Goal: Communication & Community: Answer question/provide support

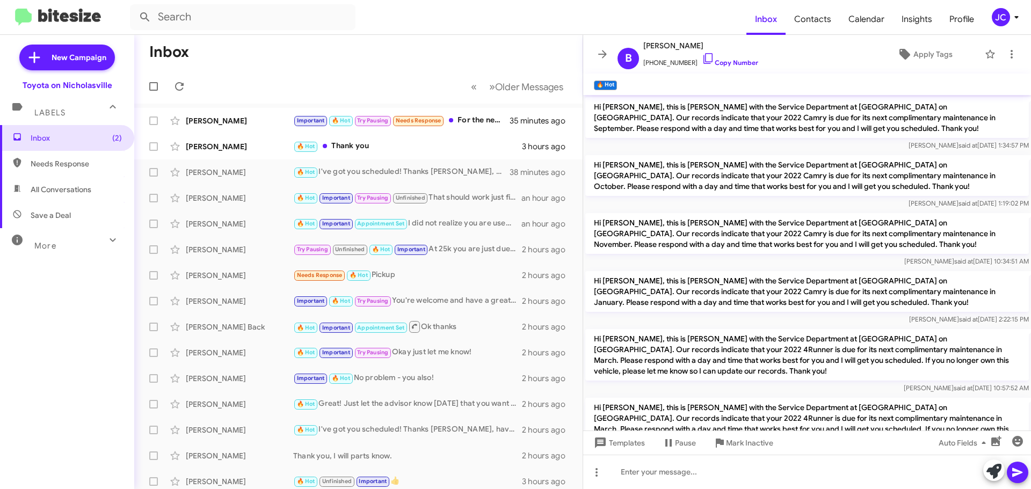
scroll to position [54, 0]
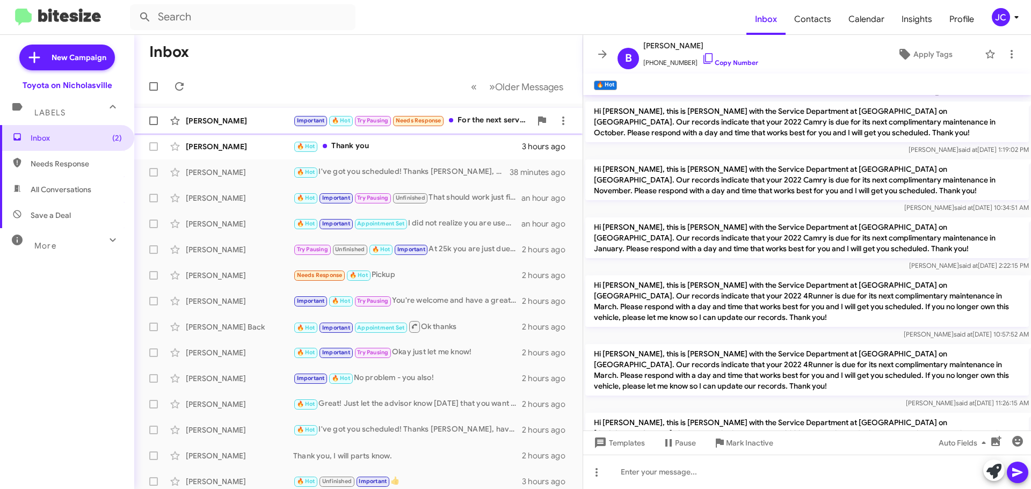
click at [266, 124] on div "[PERSON_NAME]" at bounding box center [239, 120] width 107 height 11
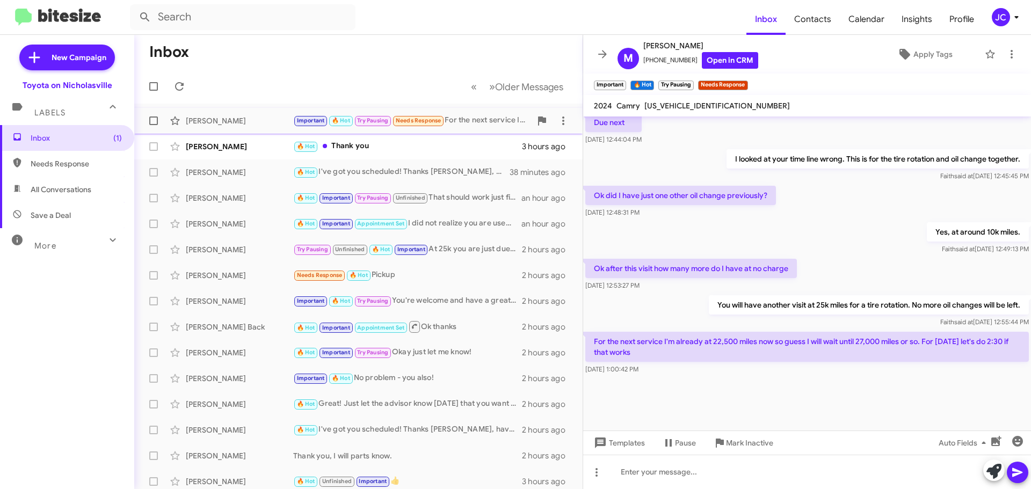
click at [155, 118] on span at bounding box center [153, 120] width 9 height 9
click at [154, 125] on input "checkbox" at bounding box center [153, 125] width 1 height 1
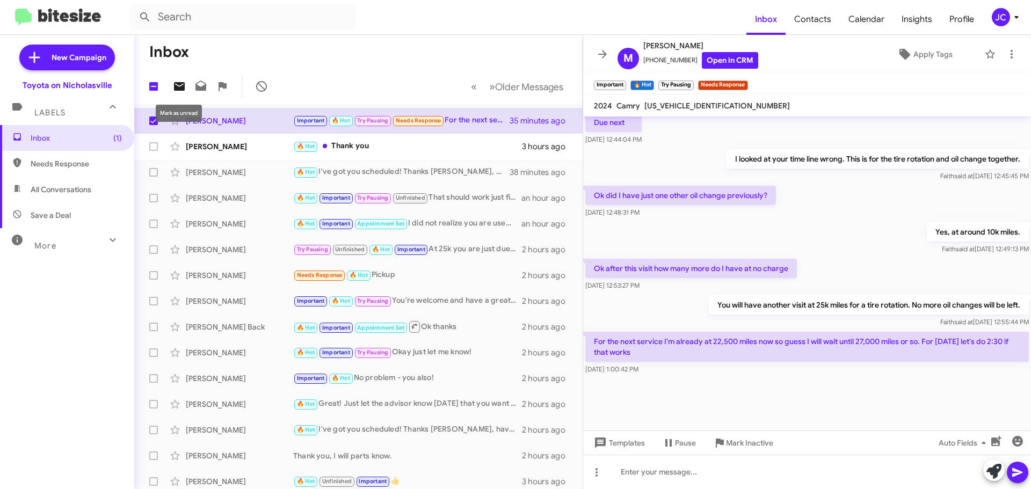
click at [181, 91] on icon at bounding box center [179, 86] width 13 height 13
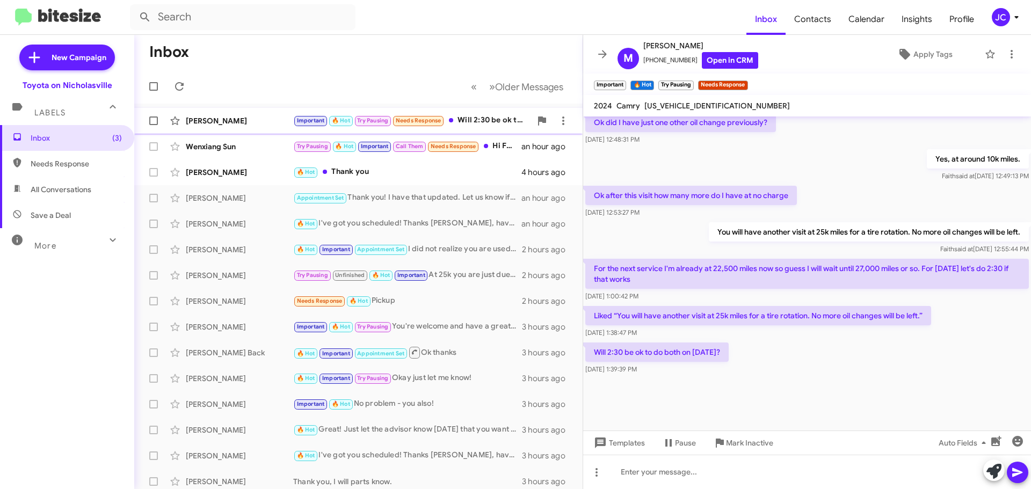
click at [223, 118] on div "[PERSON_NAME]" at bounding box center [239, 120] width 107 height 11
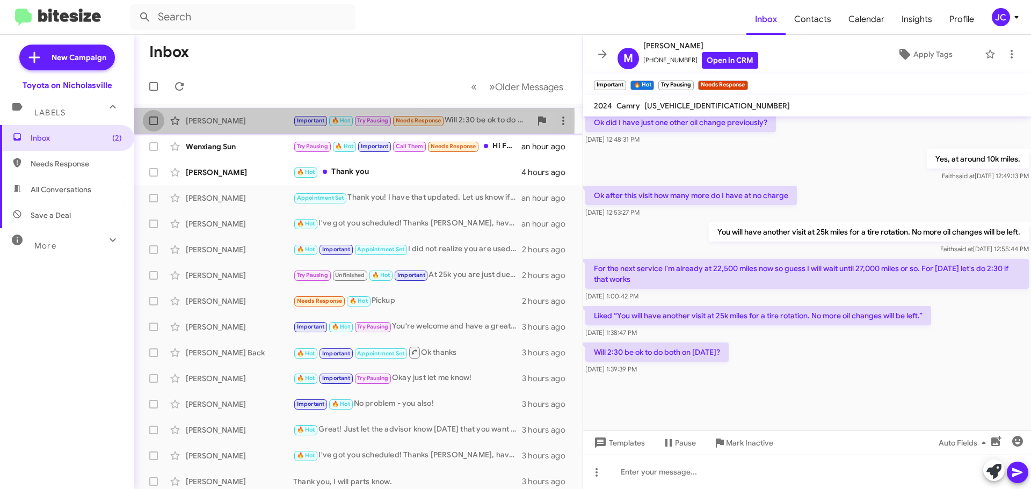
click at [155, 120] on span at bounding box center [153, 120] width 9 height 9
click at [154, 125] on input "checkbox" at bounding box center [153, 125] width 1 height 1
checkbox input "true"
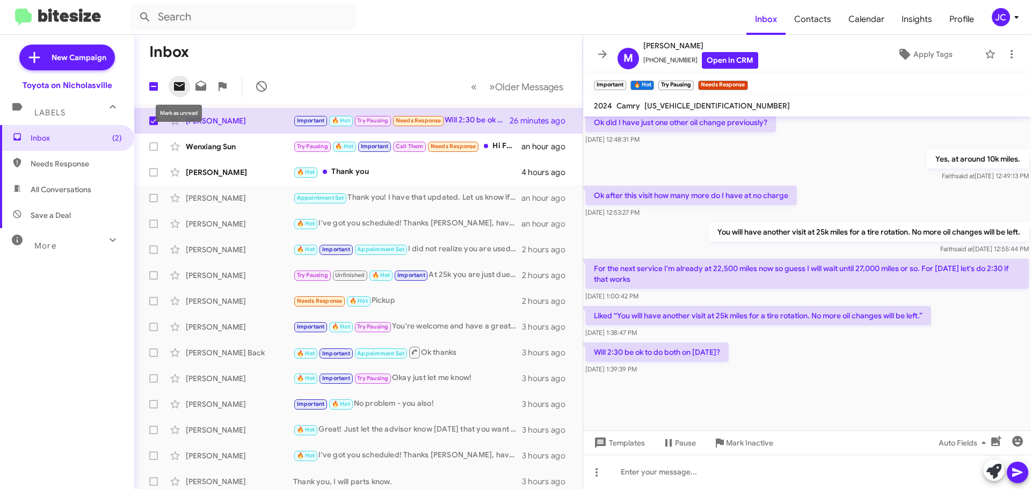
click at [183, 90] on icon at bounding box center [179, 86] width 11 height 9
click at [66, 141] on span "Inbox (3)" at bounding box center [76, 138] width 91 height 11
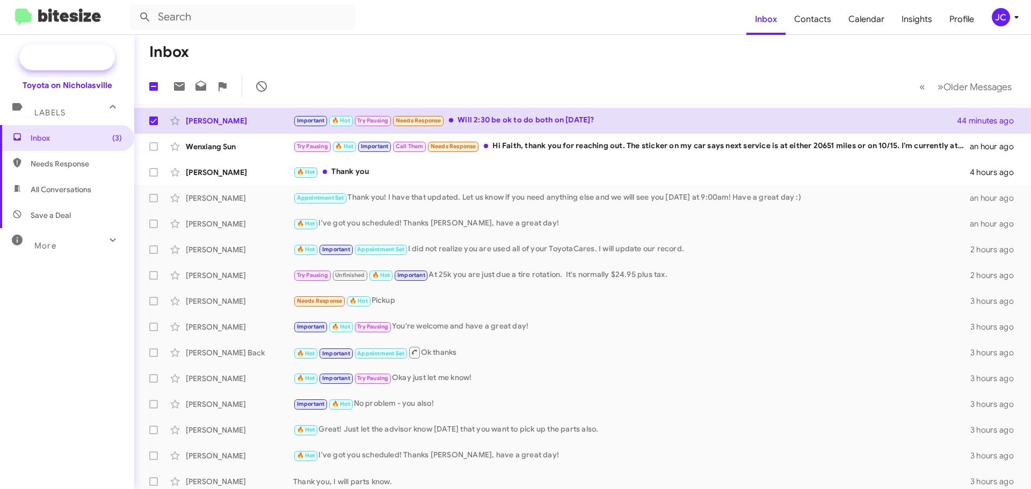
click at [68, 62] on span "New Campaign" at bounding box center [79, 57] width 55 height 11
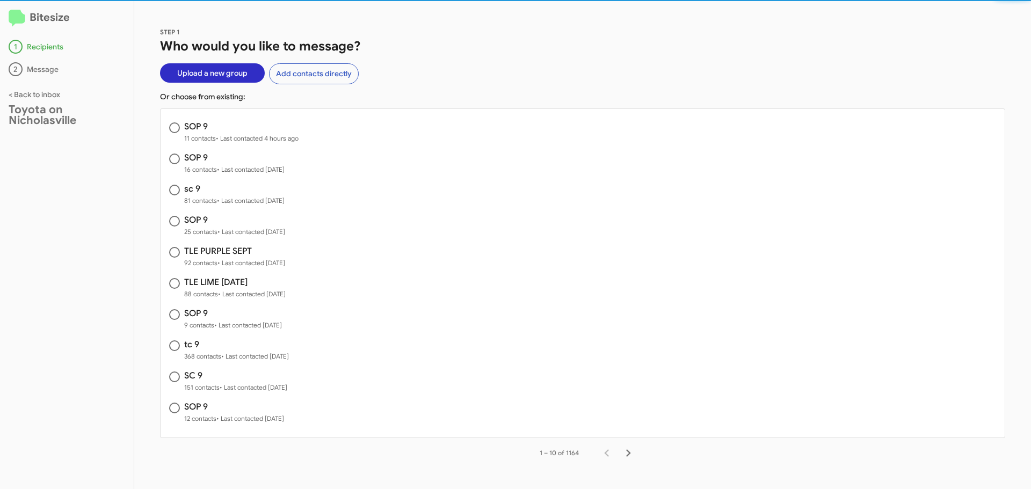
click at [211, 73] on span "Upload a new group" at bounding box center [212, 72] width 70 height 19
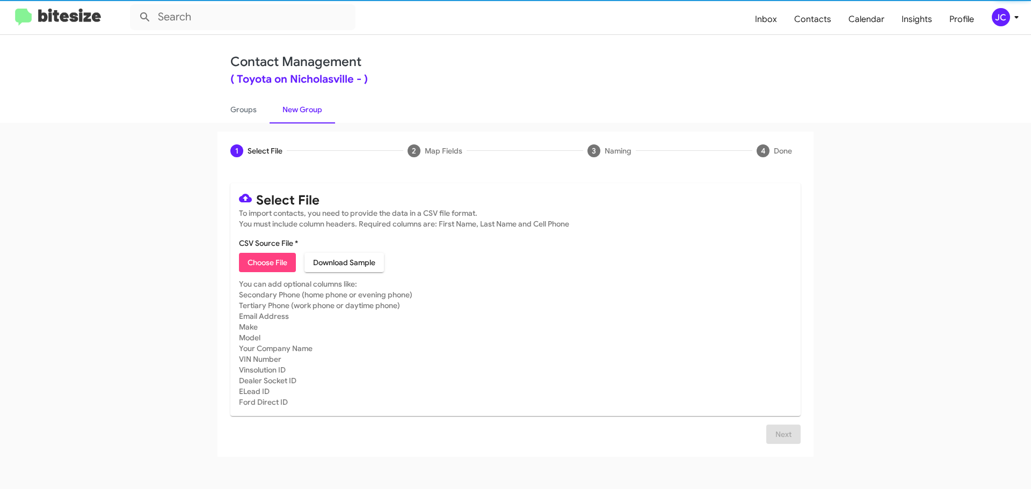
click at [264, 259] on span "Choose File" at bounding box center [267, 262] width 40 height 19
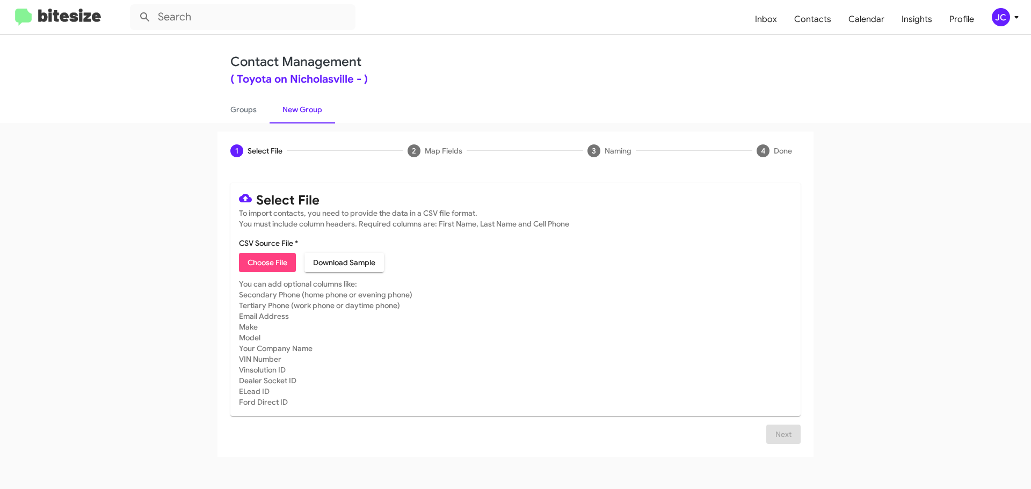
type input "TC 9"
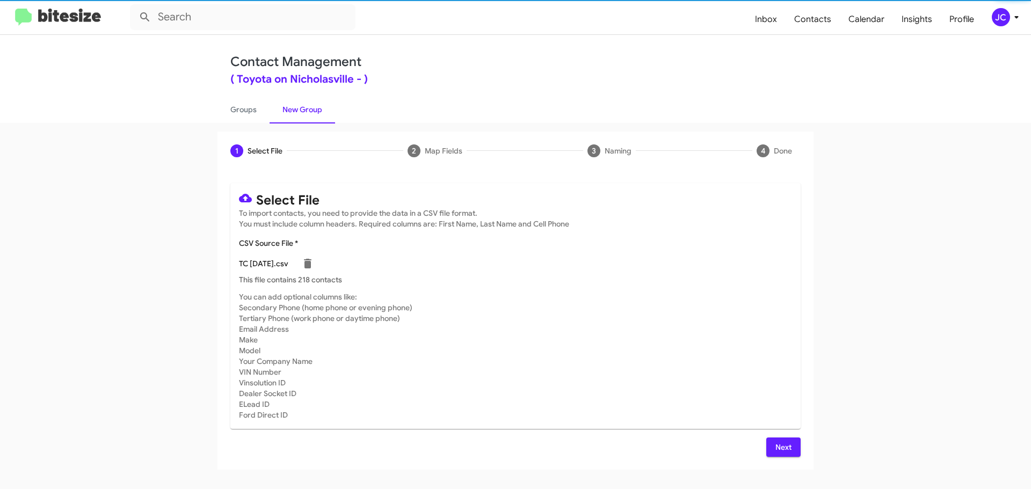
drag, startPoint x: 785, startPoint y: 452, endPoint x: 779, endPoint y: 448, distance: 6.6
click at [785, 451] on span "Next" at bounding box center [783, 446] width 17 height 19
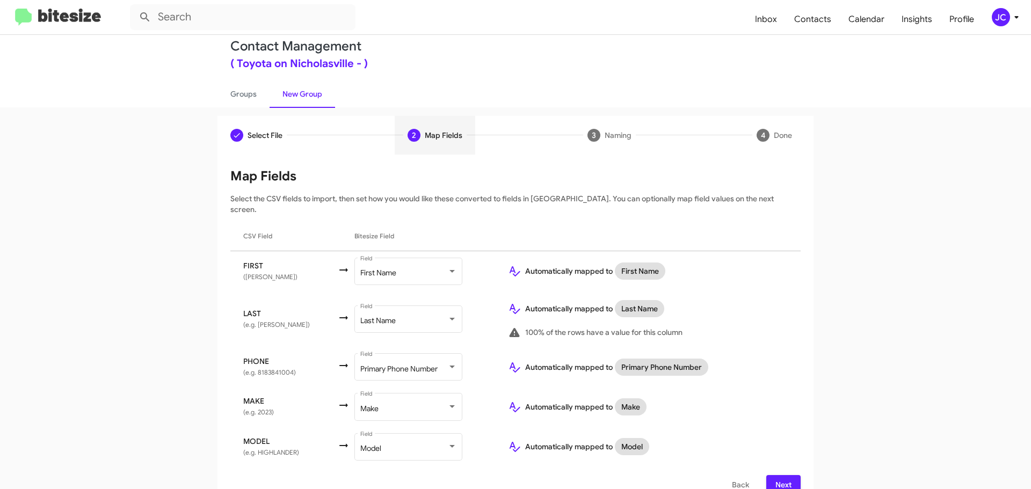
scroll to position [23, 0]
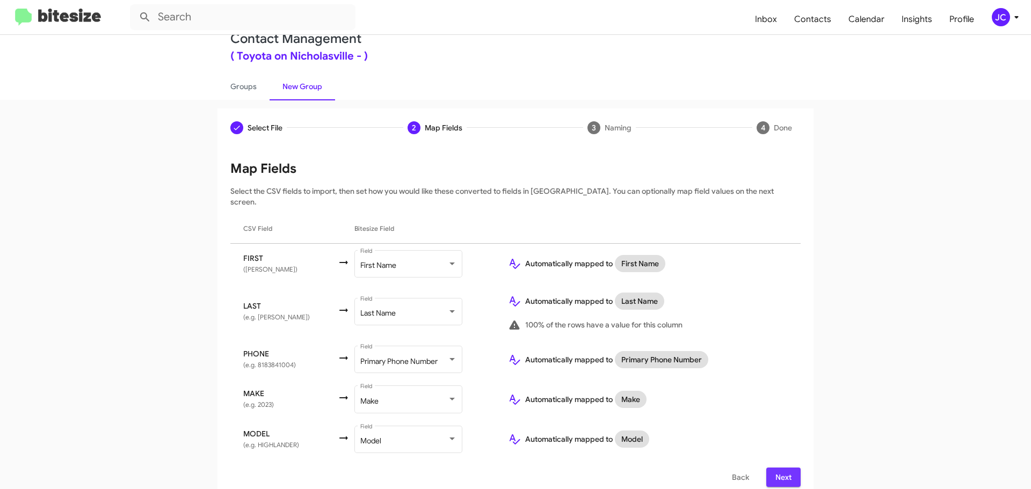
click at [786, 468] on span "Next" at bounding box center [783, 477] width 17 height 19
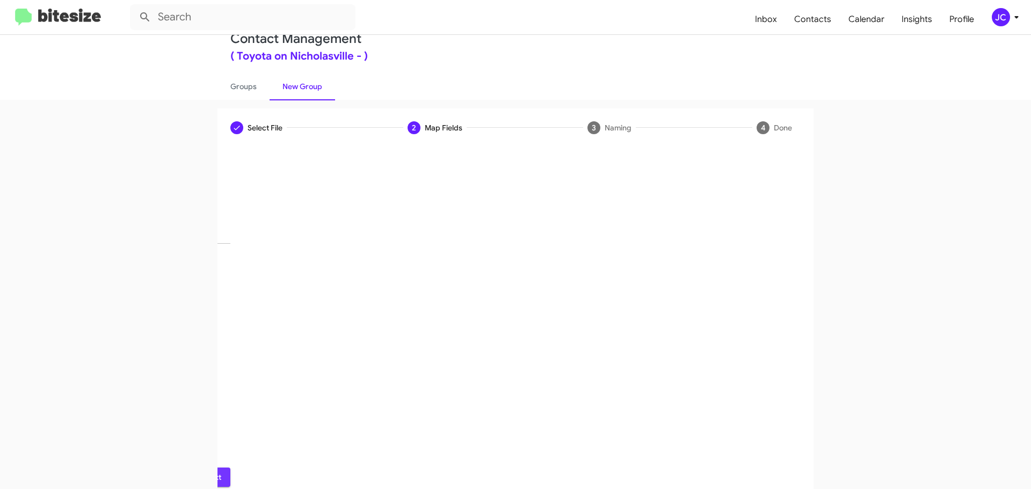
scroll to position [0, 0]
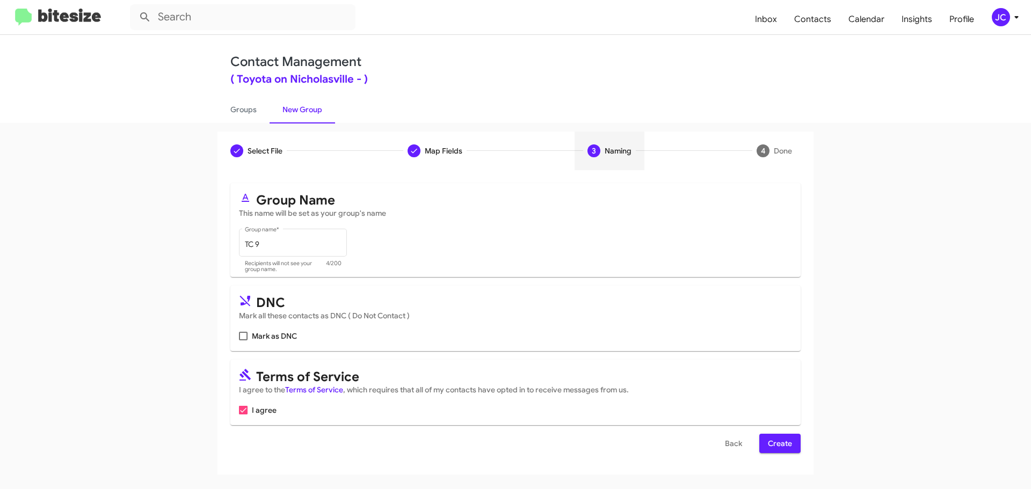
click at [783, 441] on span "Create" at bounding box center [780, 443] width 24 height 19
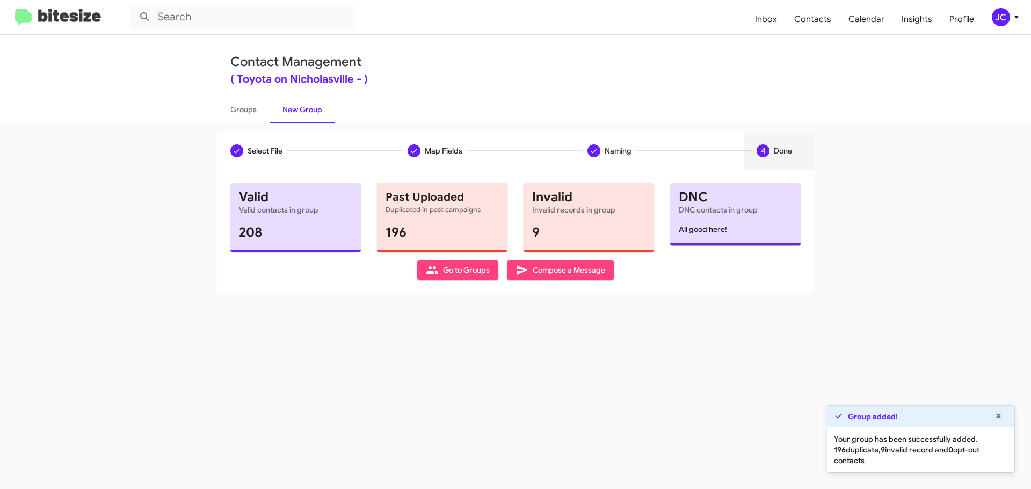
click at [580, 273] on span "Compose a Message" at bounding box center [560, 269] width 90 height 19
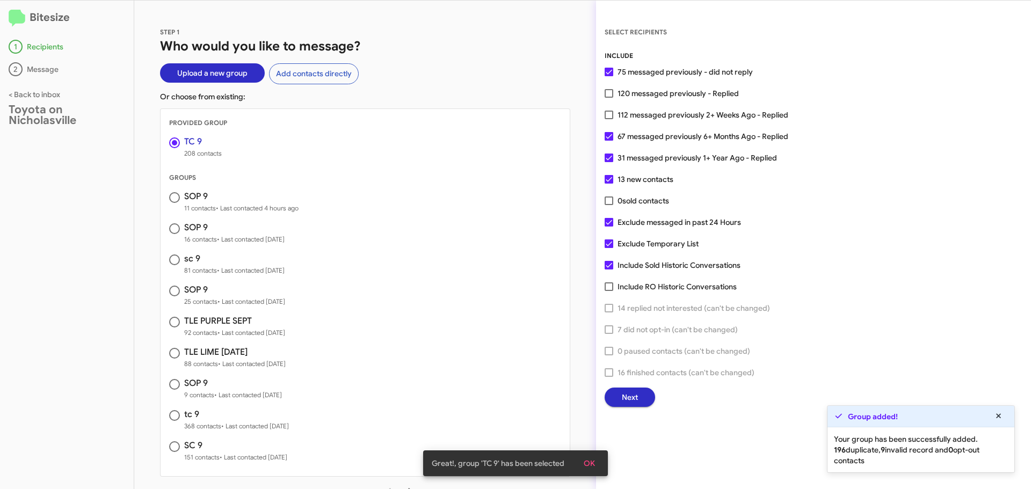
click at [609, 223] on span at bounding box center [608, 222] width 9 height 9
click at [609, 227] on input "Exclude messaged in past 24 Hours" at bounding box center [608, 227] width 1 height 1
checkbox input "false"
click at [637, 400] on span "Next" at bounding box center [630, 397] width 16 height 19
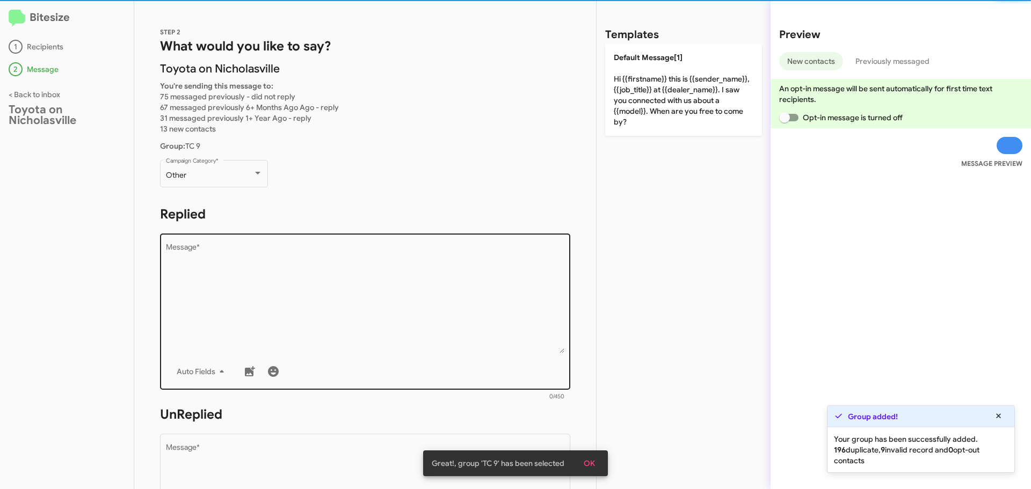
click at [260, 252] on textarea "Message *" at bounding box center [365, 298] width 399 height 109
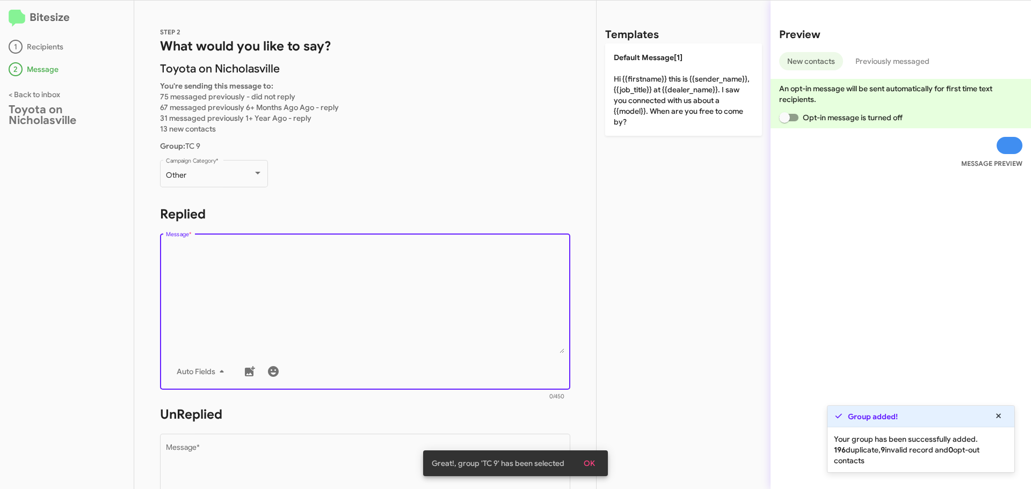
paste textarea "Hello {{firstname}}, this is Jessika with Toyota on Nicholasville. I was reachi…"
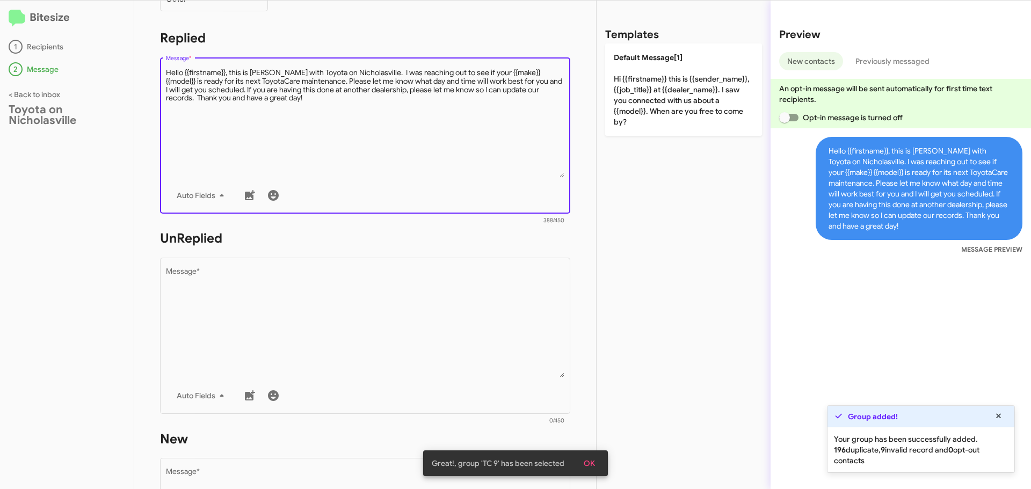
scroll to position [322, 0]
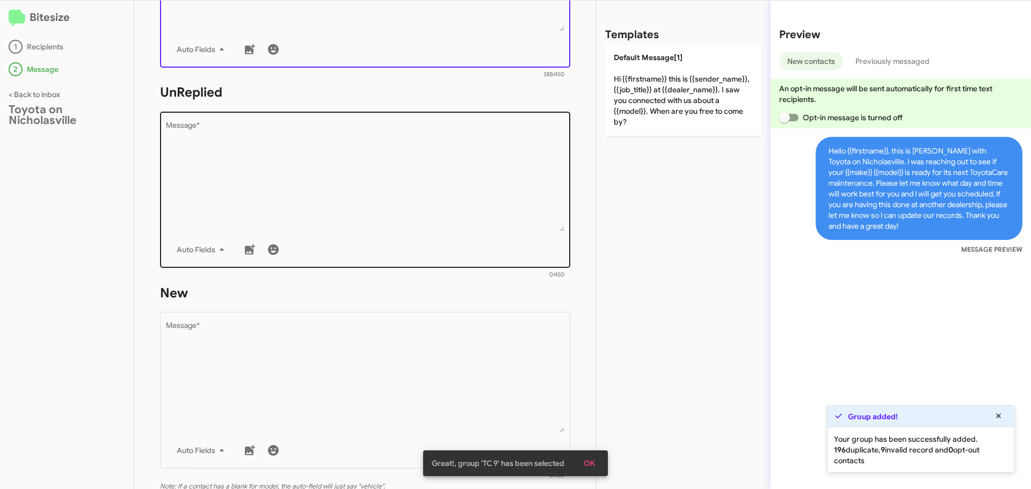
type textarea "Hello {{firstname}}, this is Jessika with Toyota on Nicholasville. I was reachi…"
click at [282, 201] on textarea "Message *" at bounding box center [365, 176] width 399 height 109
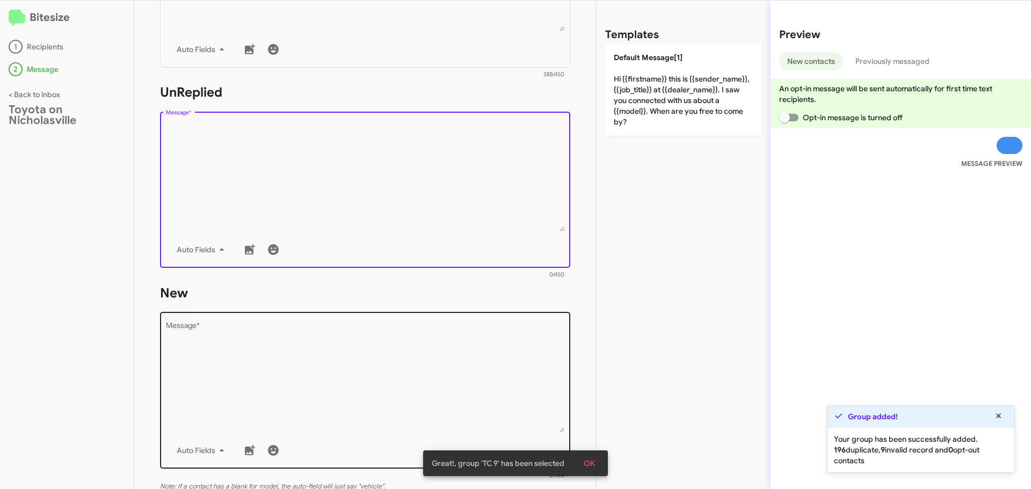
paste textarea "Hello {{firstname}}, this is Jessika with Toyota on Nicholasville. I was reachi…"
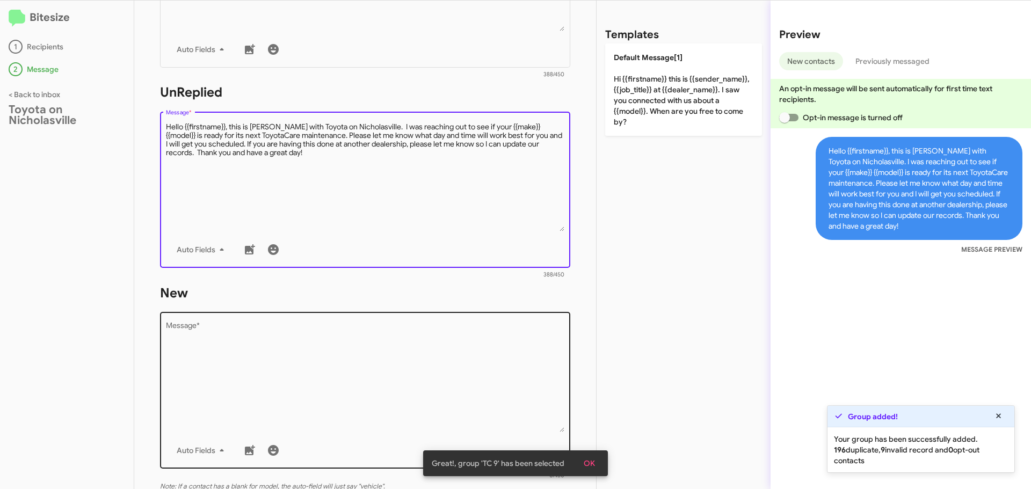
type textarea "Hello {{firstname}}, this is Jessika with Toyota on Nicholasville. I was reachi…"
click at [250, 361] on textarea "Message *" at bounding box center [365, 377] width 399 height 109
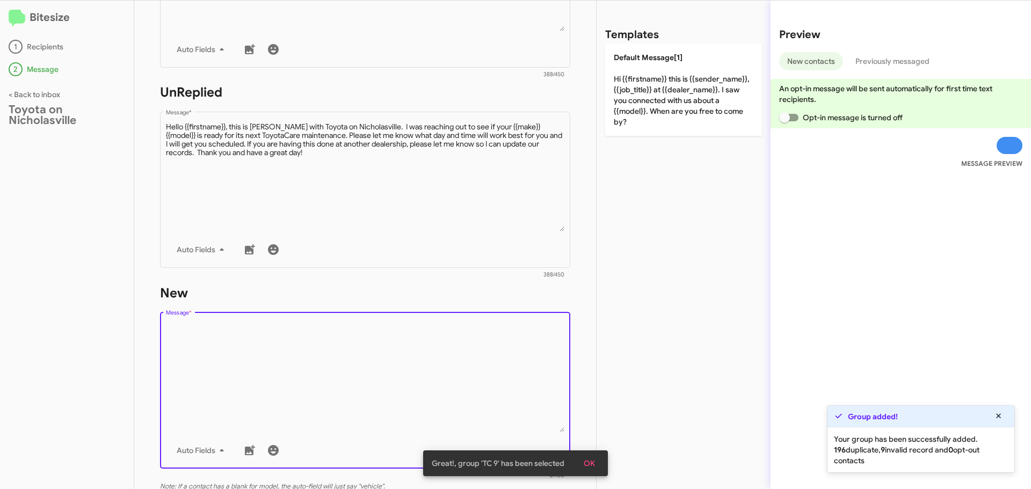
paste textarea "Hello {{firstname}}, this is Jessika with Toyota on Nicholasville. I was reachi…"
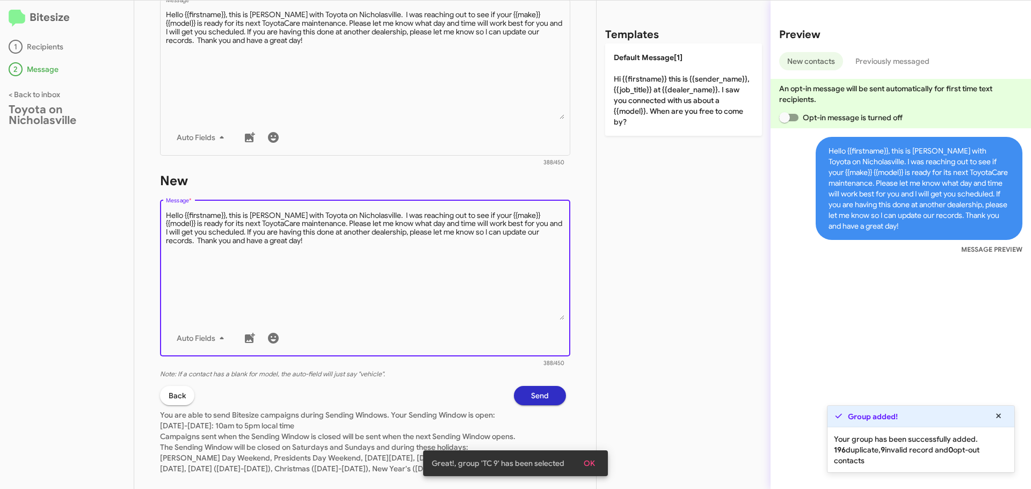
scroll to position [462, 0]
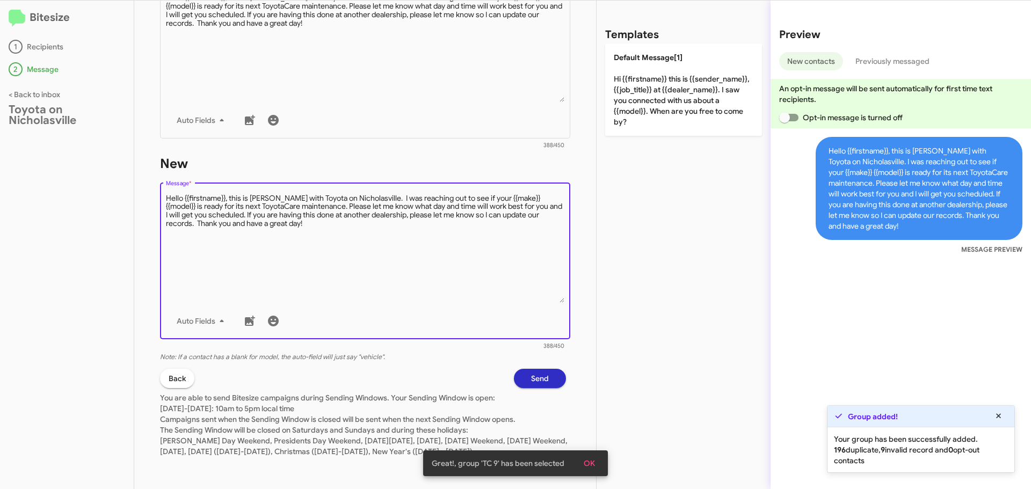
type textarea "Hello {{firstname}}, this is Jessika with Toyota on Nicholasville. I was reachi…"
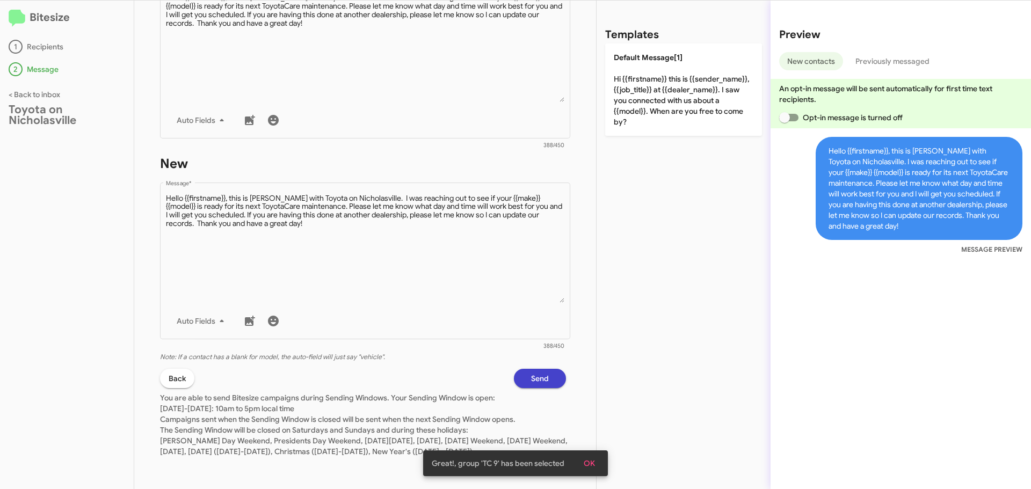
click at [536, 372] on span "Send" at bounding box center [540, 378] width 18 height 19
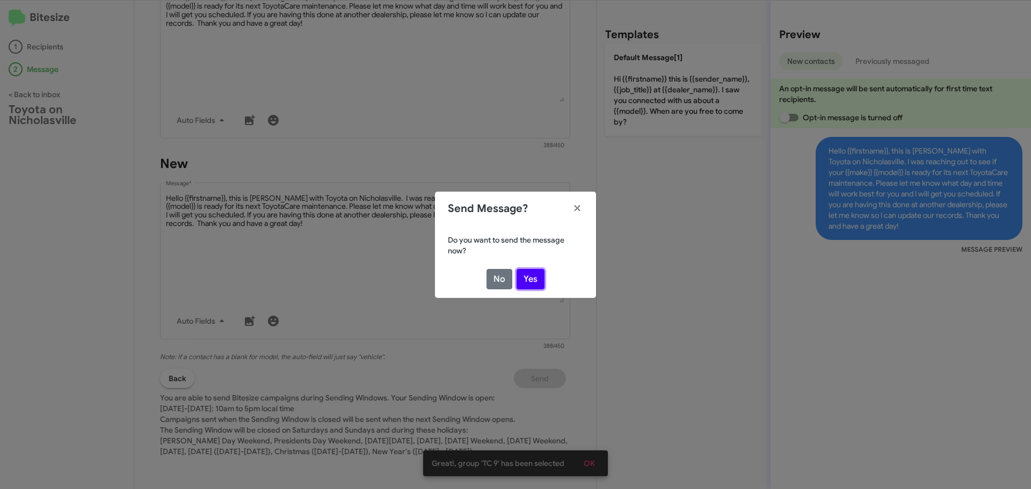
click at [535, 279] on button "Yes" at bounding box center [530, 279] width 28 height 20
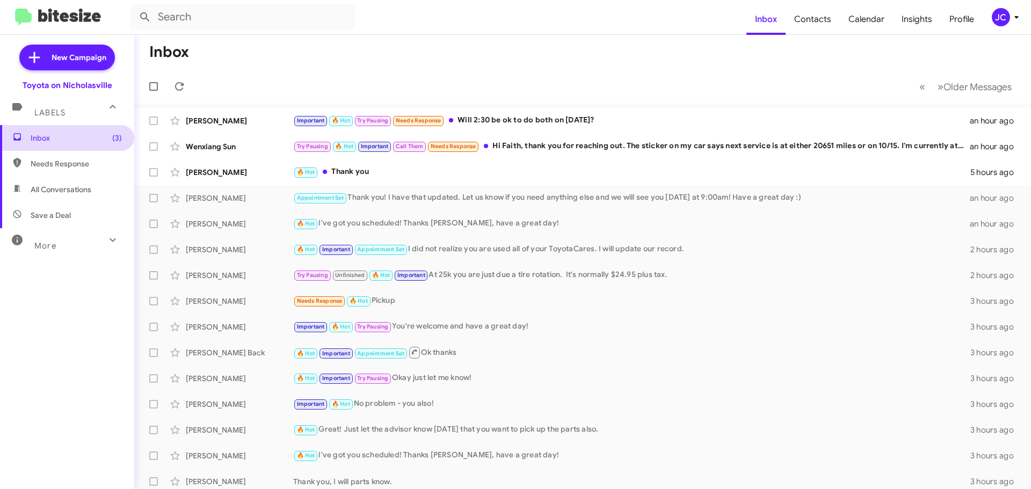
click at [69, 137] on span "Inbox (3)" at bounding box center [76, 138] width 91 height 11
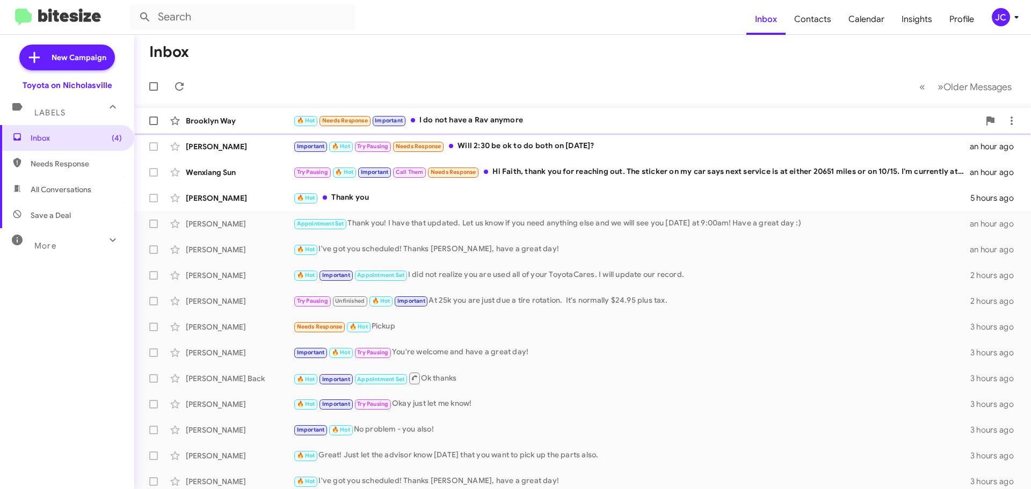
click at [230, 131] on div "Brooklyn Way 🔥 Hot Needs Response Important I do not have a Rav anymore a few s…" at bounding box center [582, 120] width 879 height 21
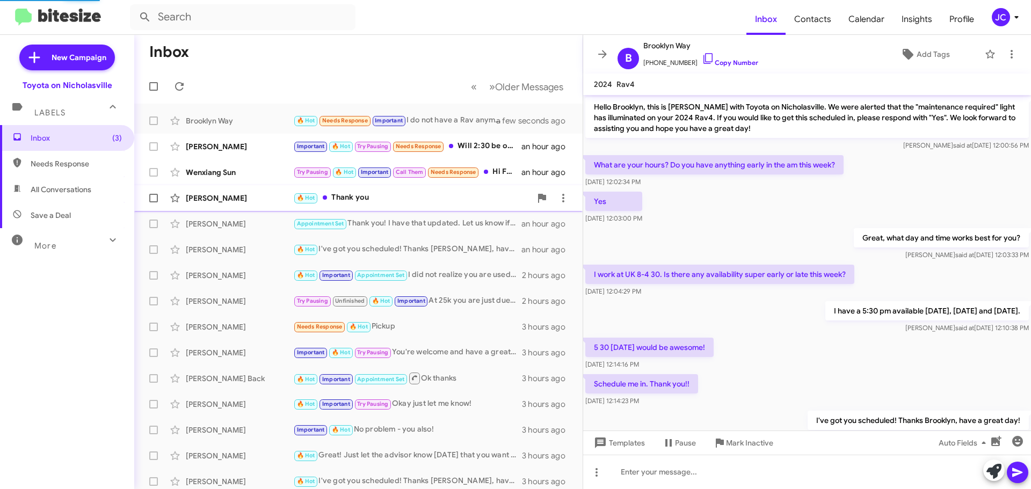
scroll to position [288, 0]
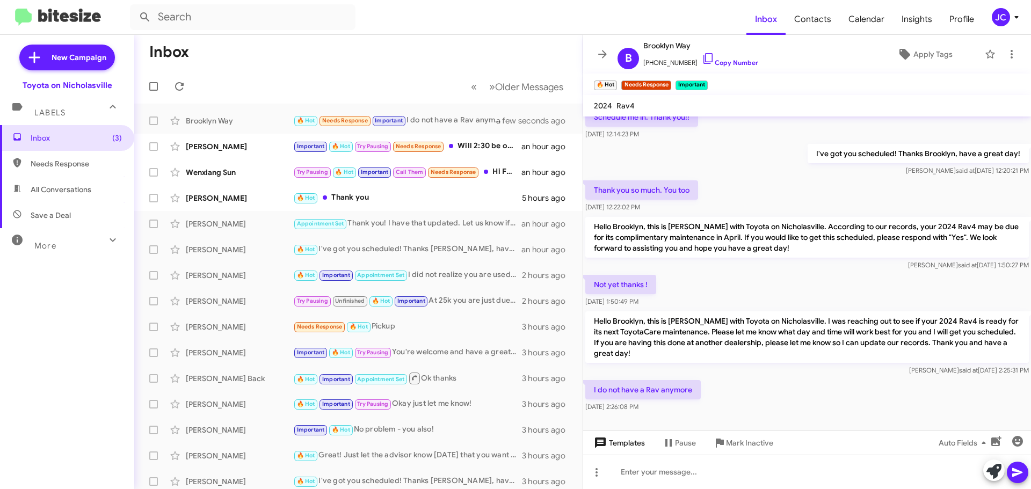
click at [629, 446] on span "Templates" at bounding box center [617, 442] width 53 height 19
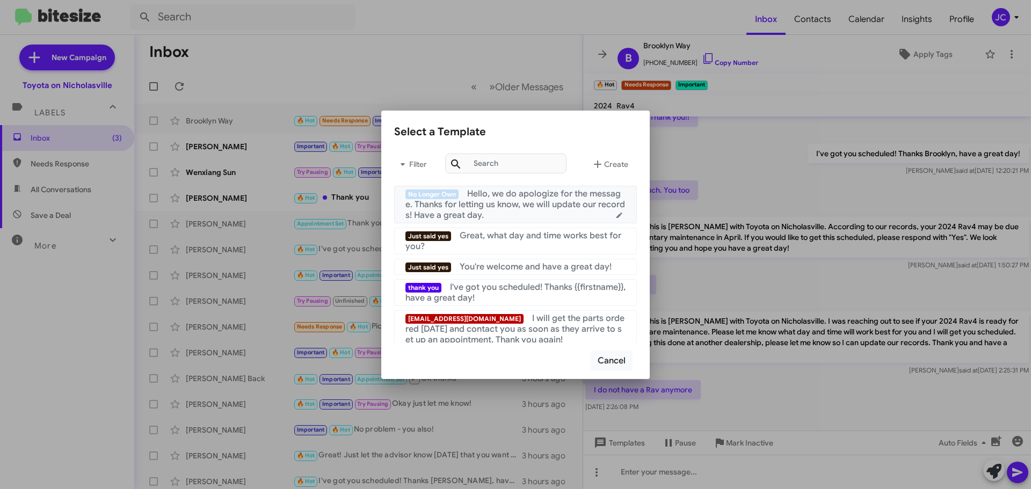
click at [488, 203] on span "Hello, we do apologize for the message. Thanks for letting us know, we will upd…" at bounding box center [515, 204] width 220 height 32
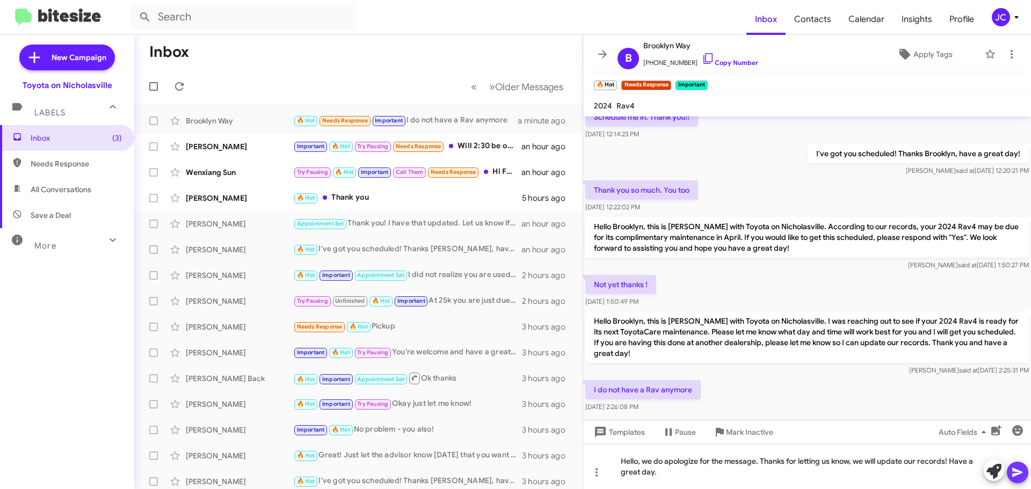
click at [1013, 475] on icon at bounding box center [1017, 472] width 10 height 9
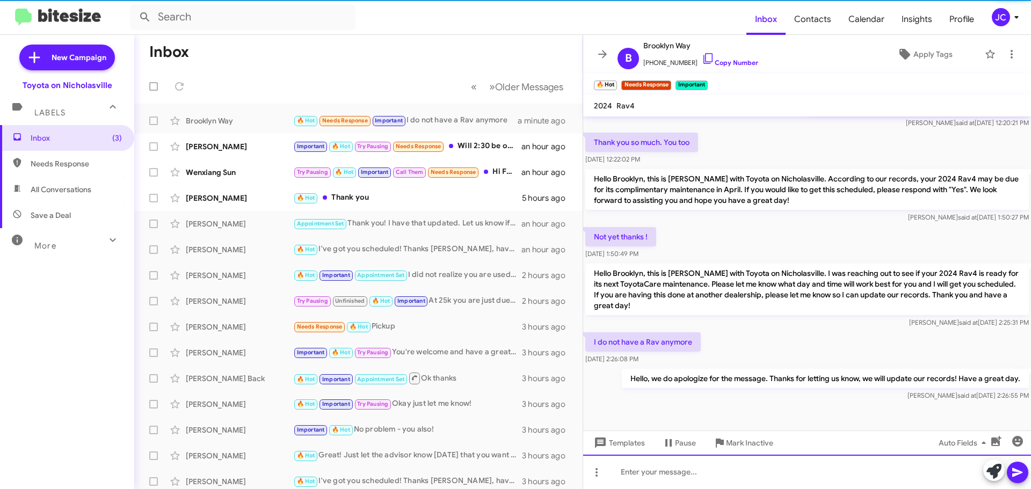
scroll to position [349, 0]
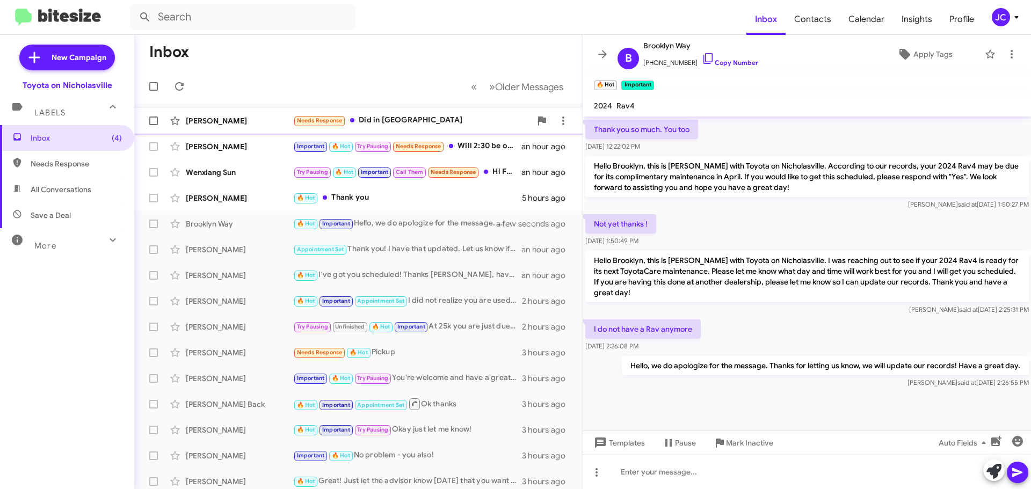
click at [242, 123] on div "[PERSON_NAME]" at bounding box center [239, 120] width 107 height 11
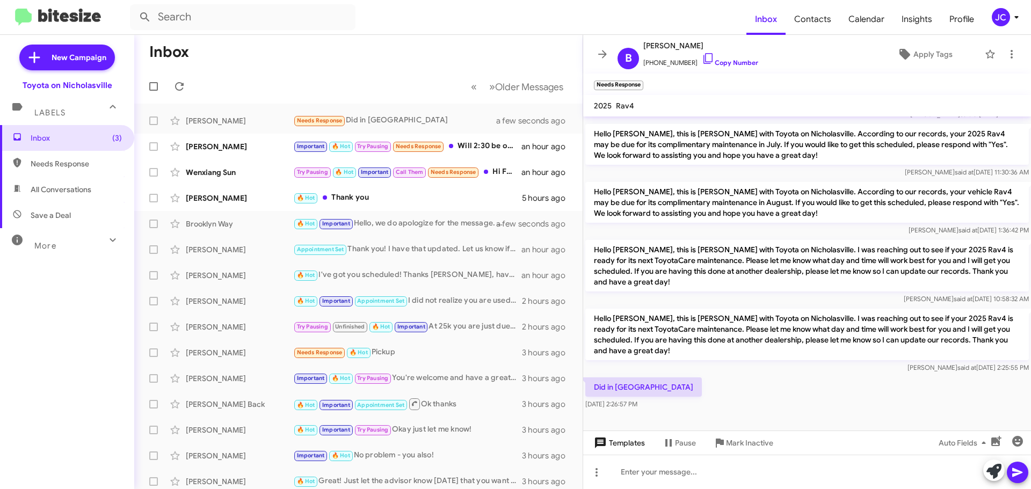
click at [648, 444] on button "Templates" at bounding box center [618, 442] width 70 height 19
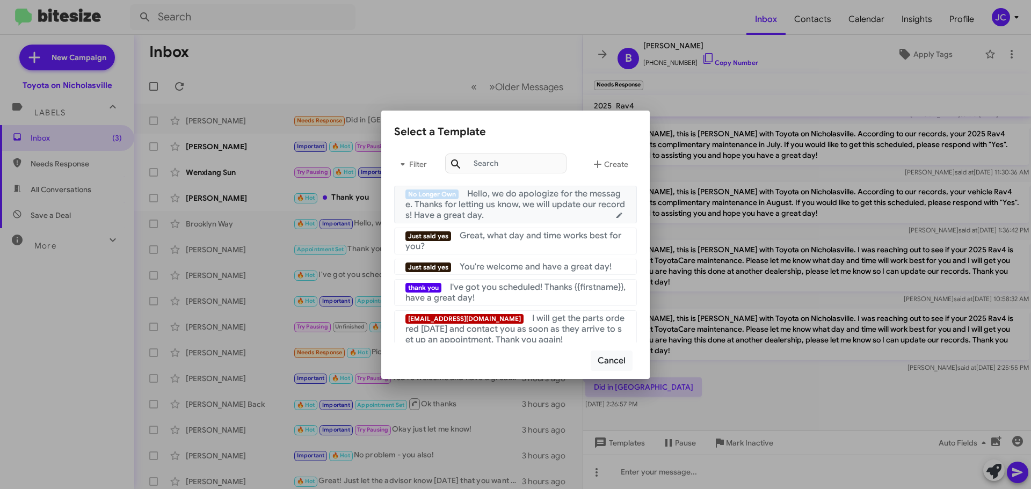
click at [524, 203] on span "Hello, we do apologize for the message. Thanks for letting us know, we will upd…" at bounding box center [515, 204] width 220 height 32
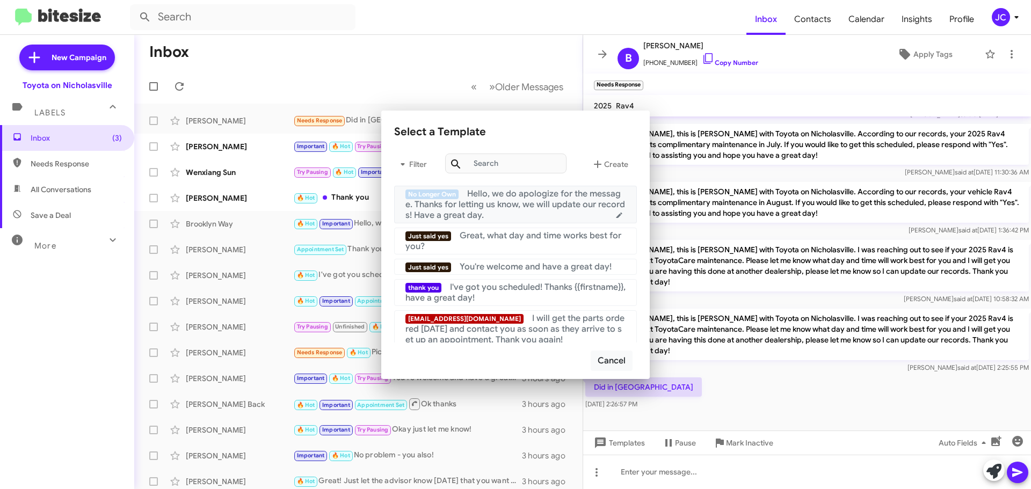
scroll to position [121, 0]
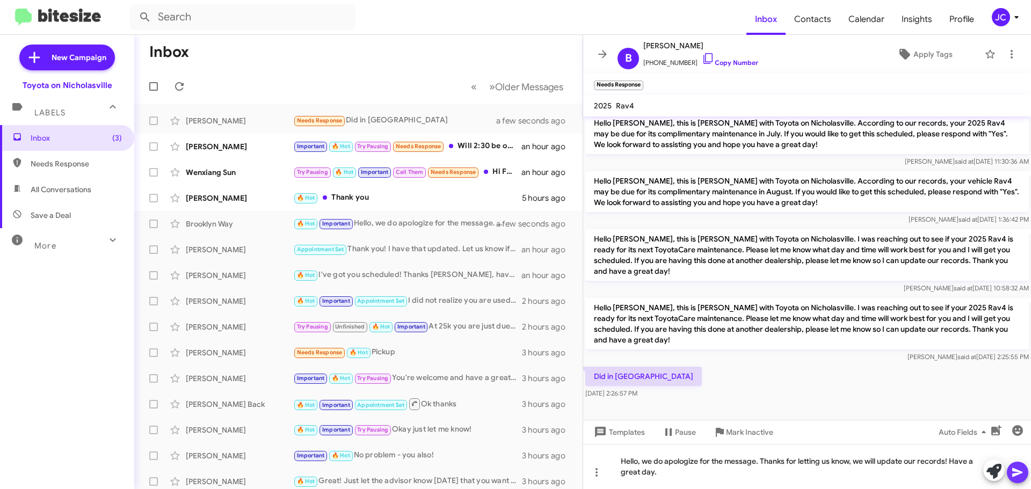
click at [1018, 468] on icon at bounding box center [1017, 472] width 13 height 13
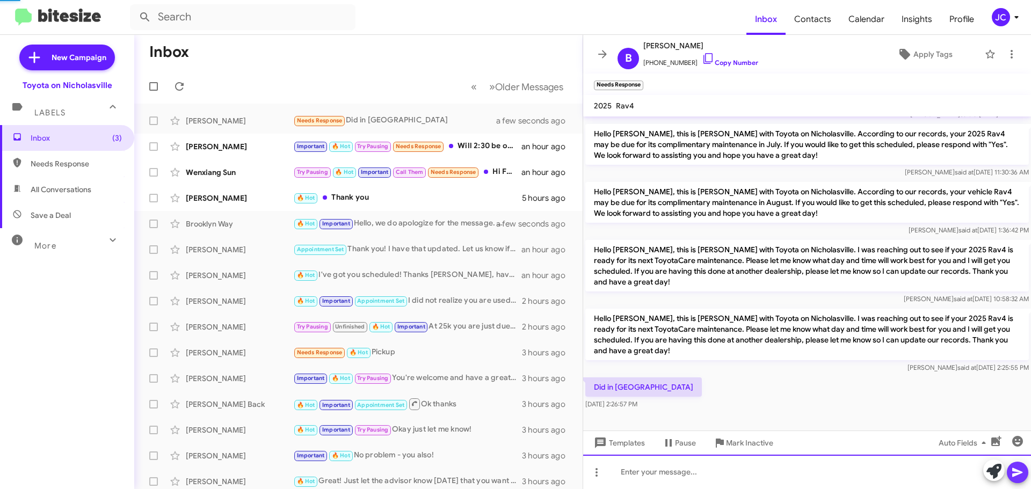
scroll to position [0, 0]
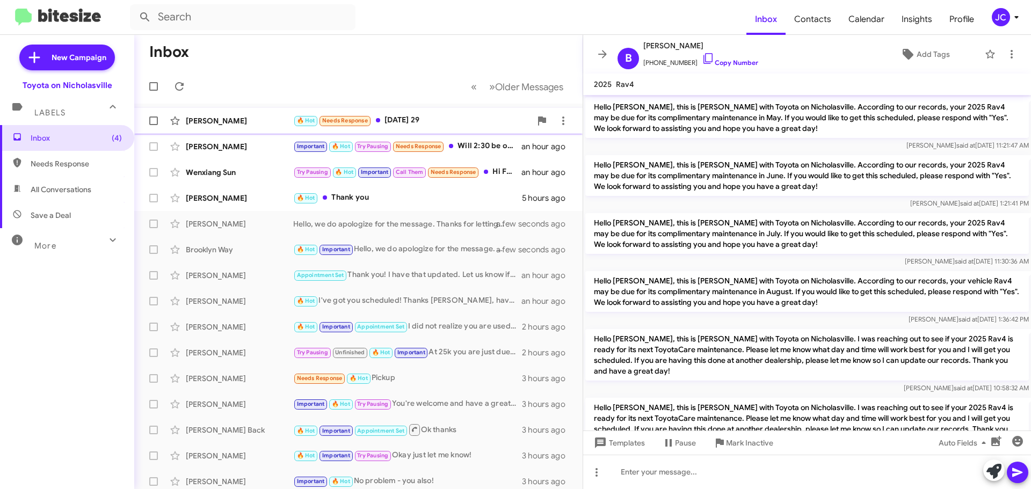
click at [233, 119] on div "[PERSON_NAME]" at bounding box center [239, 120] width 107 height 11
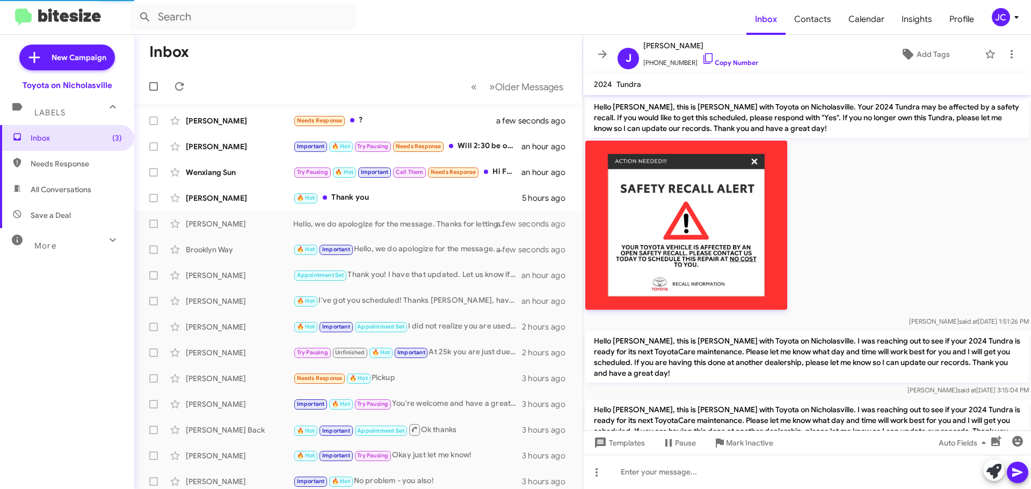
scroll to position [122, 0]
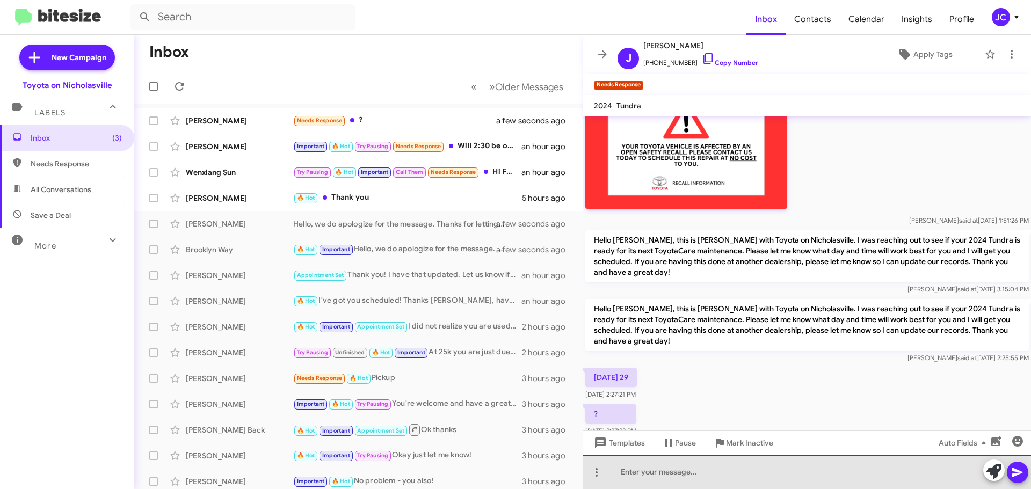
click at [717, 473] on div at bounding box center [807, 472] width 448 height 34
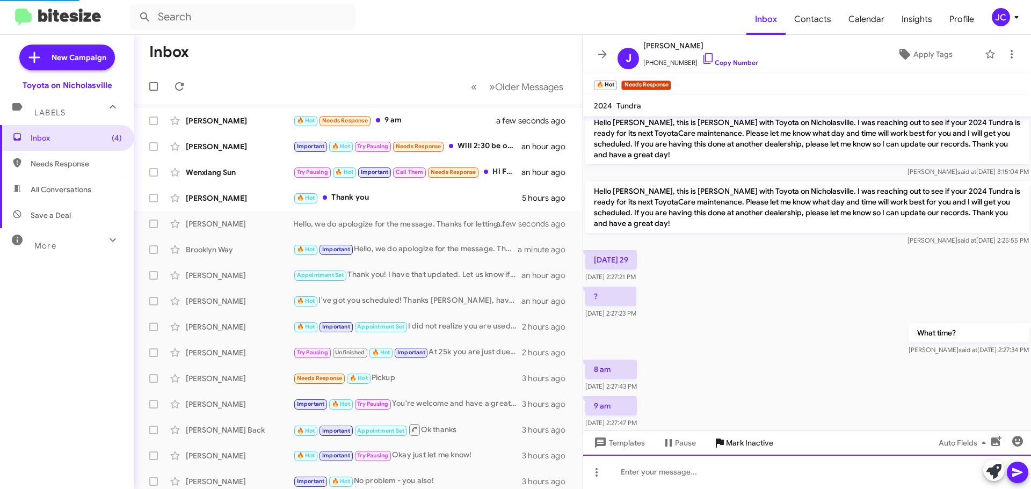
scroll to position [261, 0]
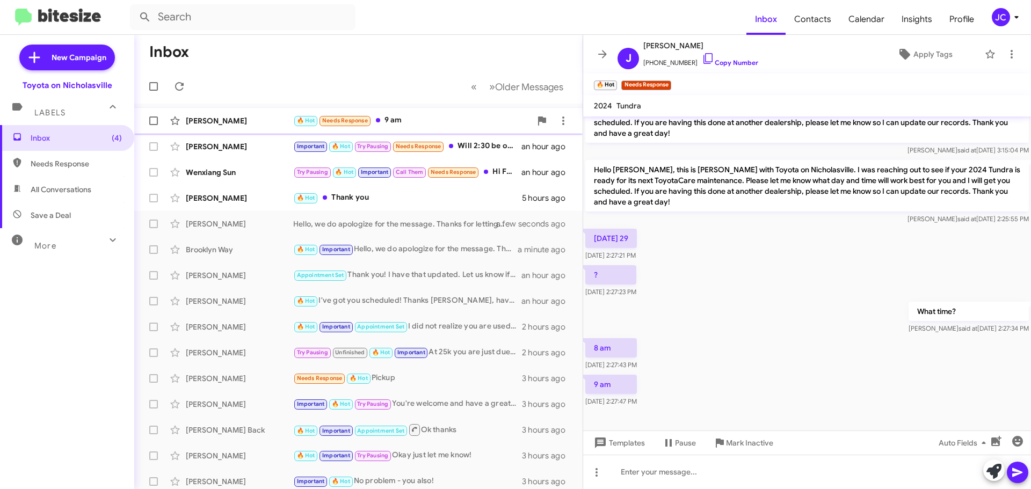
click at [223, 123] on div "[PERSON_NAME]" at bounding box center [239, 120] width 107 height 11
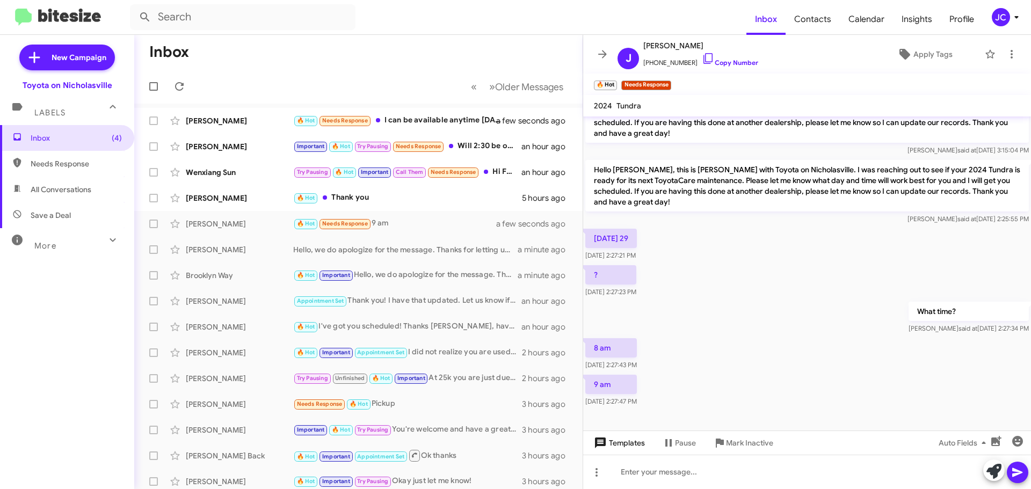
click at [606, 439] on icon at bounding box center [600, 442] width 13 height 13
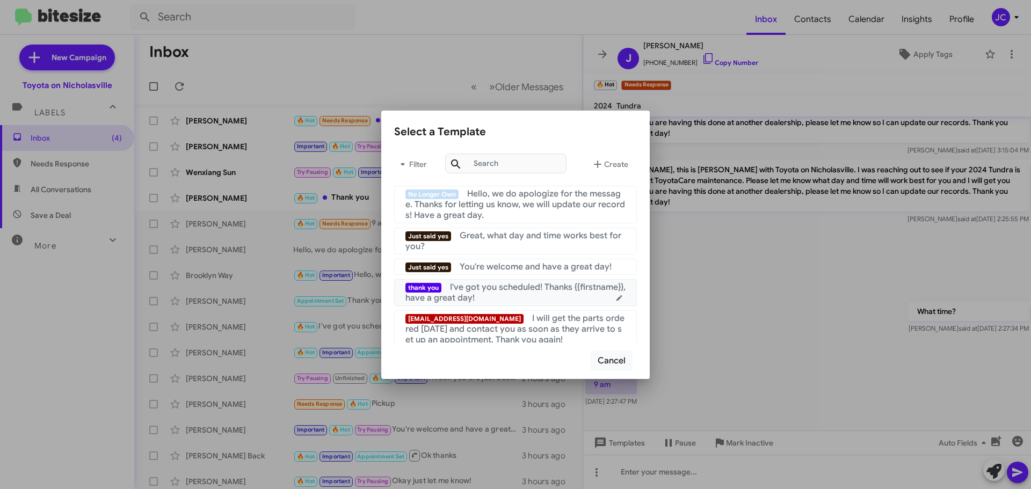
click at [516, 286] on span "I've got you scheduled! Thanks {{firstname}}, have a great day!" at bounding box center [515, 292] width 220 height 21
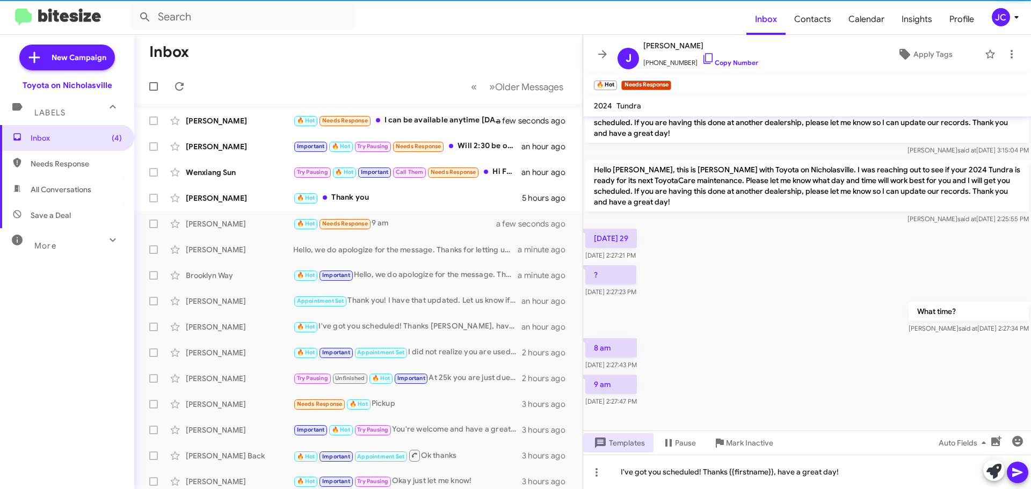
click at [1015, 468] on icon at bounding box center [1017, 472] width 13 height 13
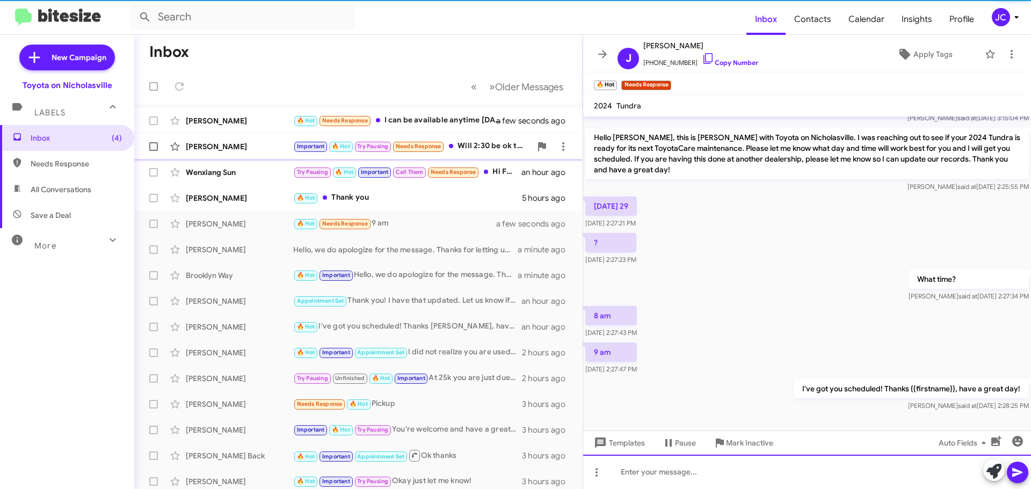
scroll to position [301, 0]
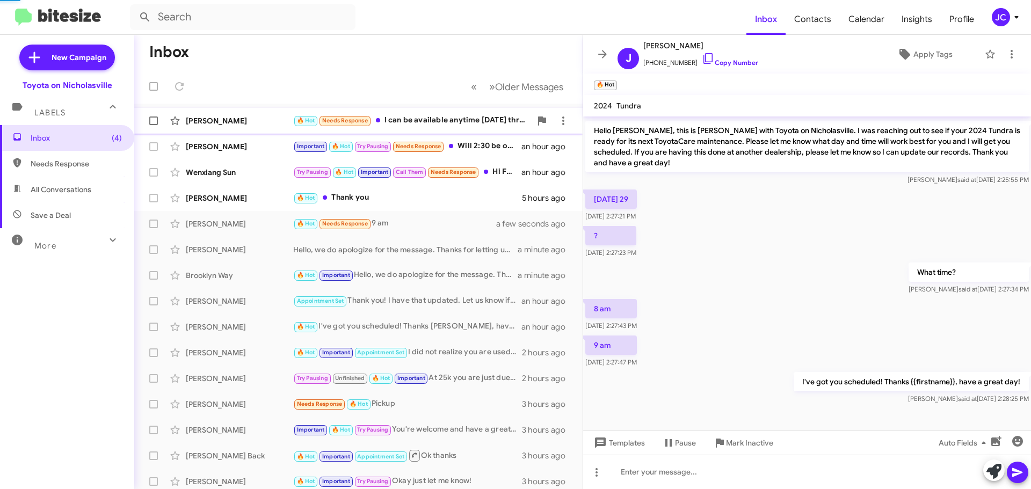
click at [244, 125] on div "[PERSON_NAME]" at bounding box center [239, 120] width 107 height 11
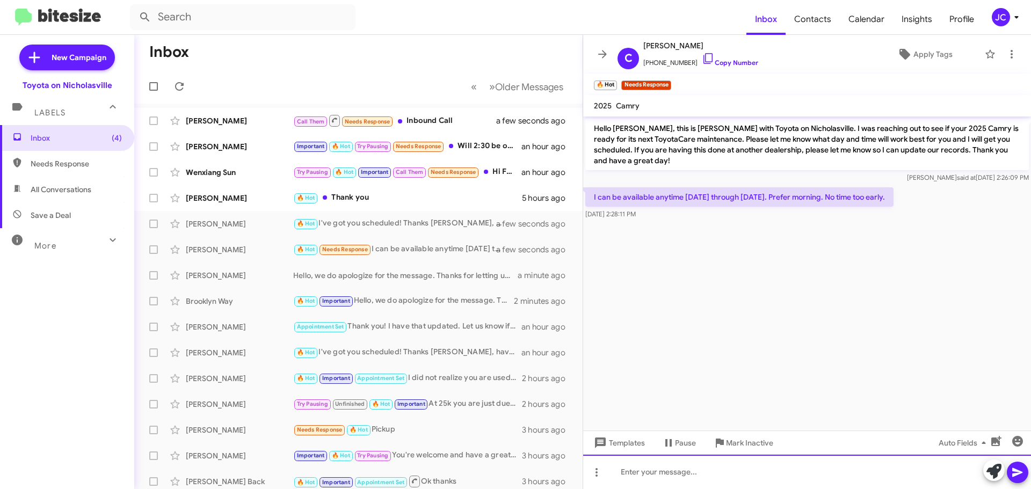
click at [649, 477] on div at bounding box center [807, 472] width 448 height 34
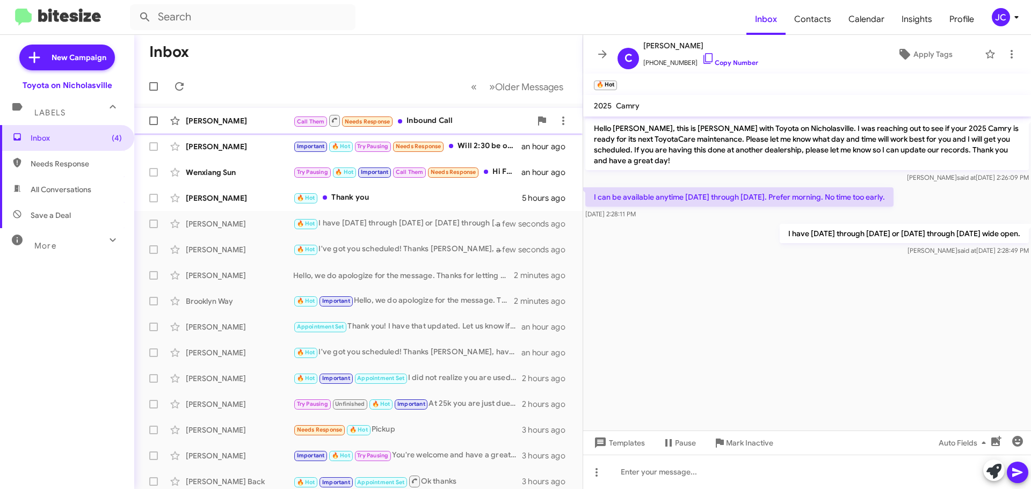
click at [227, 124] on div "[PERSON_NAME]" at bounding box center [239, 120] width 107 height 11
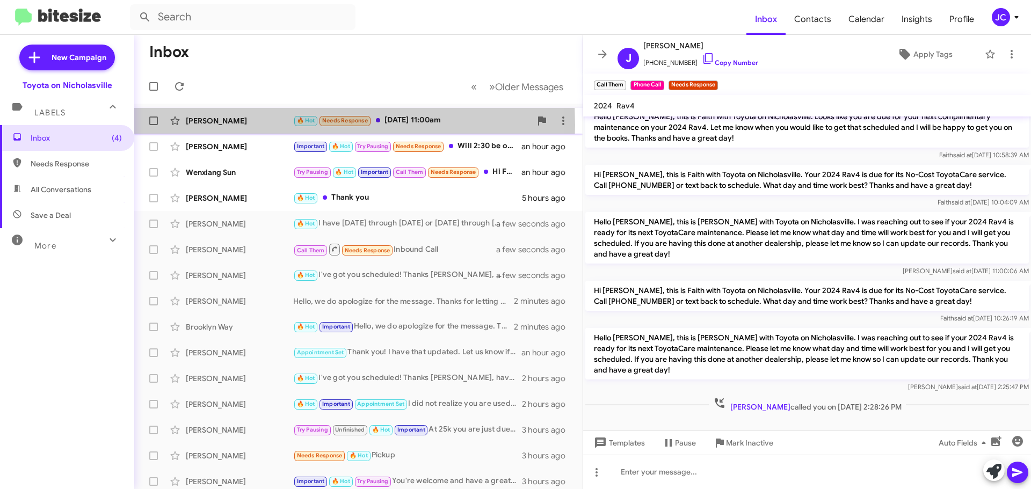
click at [228, 125] on div "[PERSON_NAME]" at bounding box center [239, 120] width 107 height 11
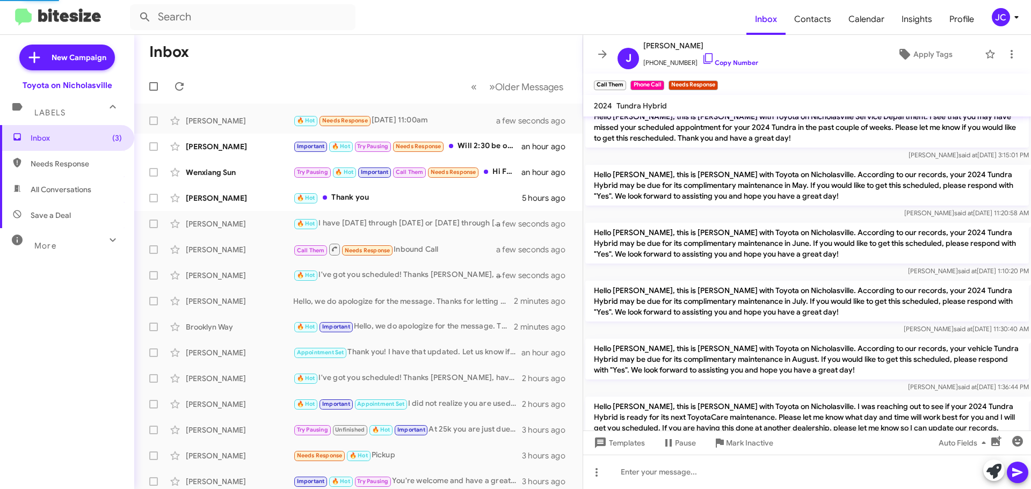
scroll to position [171, 0]
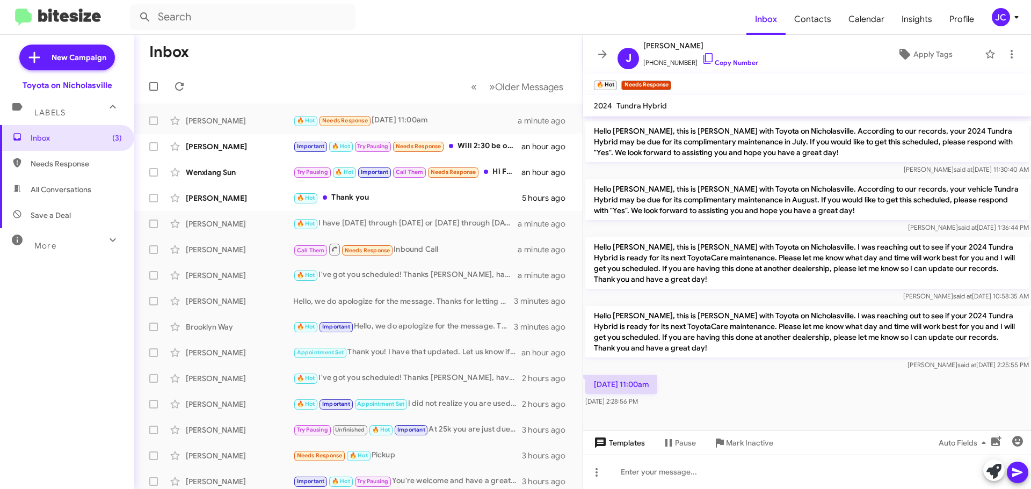
click at [633, 438] on span "Templates" at bounding box center [617, 442] width 53 height 19
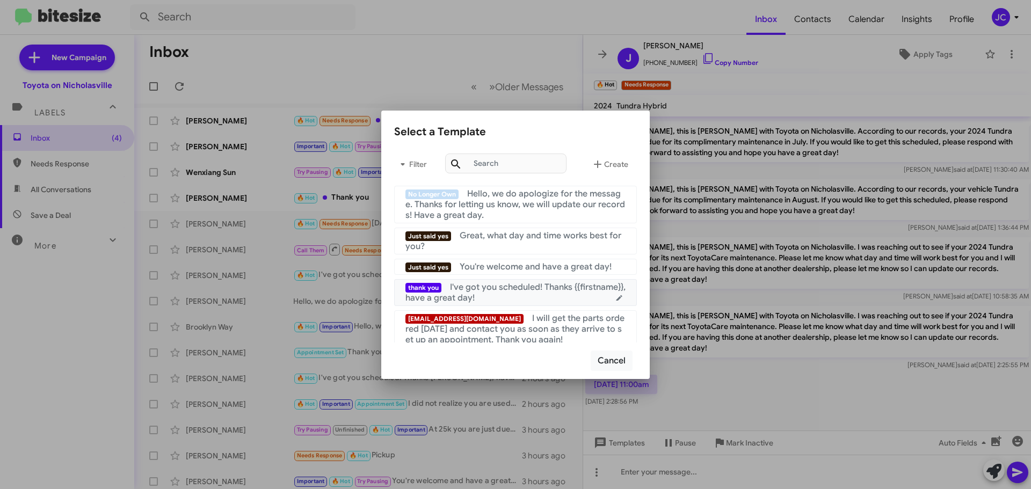
click at [531, 293] on div "thank you I've got you scheduled! Thanks {{firstname}}, have a great day!" at bounding box center [515, 292] width 220 height 21
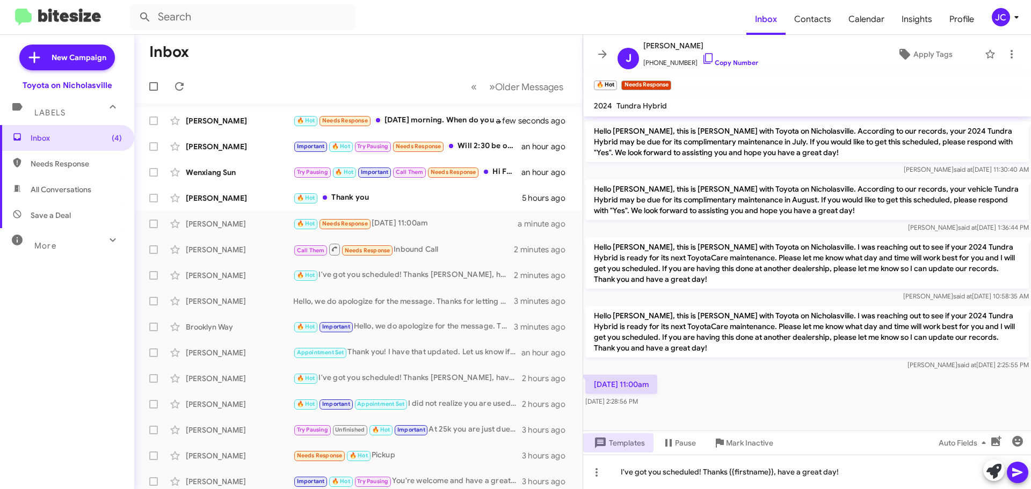
click at [1019, 479] on span at bounding box center [1017, 472] width 13 height 21
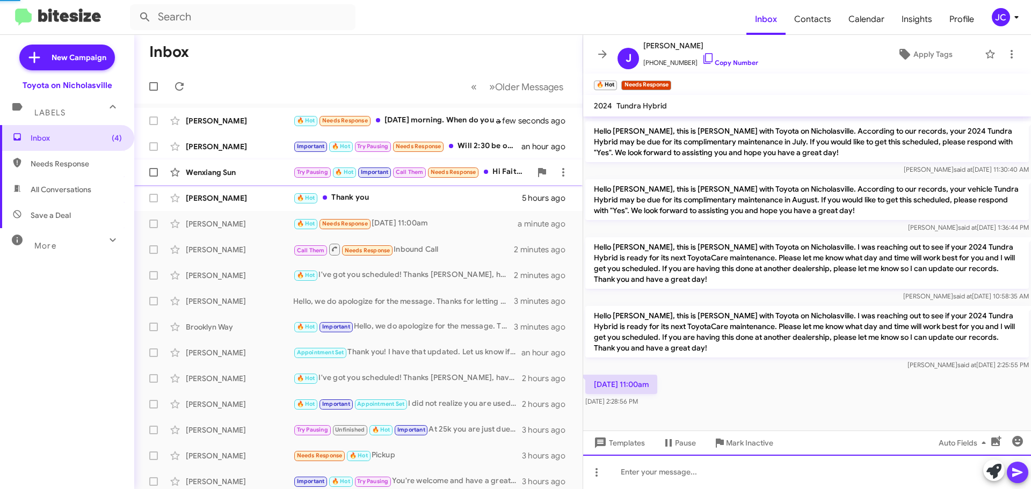
scroll to position [0, 0]
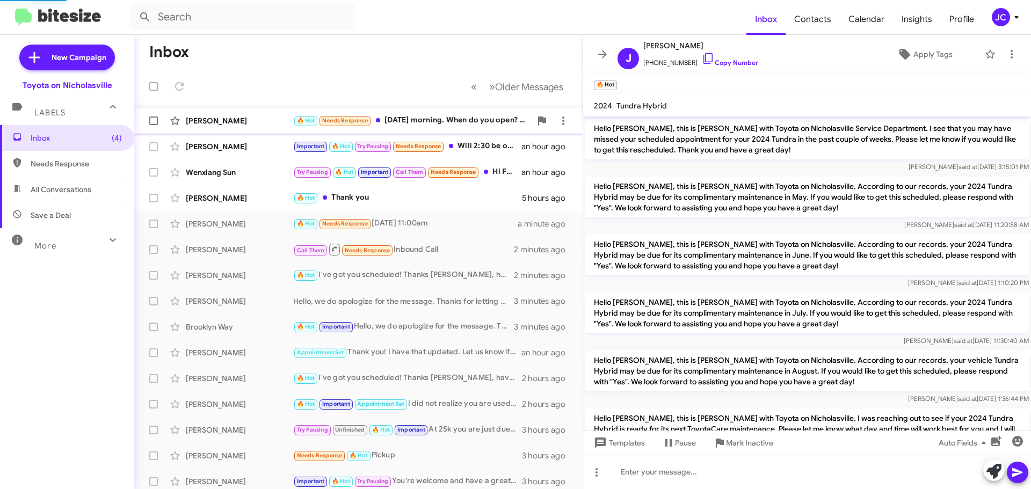
click at [232, 115] on div "Cynthia Shapiro-Walton 🔥 Hot Needs Response Tomorrow morning. When do you open?…" at bounding box center [358, 120] width 431 height 21
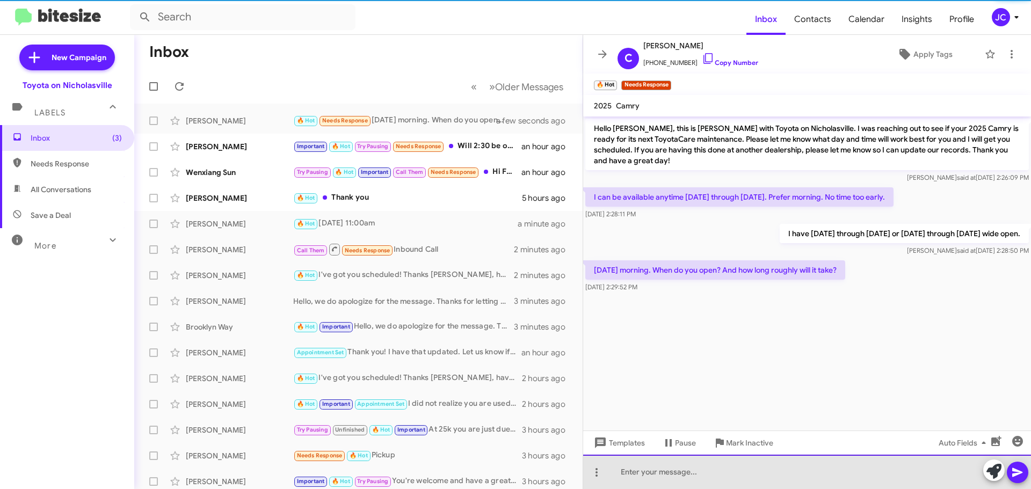
click at [671, 474] on div at bounding box center [807, 472] width 448 height 34
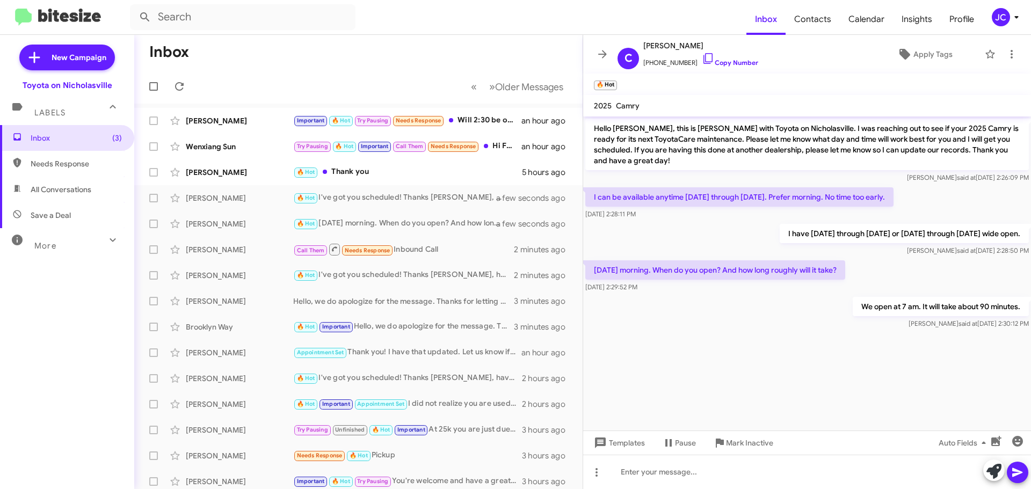
click at [780, 348] on cdk-virtual-scroll-viewport "Hello Cynthia, this is Jessika with Toyota on Nicholasville. I was reaching out…" at bounding box center [807, 273] width 448 height 314
click at [91, 134] on span "Inbox (3)" at bounding box center [76, 138] width 91 height 11
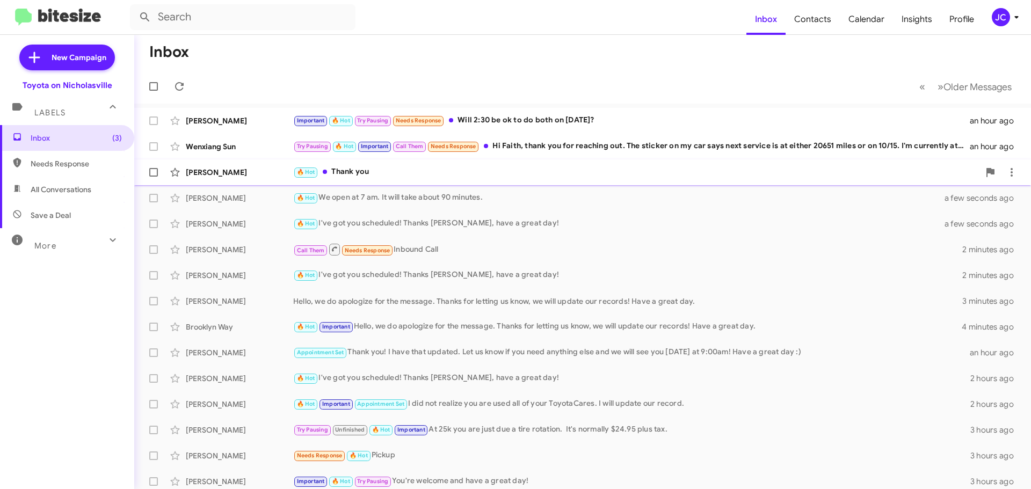
click at [239, 183] on span "Don Ray 🔥 Hot Thank you 5 hours ago" at bounding box center [582, 172] width 896 height 26
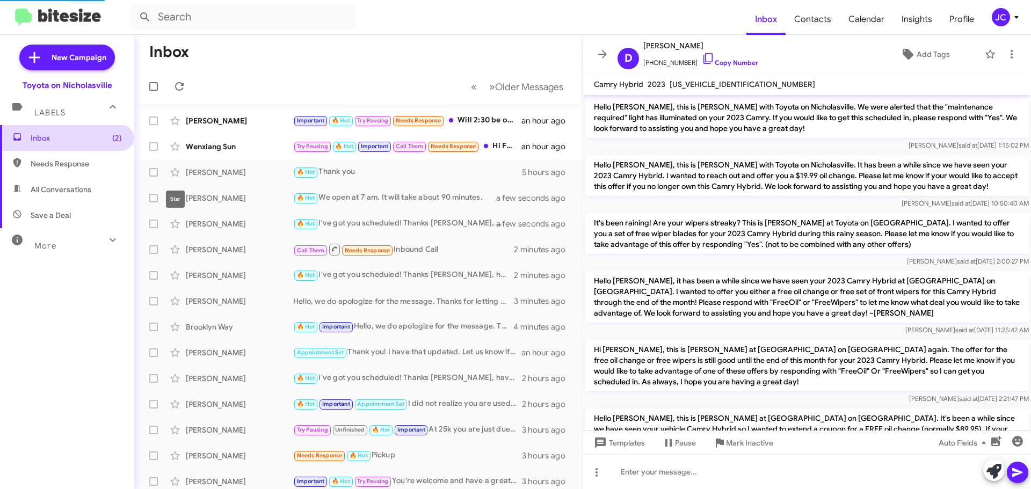
scroll to position [406, 0]
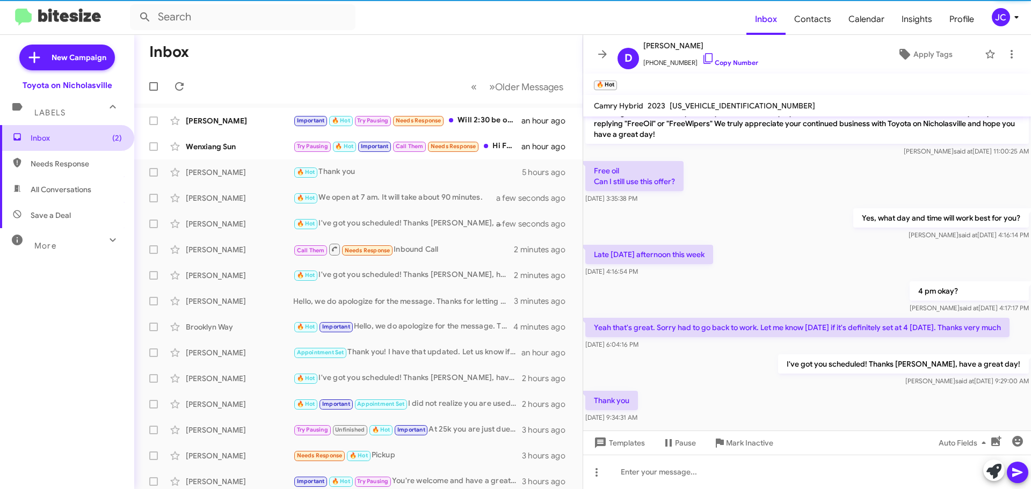
click at [64, 139] on span "Inbox (2)" at bounding box center [76, 138] width 91 height 11
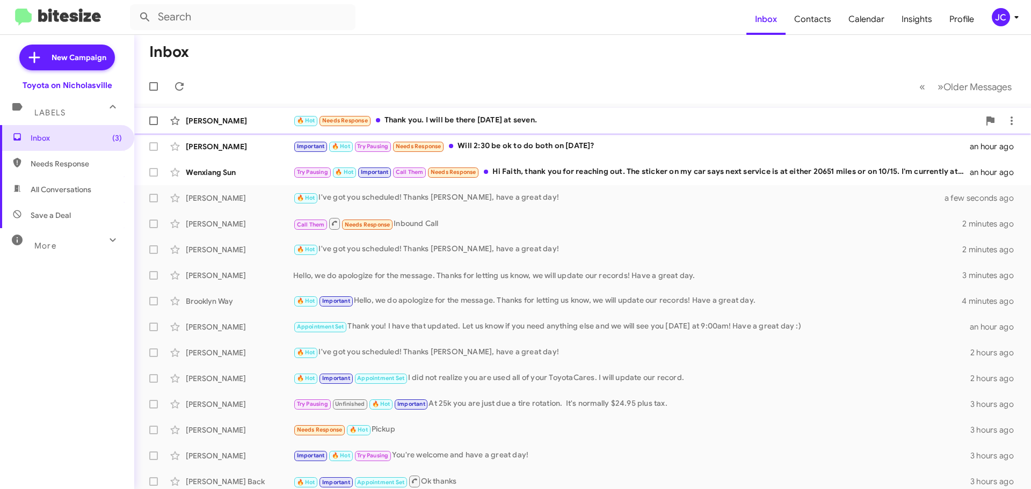
click at [201, 112] on div "Cynthia Shapiro-Walton 🔥 Hot Needs Response Thank you. I will be there tomorrow…" at bounding box center [582, 120] width 879 height 21
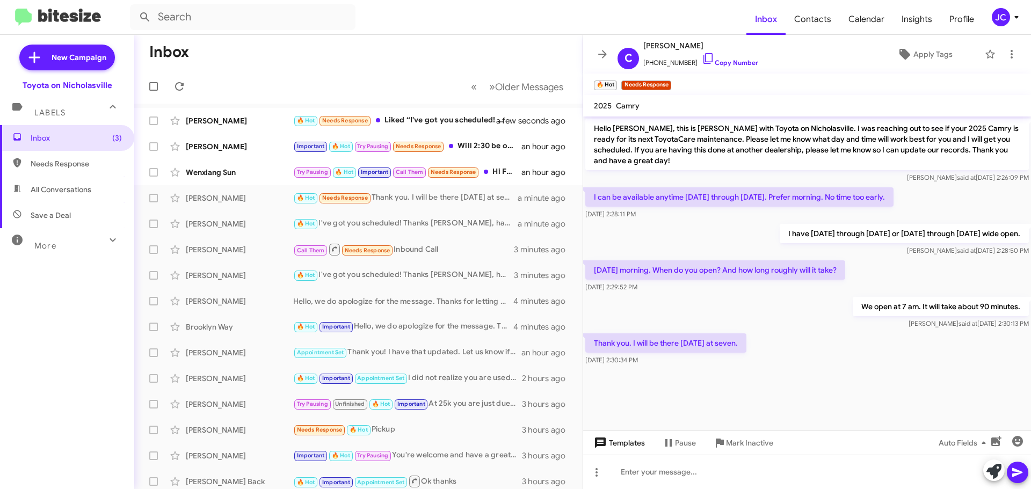
click at [642, 450] on span "Templates" at bounding box center [617, 442] width 53 height 19
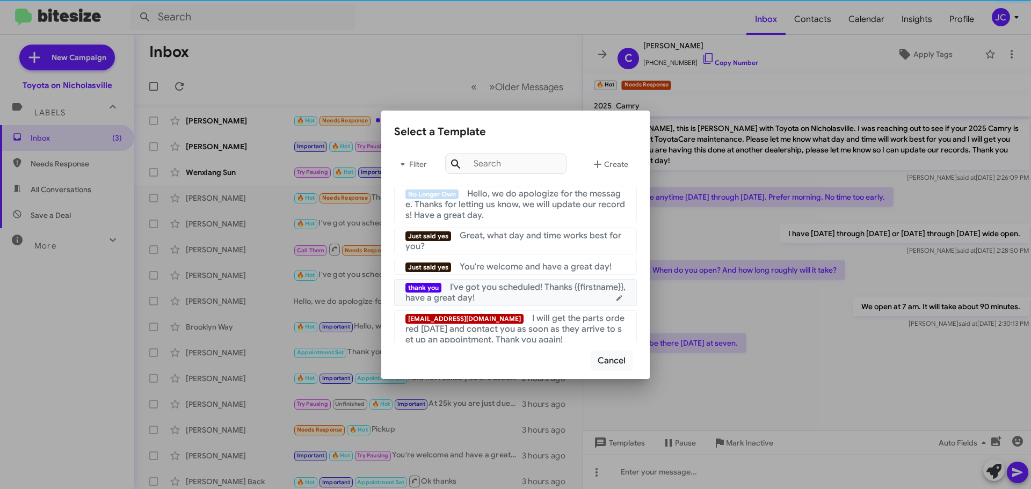
click at [496, 295] on div "thank you I've got you scheduled! Thanks {{firstname}}, have a great day!" at bounding box center [515, 292] width 220 height 21
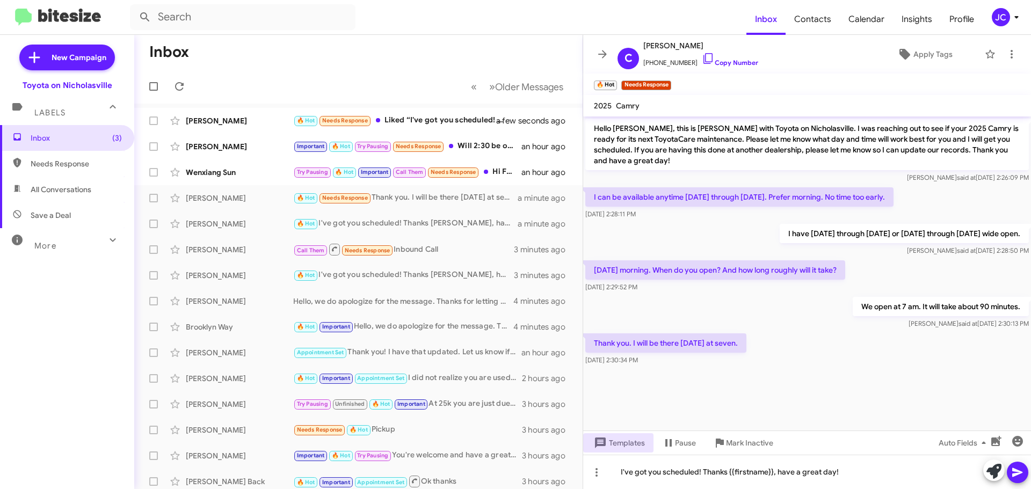
click at [1026, 473] on button at bounding box center [1016, 472] width 21 height 21
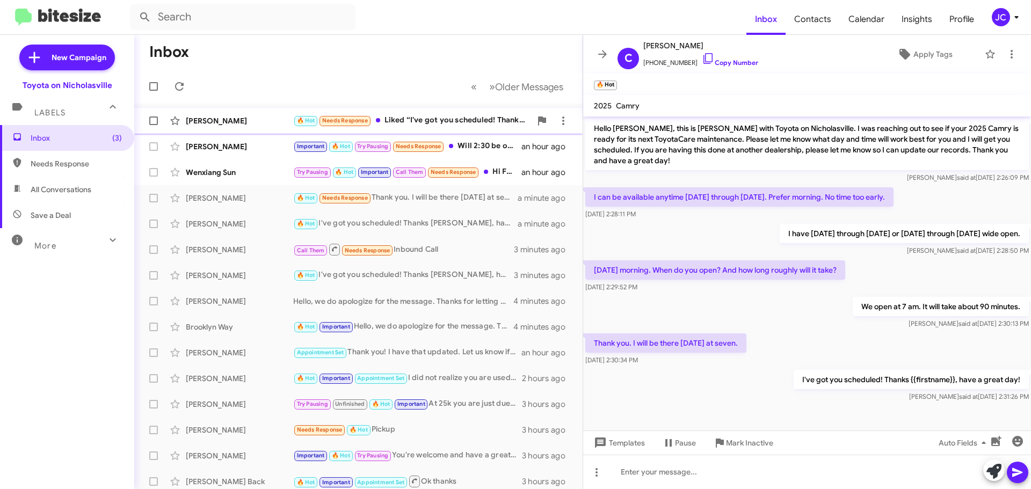
click at [231, 124] on div "[PERSON_NAME]" at bounding box center [239, 120] width 107 height 11
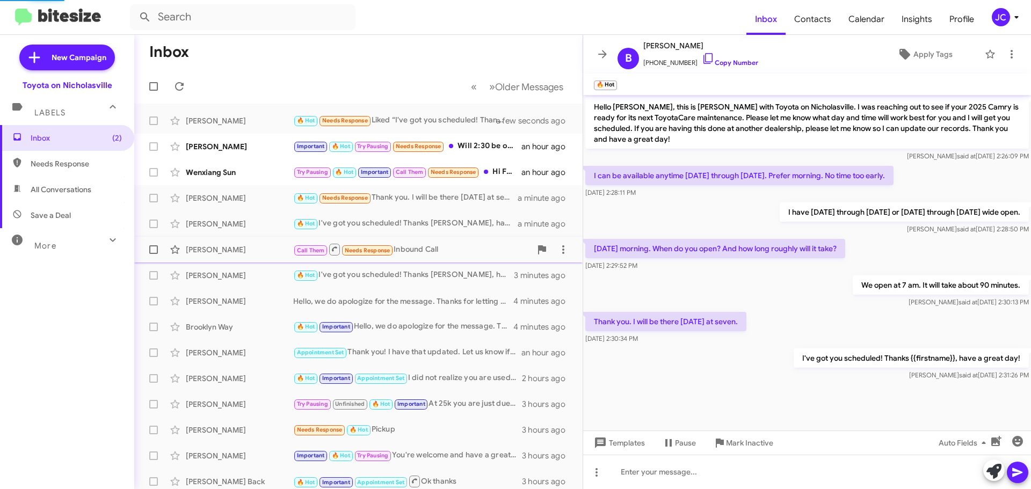
scroll to position [631, 0]
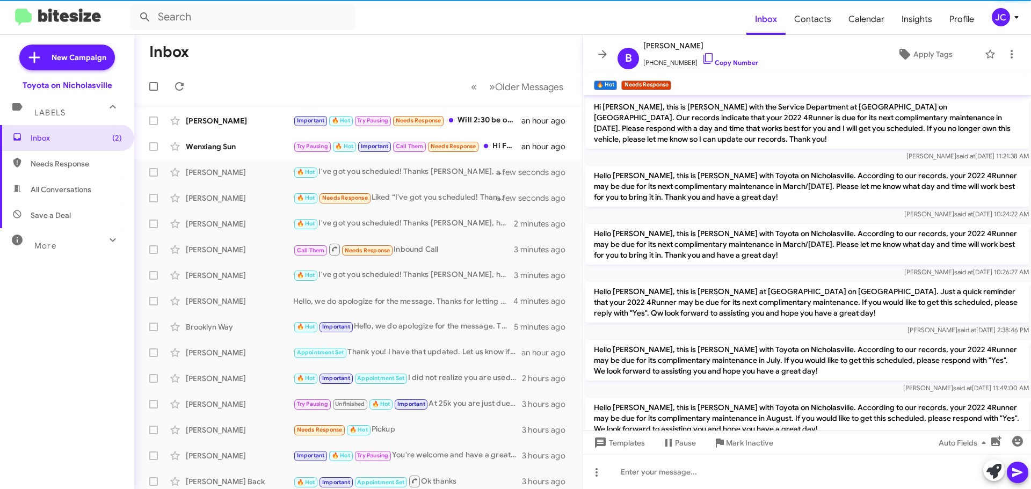
scroll to position [609, 0]
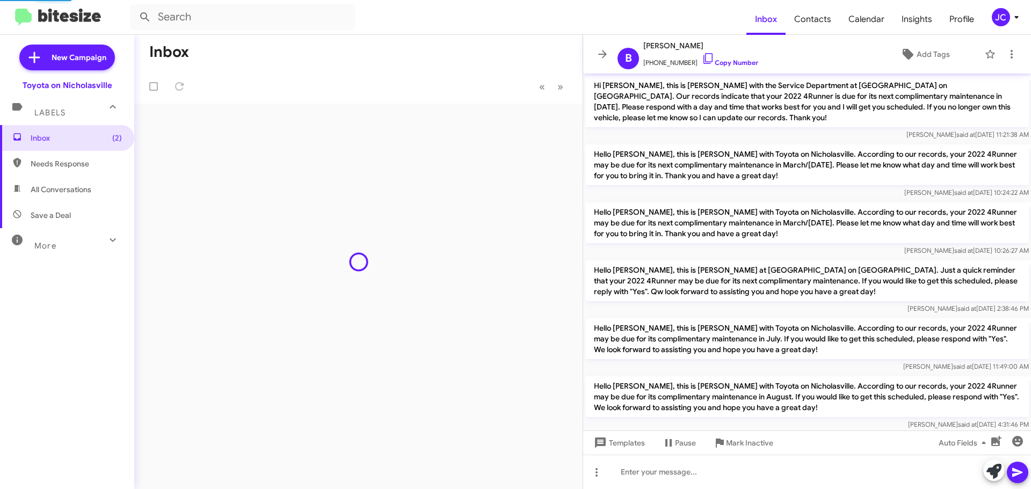
scroll to position [609, 0]
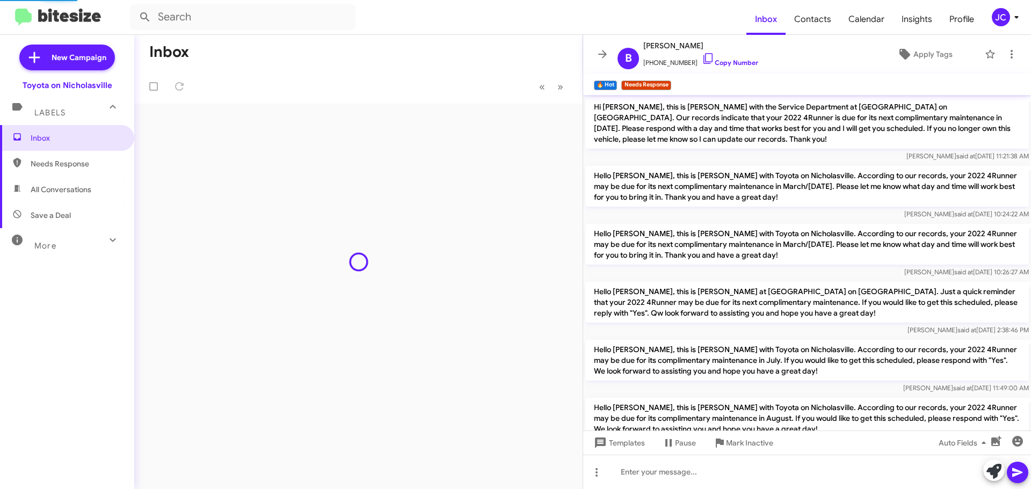
scroll to position [609, 0]
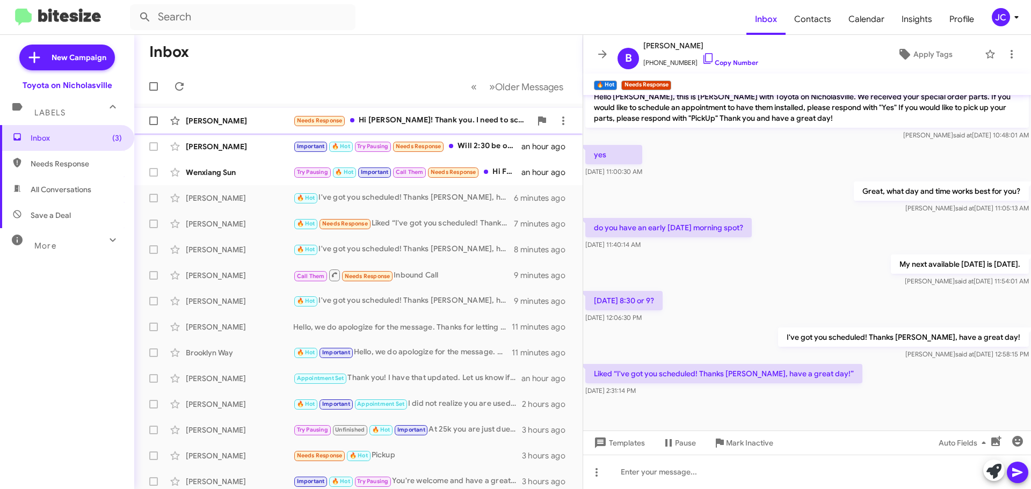
click at [242, 121] on div "[PERSON_NAME]" at bounding box center [239, 120] width 107 height 11
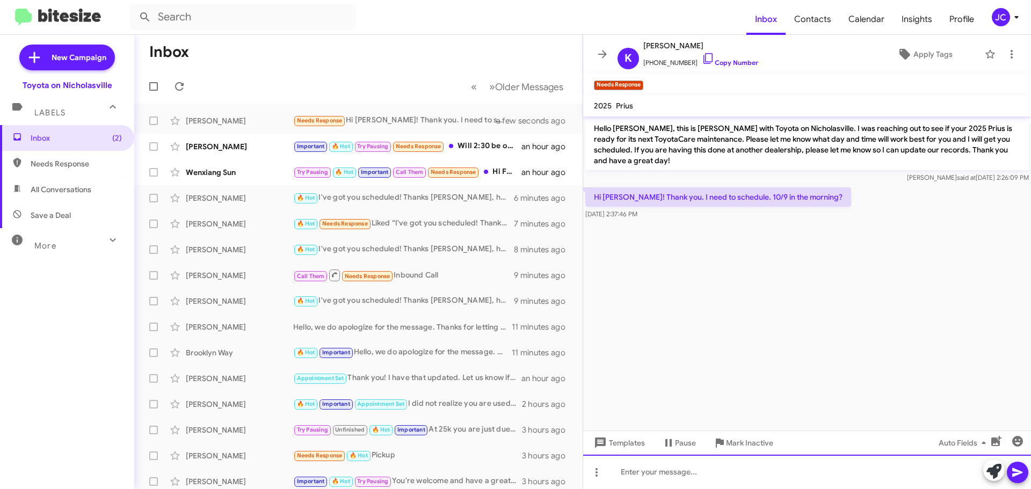
click at [723, 474] on div at bounding box center [807, 472] width 448 height 34
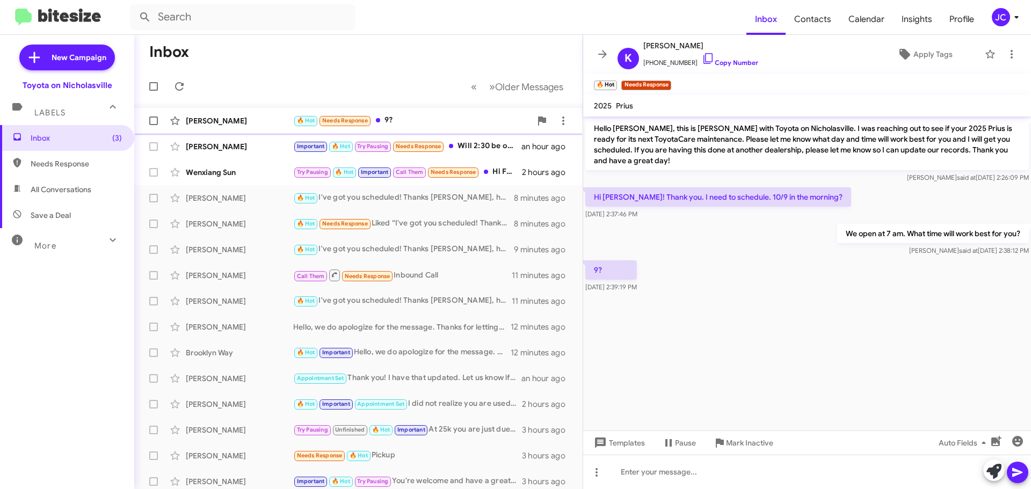
click at [231, 116] on div "Katherine Lotzer" at bounding box center [239, 120] width 107 height 11
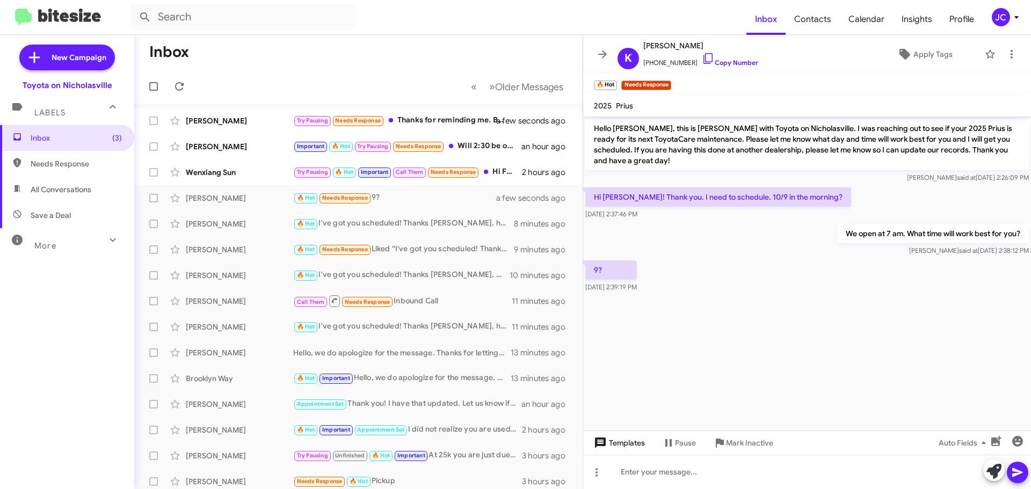
click at [635, 447] on span "Templates" at bounding box center [617, 442] width 53 height 19
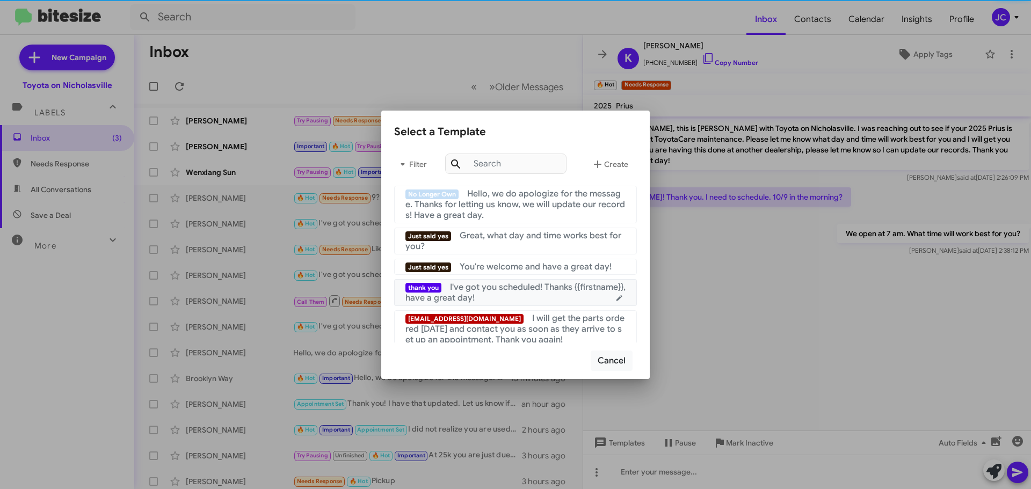
click at [454, 286] on span "I've got you scheduled! Thanks {{firstname}}, have a great day!" at bounding box center [515, 292] width 220 height 21
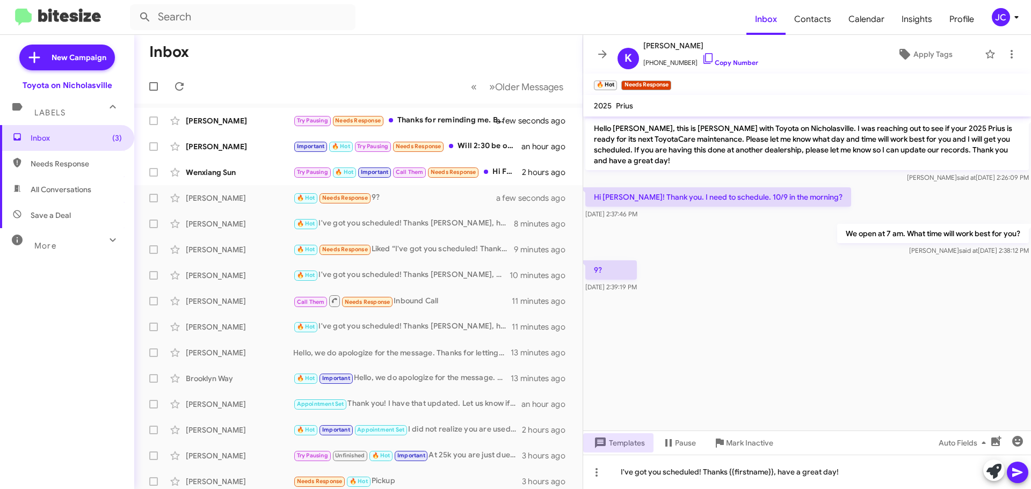
click at [1020, 471] on icon at bounding box center [1017, 472] width 13 height 13
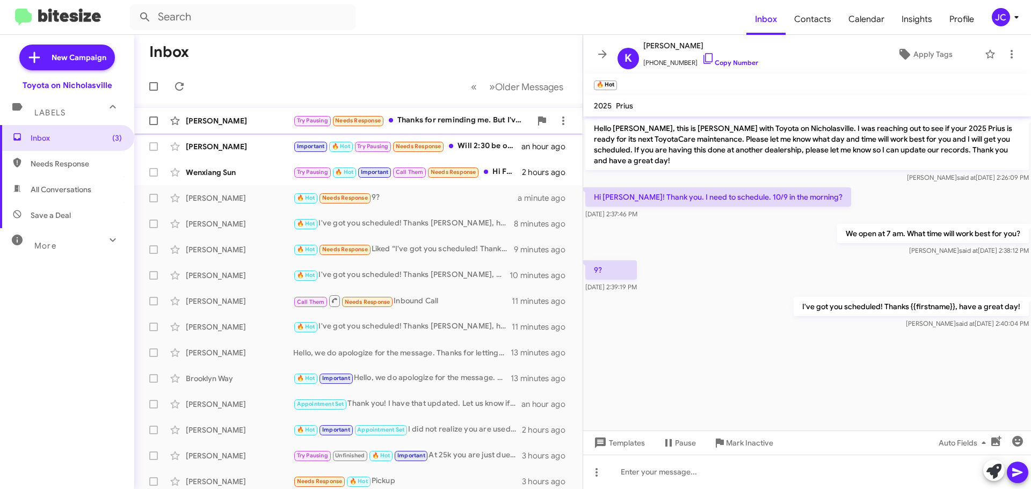
click at [232, 120] on div "[PERSON_NAME]" at bounding box center [239, 120] width 107 height 11
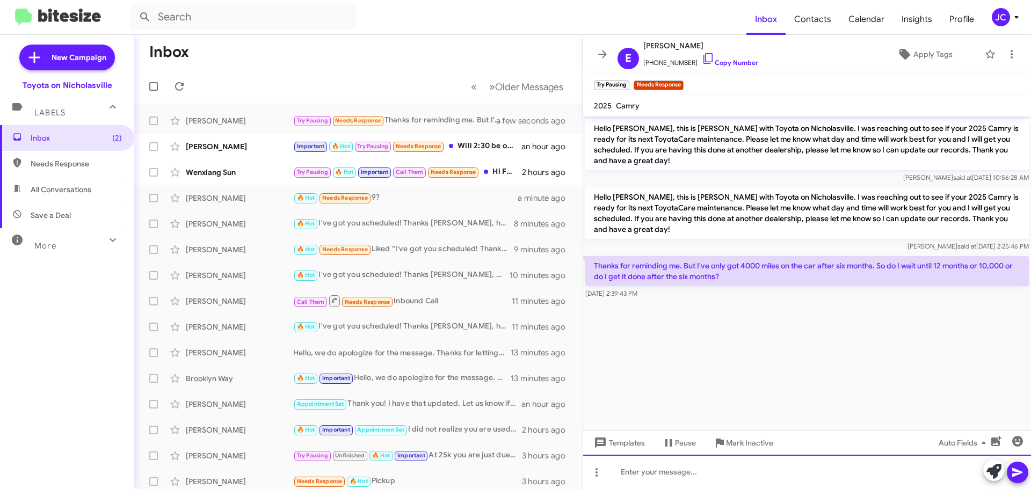
click at [718, 475] on div at bounding box center [807, 472] width 448 height 34
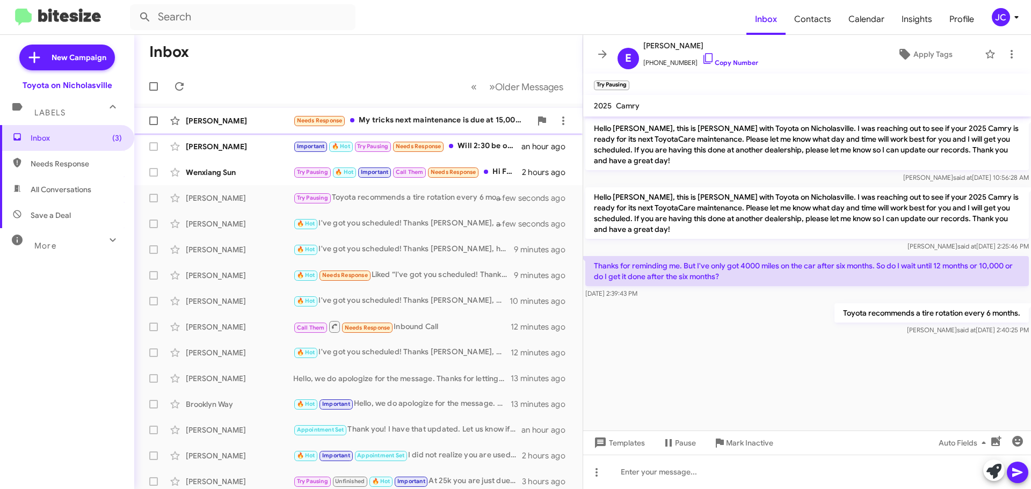
click at [255, 125] on div "[PERSON_NAME]" at bounding box center [239, 120] width 107 height 11
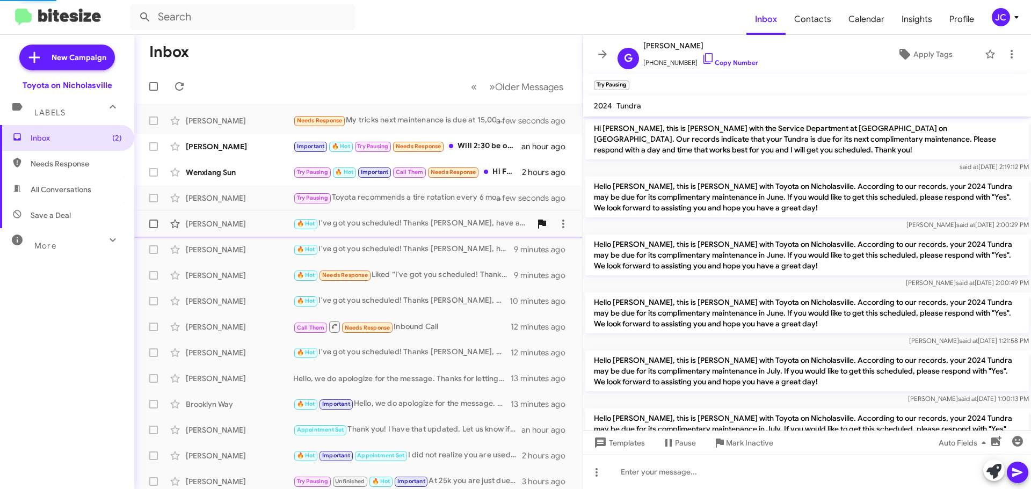
scroll to position [375, 0]
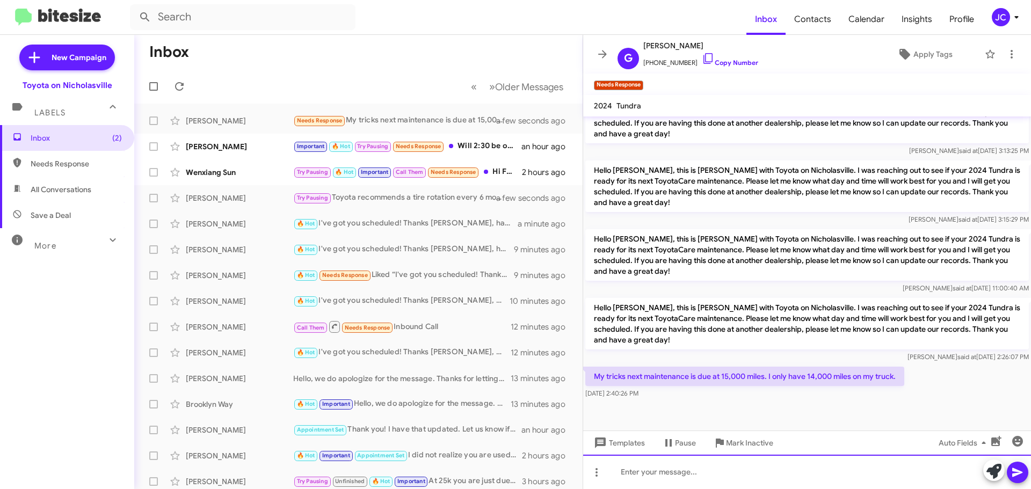
click at [641, 478] on div at bounding box center [807, 472] width 448 height 34
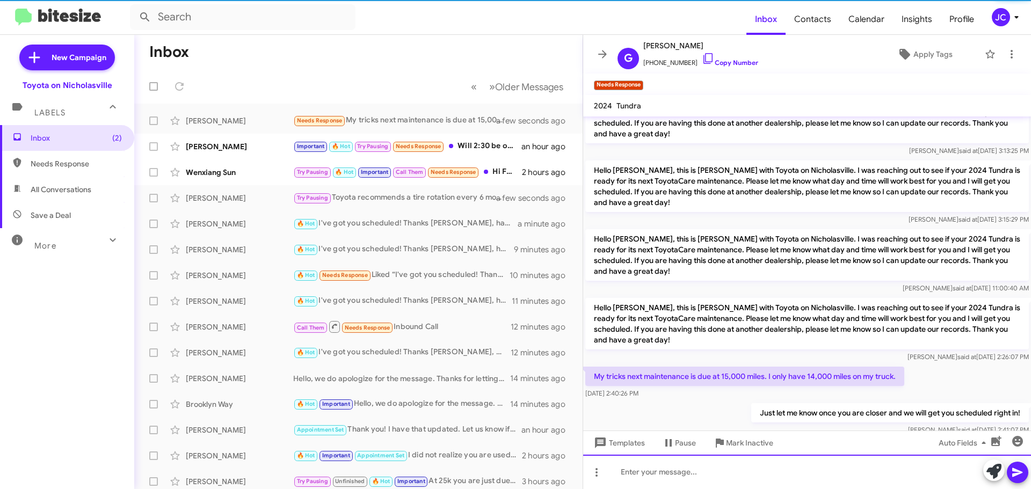
scroll to position [0, 0]
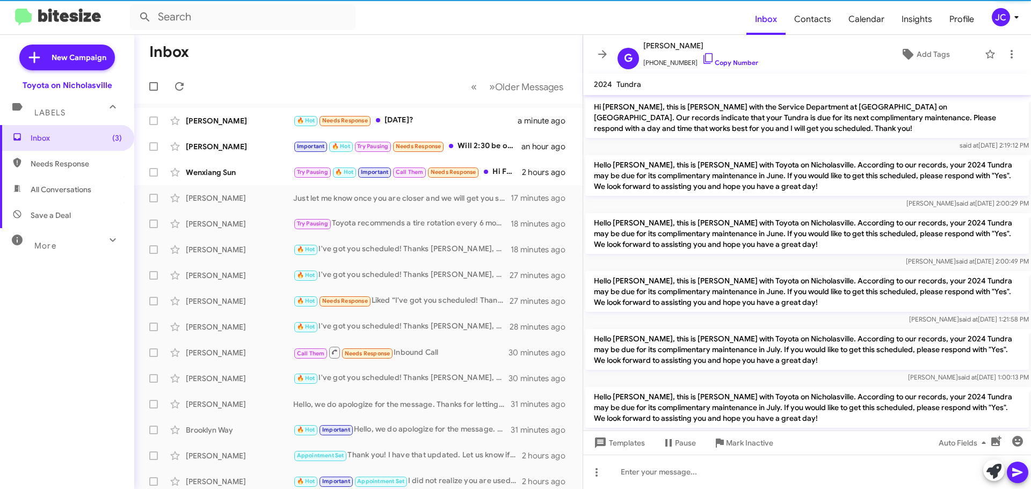
scroll to position [392, 0]
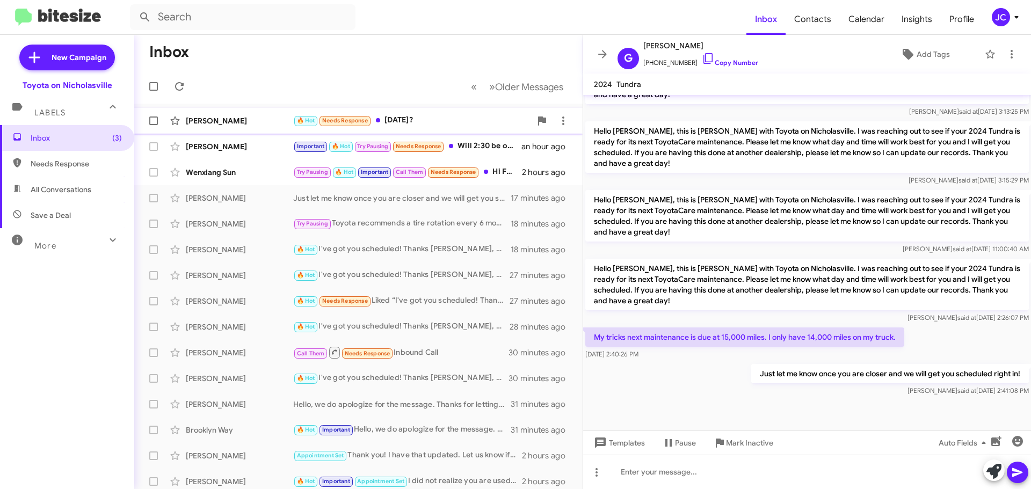
click at [217, 116] on div "[PERSON_NAME]" at bounding box center [239, 120] width 107 height 11
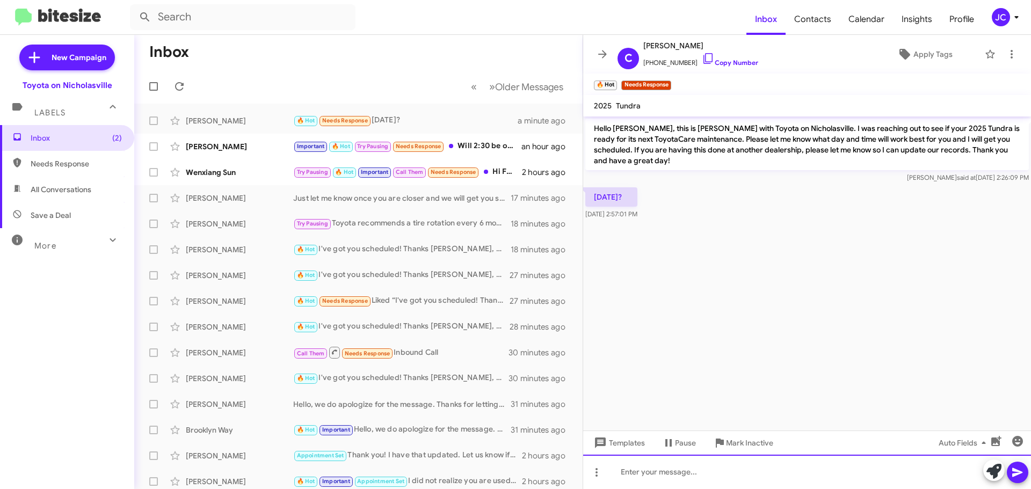
click at [682, 477] on div at bounding box center [807, 472] width 448 height 34
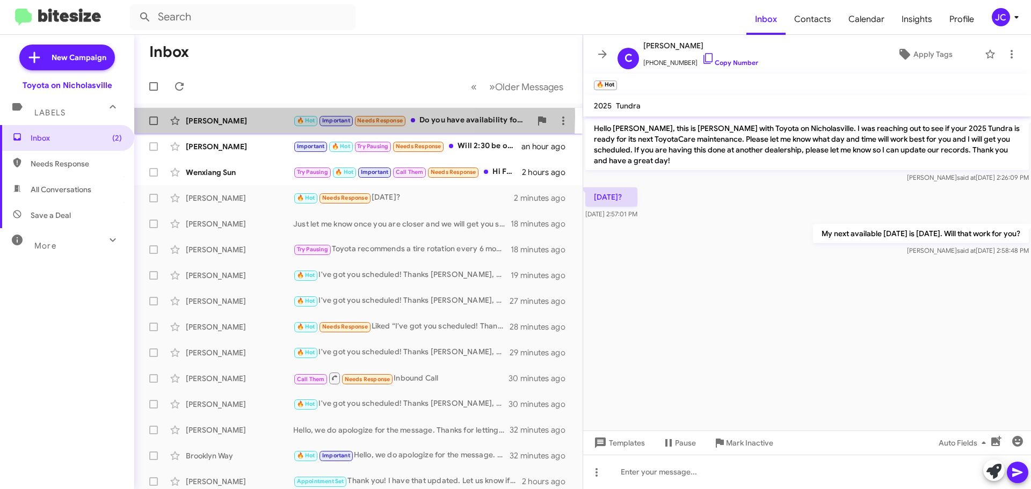
click at [252, 116] on div "Elizabeth Magner" at bounding box center [239, 120] width 107 height 11
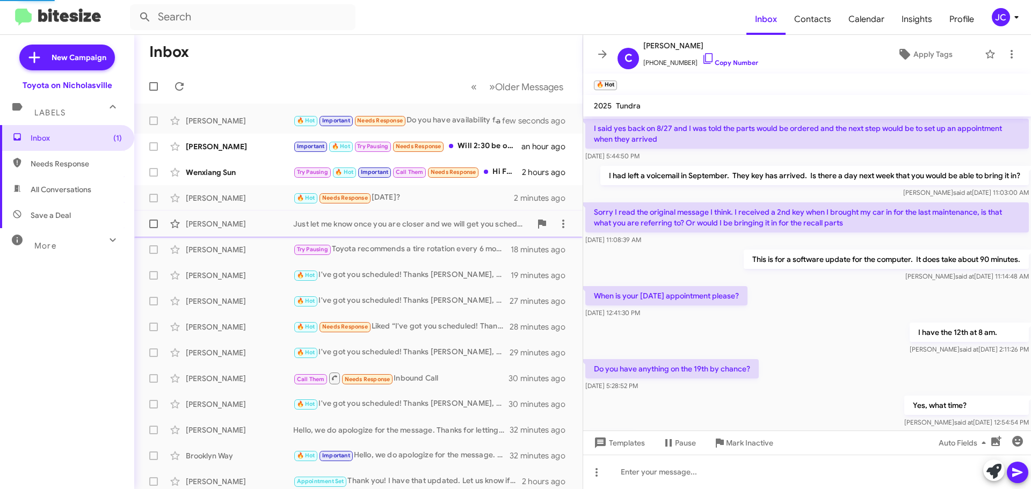
scroll to position [807, 0]
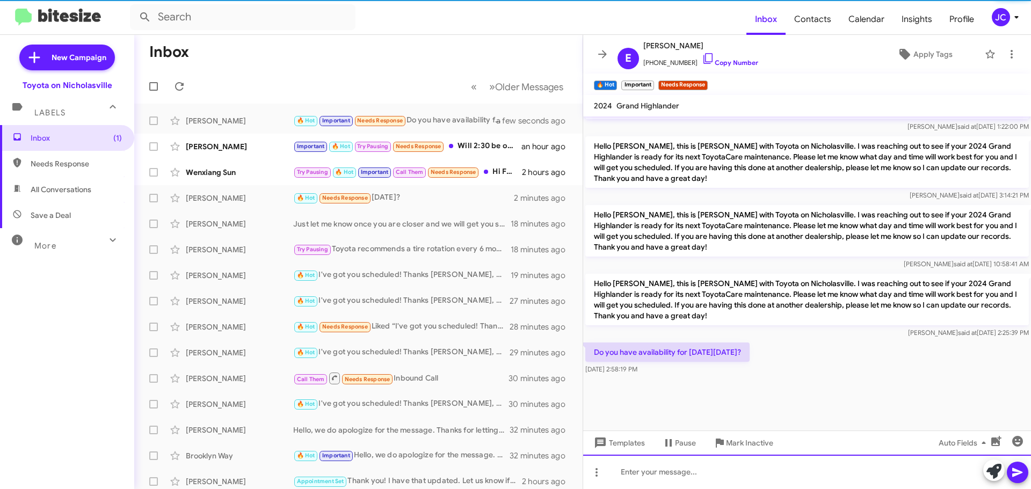
click at [705, 470] on div at bounding box center [807, 472] width 448 height 34
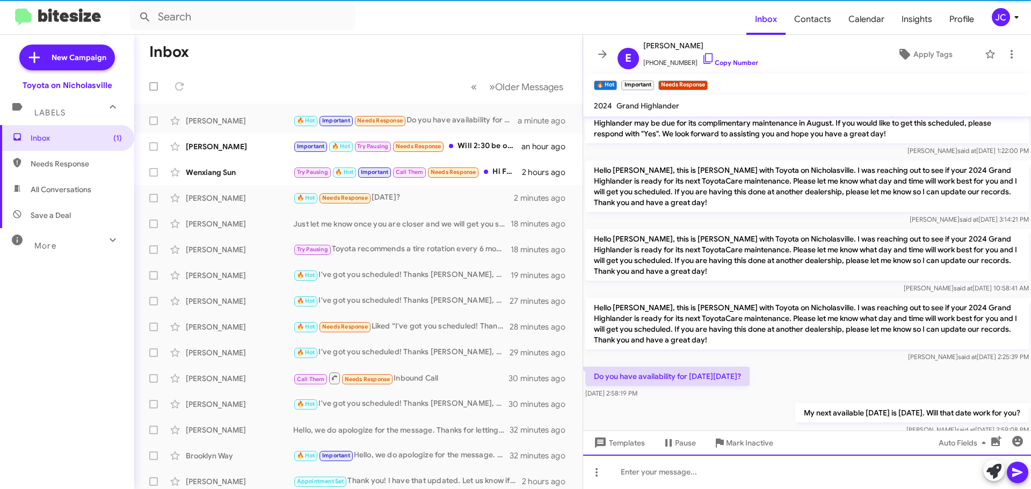
scroll to position [0, 0]
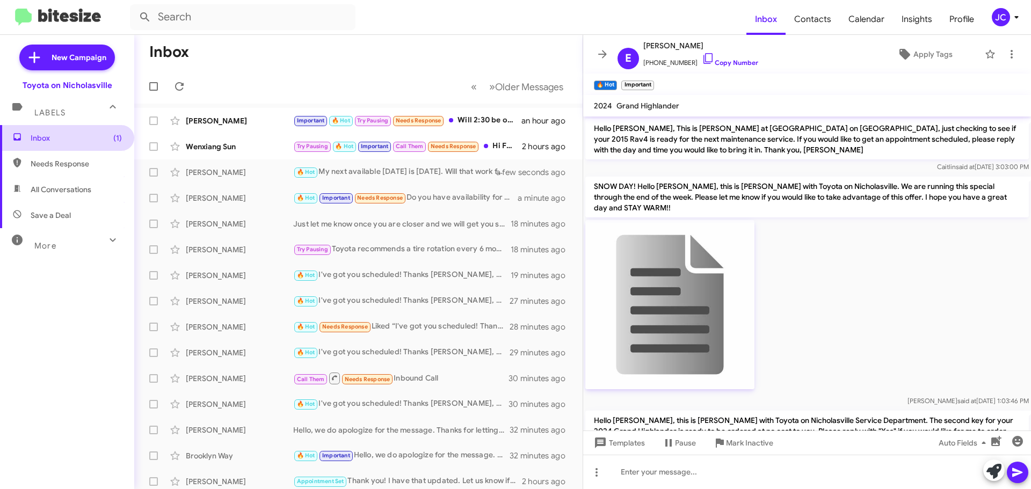
drag, startPoint x: 69, startPoint y: 140, endPoint x: 76, endPoint y: 138, distance: 6.5
click at [69, 140] on span "Inbox (1)" at bounding box center [76, 138] width 91 height 11
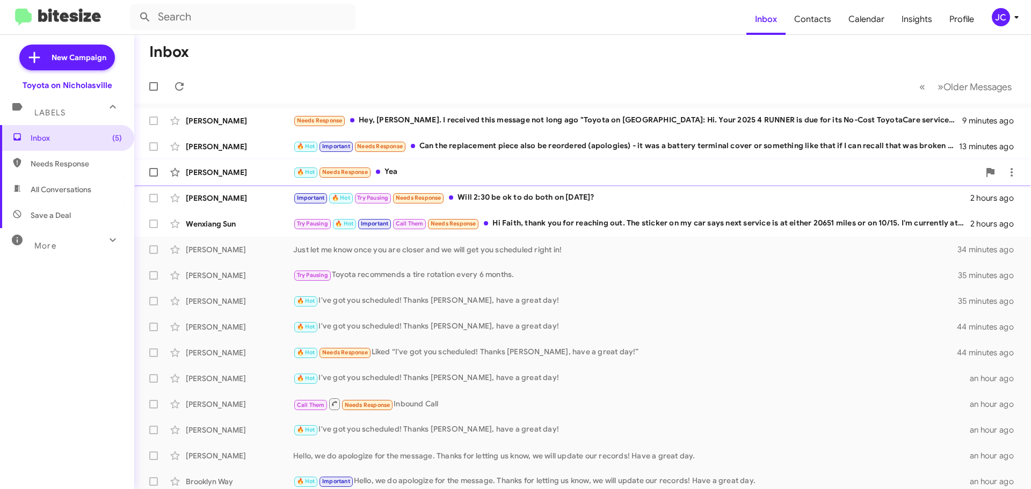
click at [238, 173] on div "[PERSON_NAME]" at bounding box center [239, 172] width 107 height 11
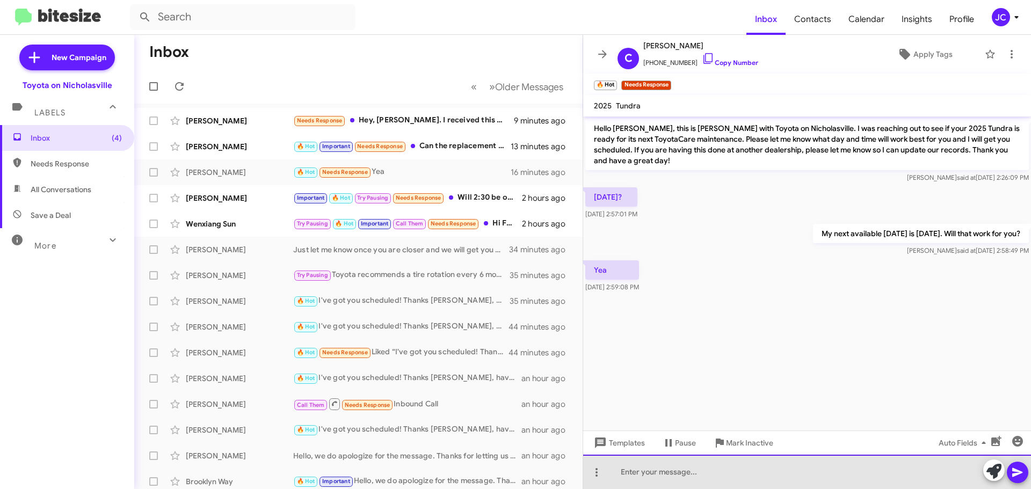
click at [628, 467] on div at bounding box center [807, 472] width 448 height 34
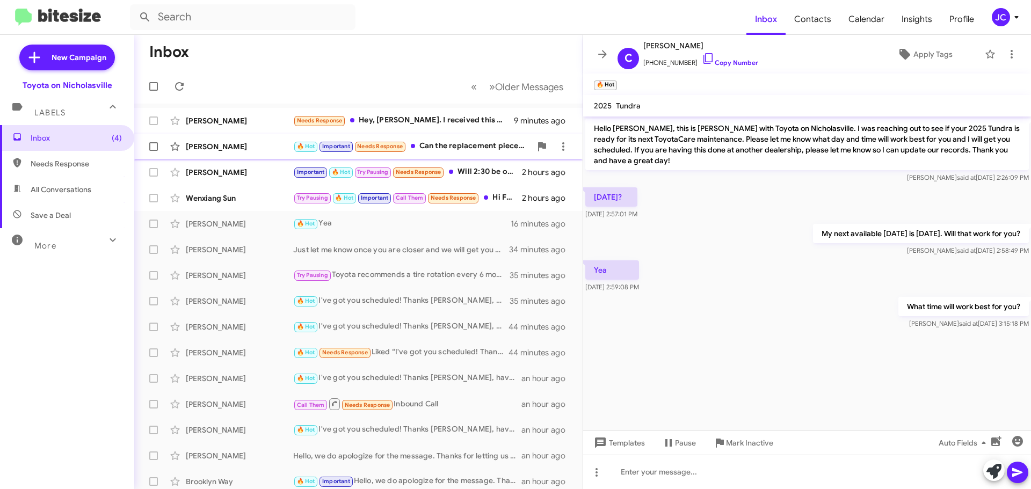
click at [201, 143] on div "[PERSON_NAME]" at bounding box center [239, 146] width 107 height 11
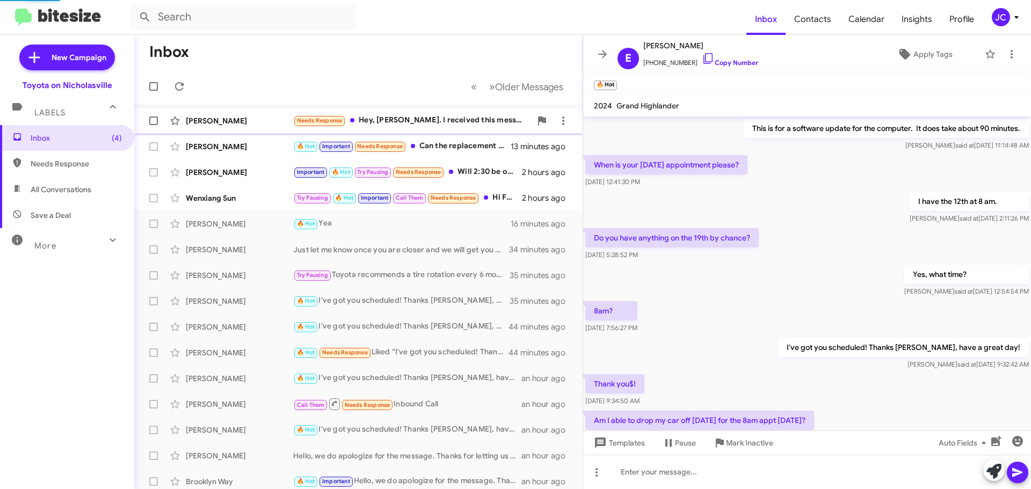
scroll to position [796, 0]
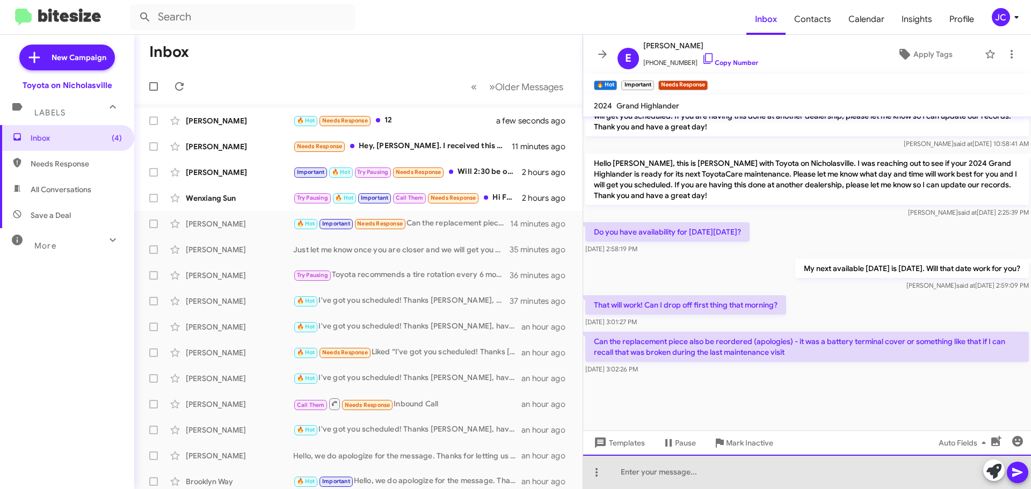
click at [683, 474] on div at bounding box center [807, 472] width 448 height 34
click at [853, 472] on div "Yes, we can do the part too. I will get this scheduled for 8 am on [DATE]." at bounding box center [807, 472] width 448 height 34
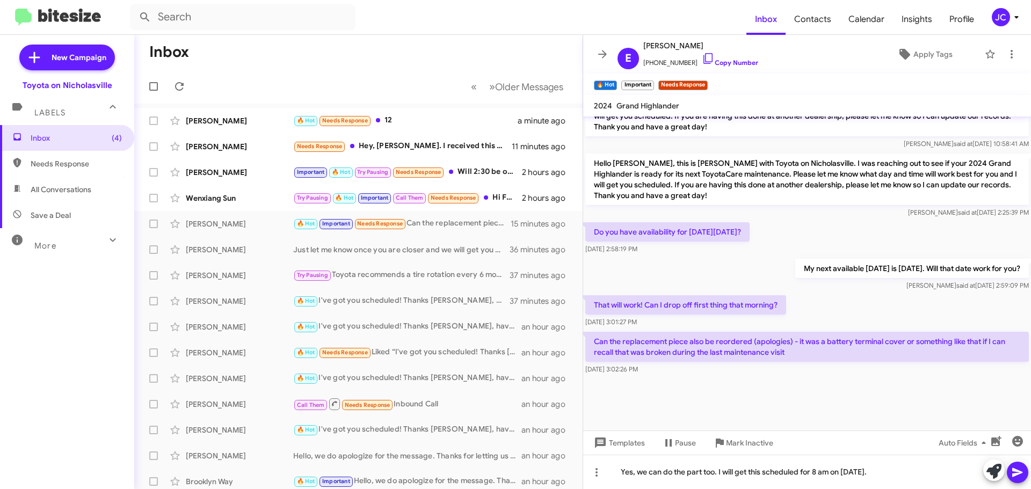
click at [1020, 469] on icon at bounding box center [1017, 472] width 13 height 13
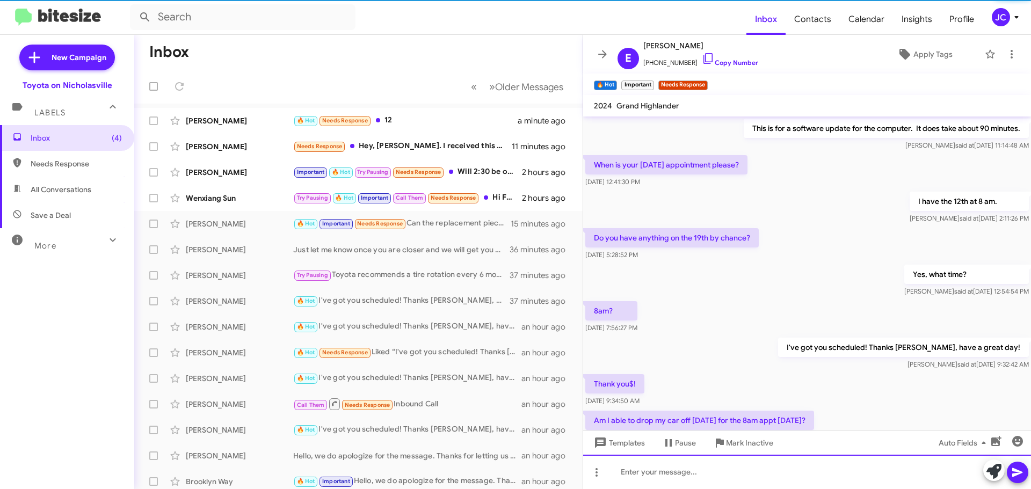
scroll to position [54, 0]
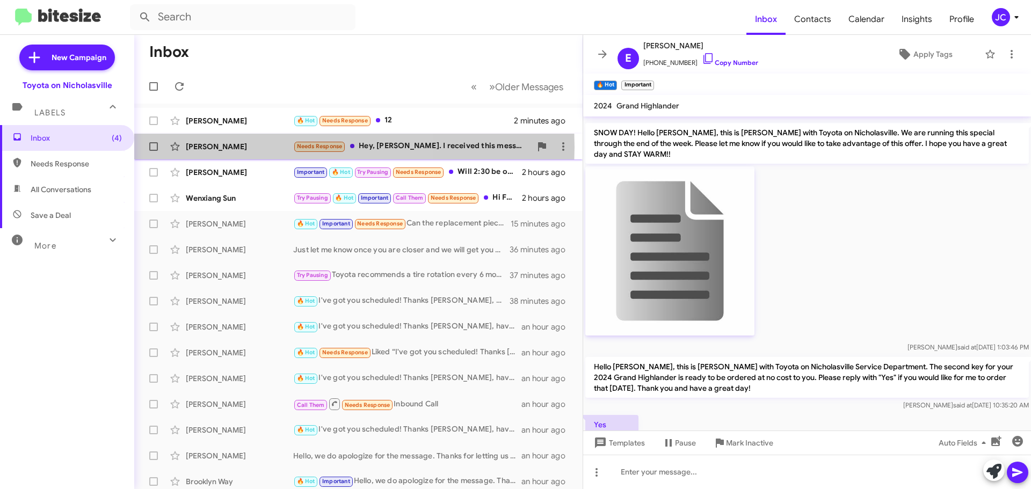
click at [231, 147] on div "[PERSON_NAME]" at bounding box center [239, 146] width 107 height 11
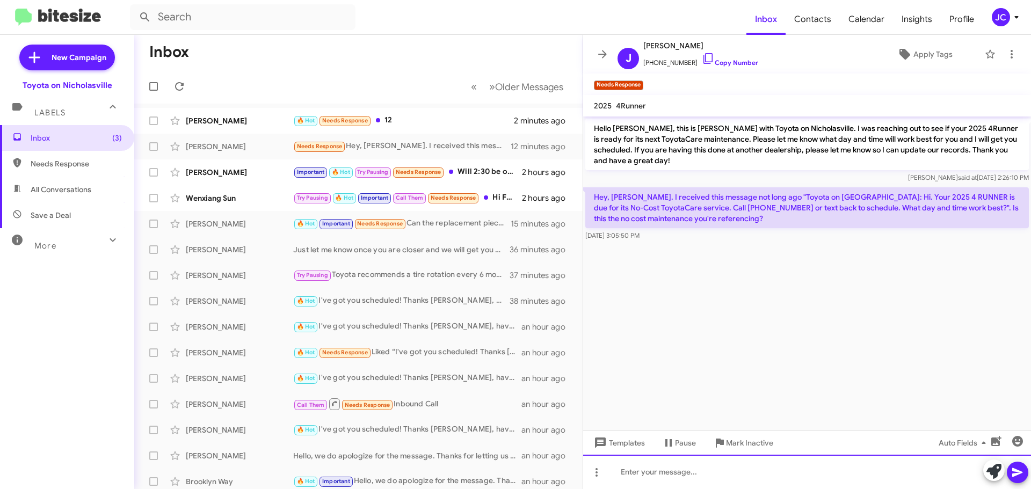
click at [702, 462] on div at bounding box center [807, 472] width 448 height 34
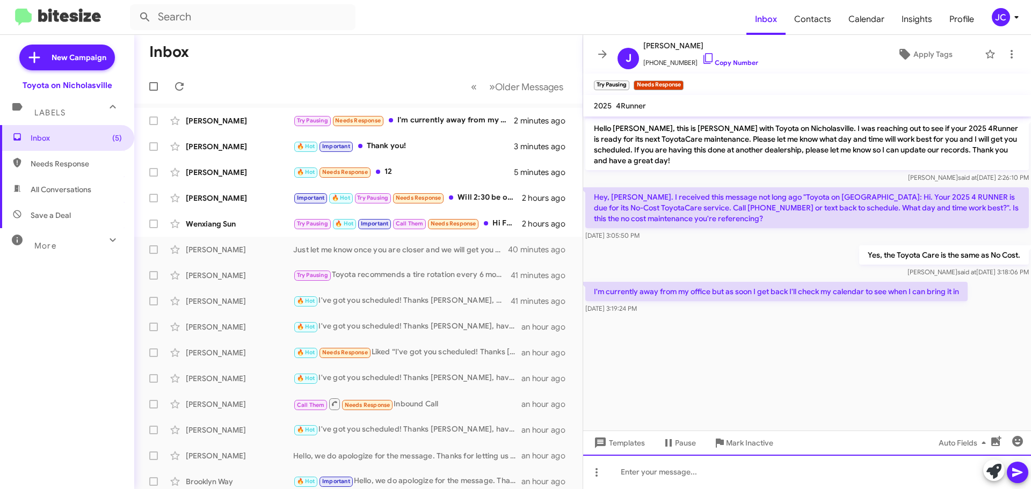
click at [685, 483] on div at bounding box center [807, 472] width 448 height 34
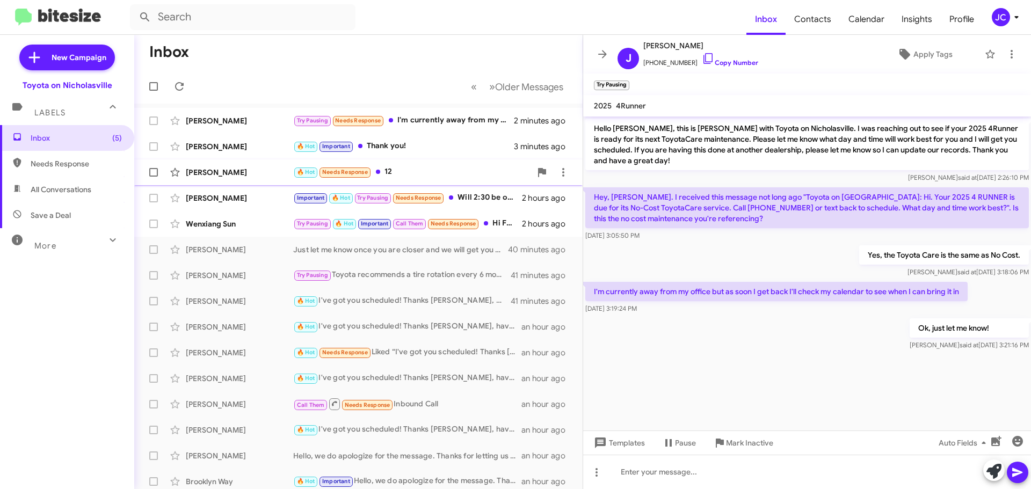
click at [204, 179] on div "[PERSON_NAME] 🔥 Hot Needs Response 12 5 minutes ago" at bounding box center [358, 172] width 431 height 21
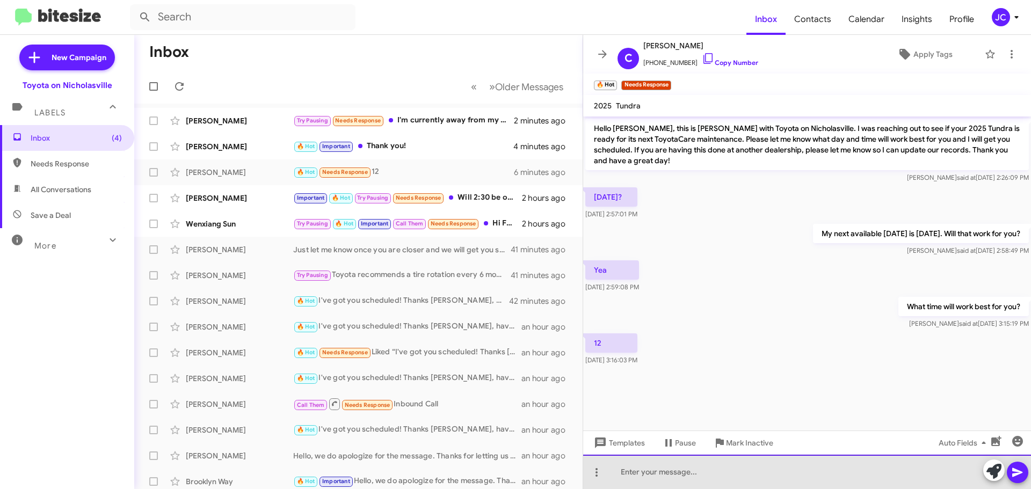
click at [632, 472] on div at bounding box center [807, 472] width 448 height 34
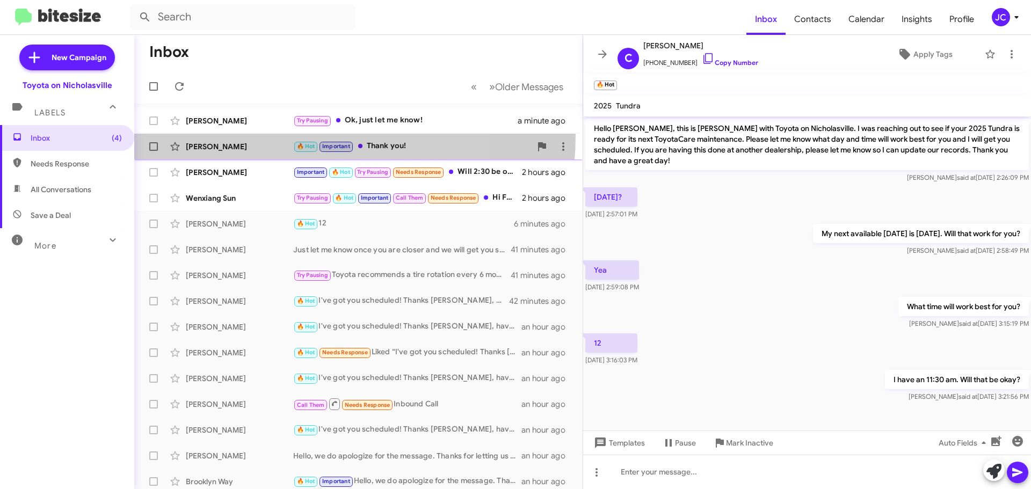
click at [259, 135] on span "[PERSON_NAME] 🔥 Hot Important Thank you! 4 minutes ago" at bounding box center [358, 147] width 448 height 26
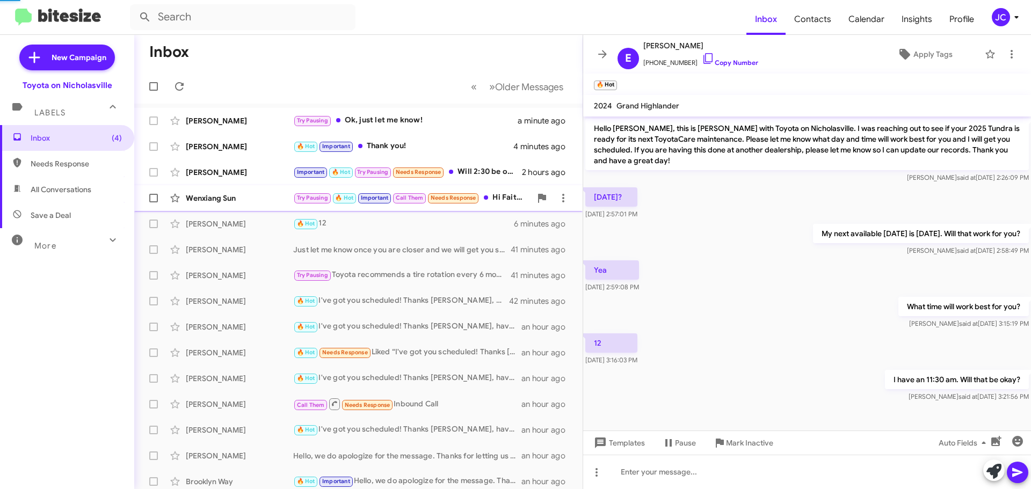
scroll to position [796, 0]
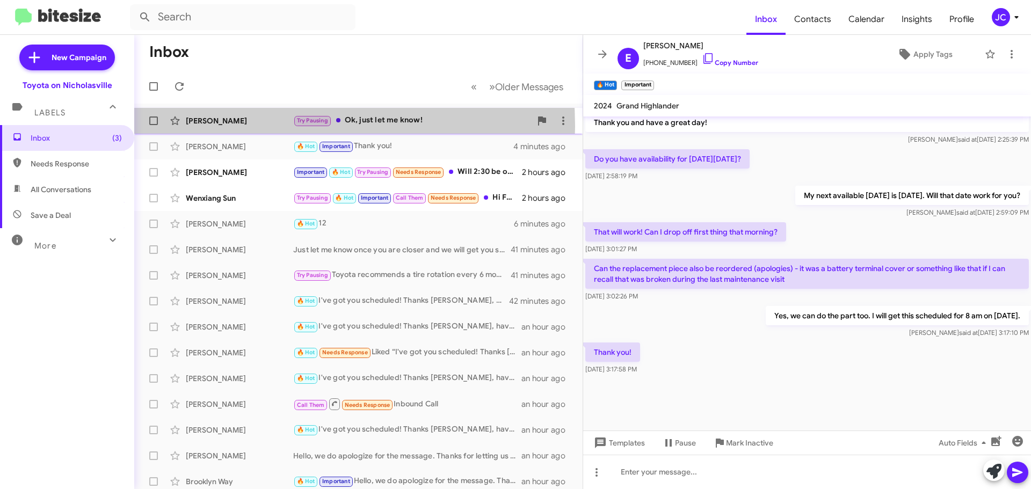
click at [244, 126] on div "[PERSON_NAME] Try Pausing Ok, just let me know! a minute ago" at bounding box center [358, 120] width 431 height 21
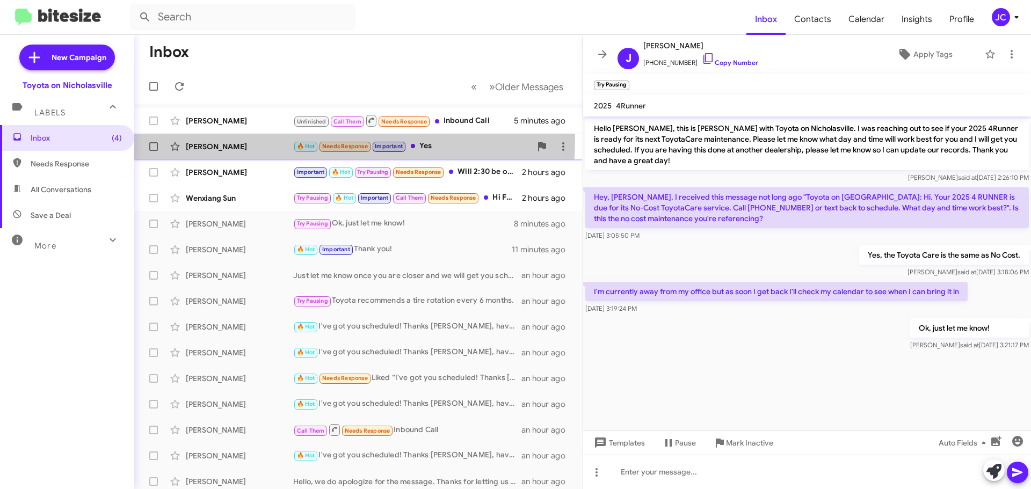
click at [228, 137] on div "[PERSON_NAME] 🔥 Hot Needs Response Important Yes 7 minutes ago" at bounding box center [358, 146] width 431 height 21
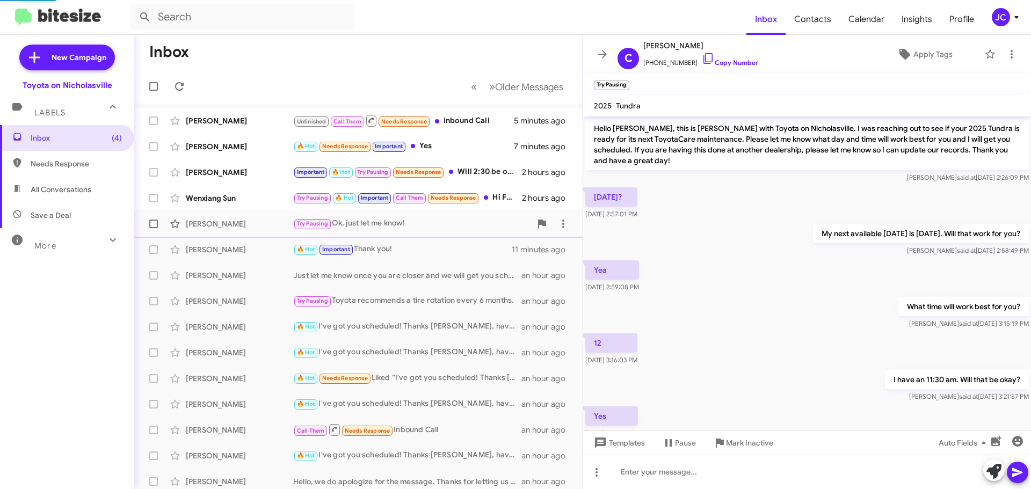
scroll to position [32, 0]
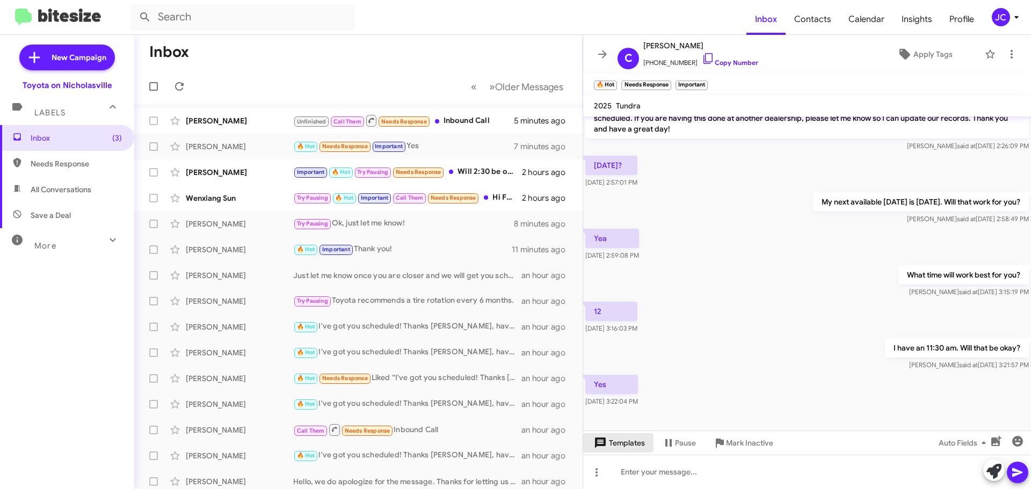
click at [635, 444] on span "Templates" at bounding box center [617, 442] width 53 height 19
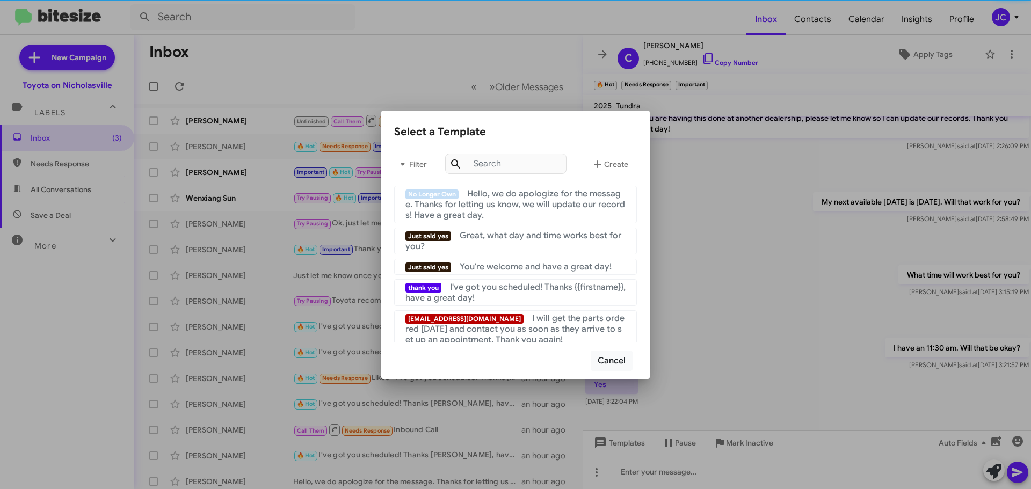
click at [515, 308] on mat-list "[EMAIL_ADDRESS][DOMAIN_NAME] I will get the parts ordered [DATE] and contact yo…" at bounding box center [515, 327] width 243 height 42
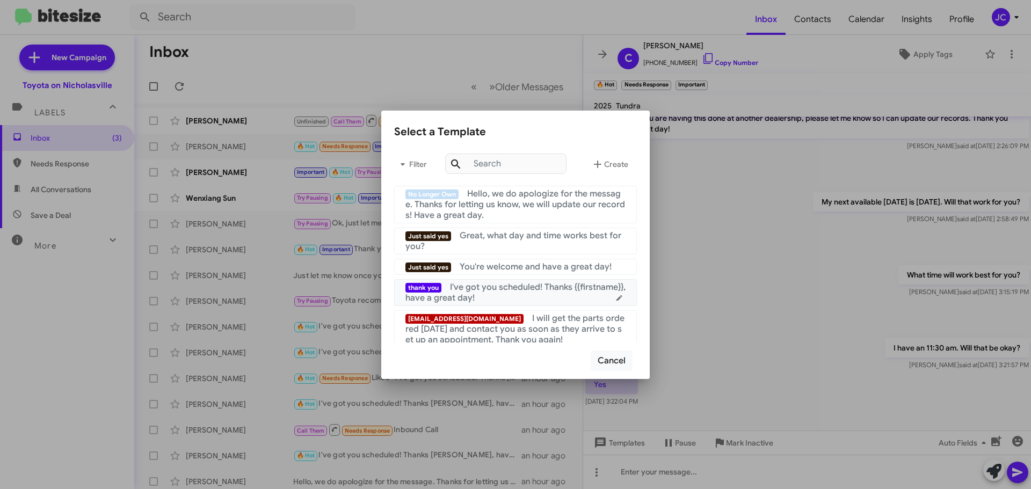
click at [508, 297] on div "thank you I've got you scheduled! Thanks {{firstname}}, have a great day!" at bounding box center [515, 292] width 220 height 21
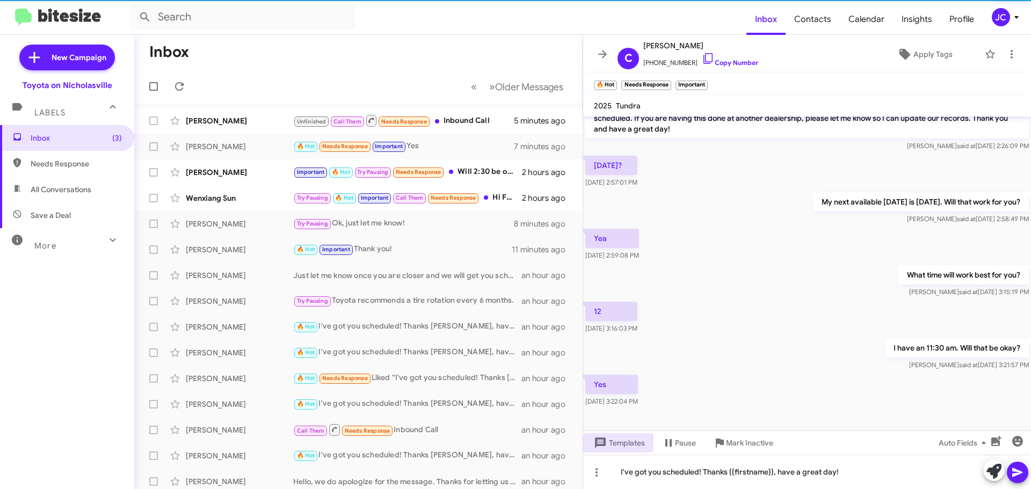
click at [1017, 466] on icon at bounding box center [1017, 472] width 13 height 13
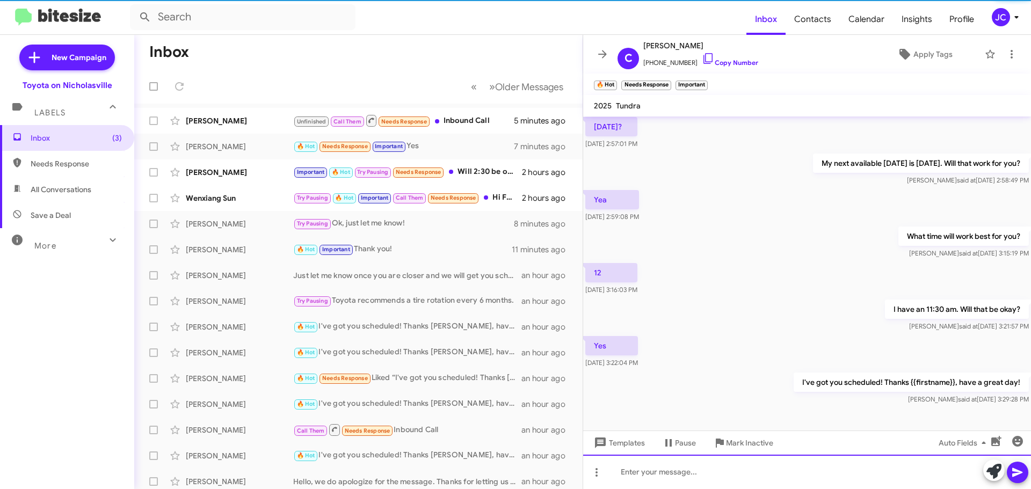
scroll to position [71, 0]
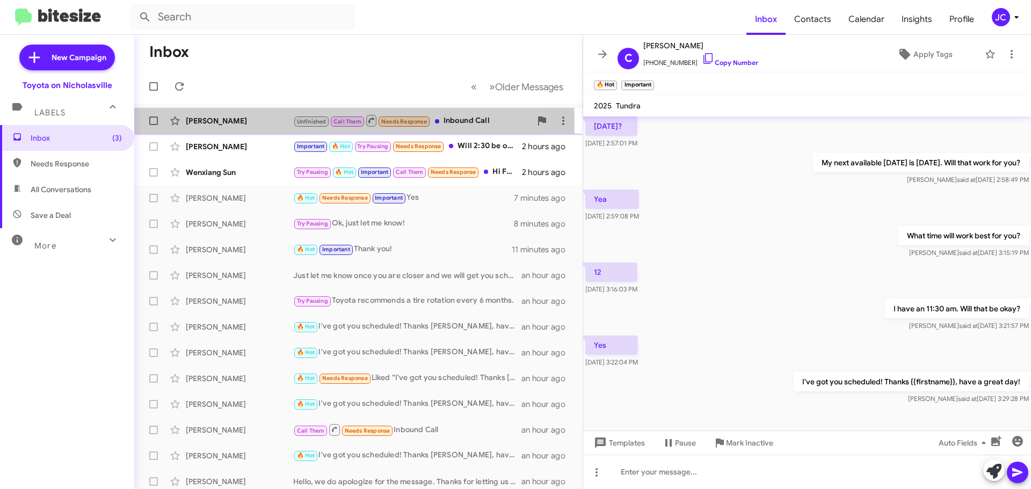
click at [217, 121] on div "[PERSON_NAME]" at bounding box center [239, 120] width 107 height 11
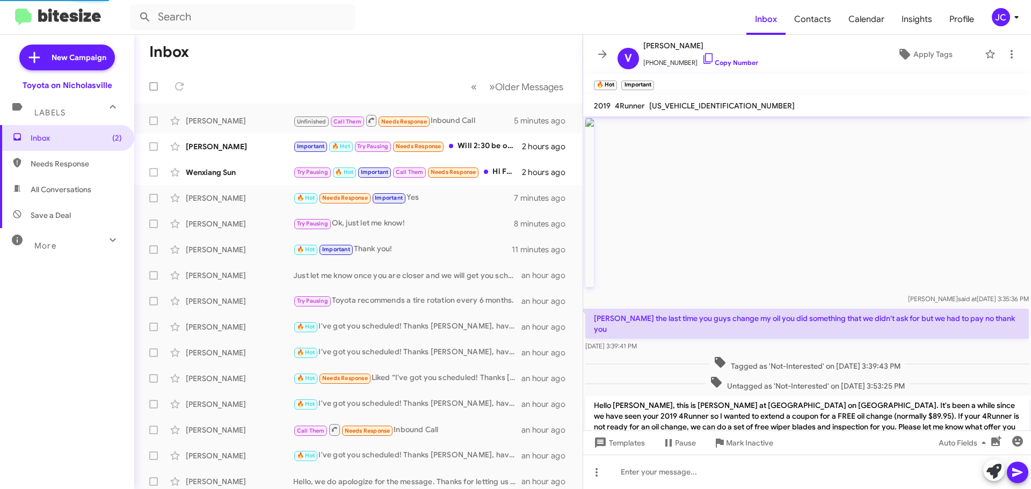
scroll to position [117, 0]
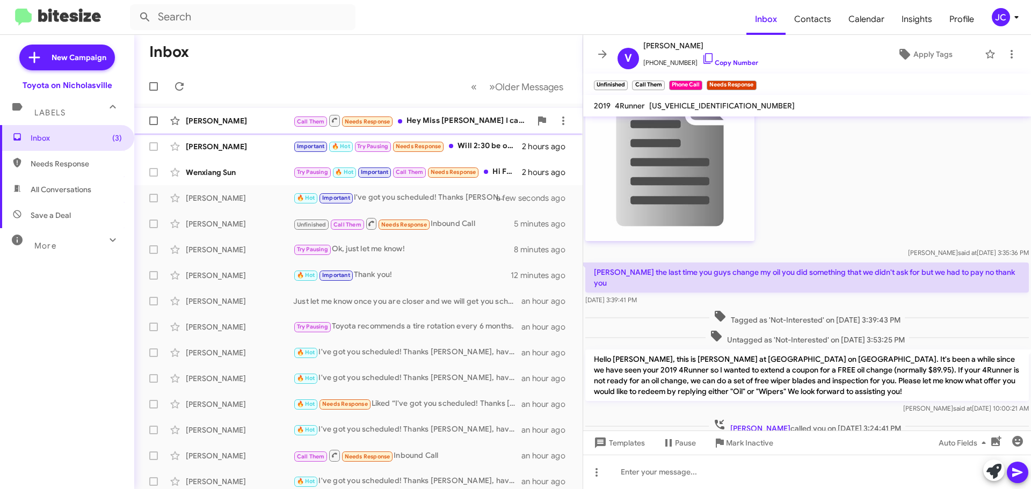
click at [229, 118] on div "[PERSON_NAME]" at bounding box center [239, 120] width 107 height 11
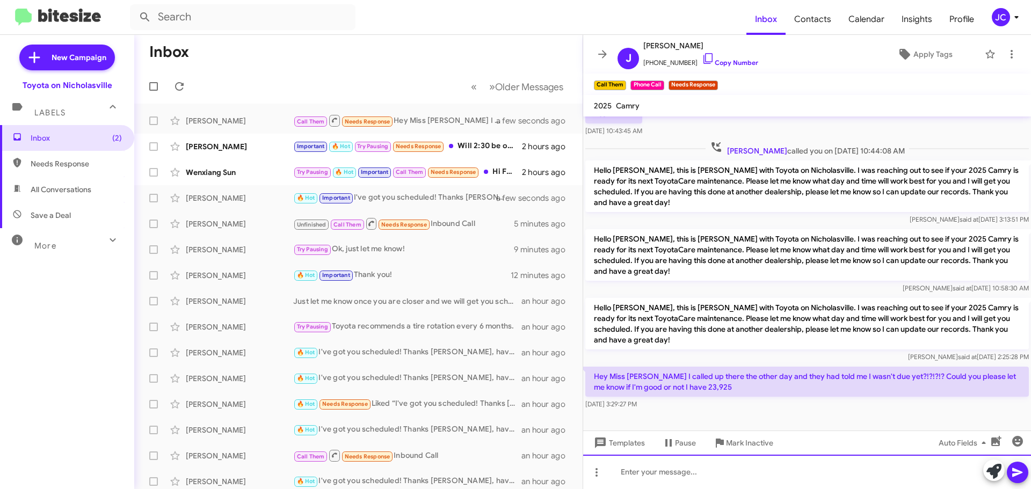
drag, startPoint x: 727, startPoint y: 474, endPoint x: 724, endPoint y: 470, distance: 5.8
click at [727, 474] on div at bounding box center [807, 472] width 448 height 34
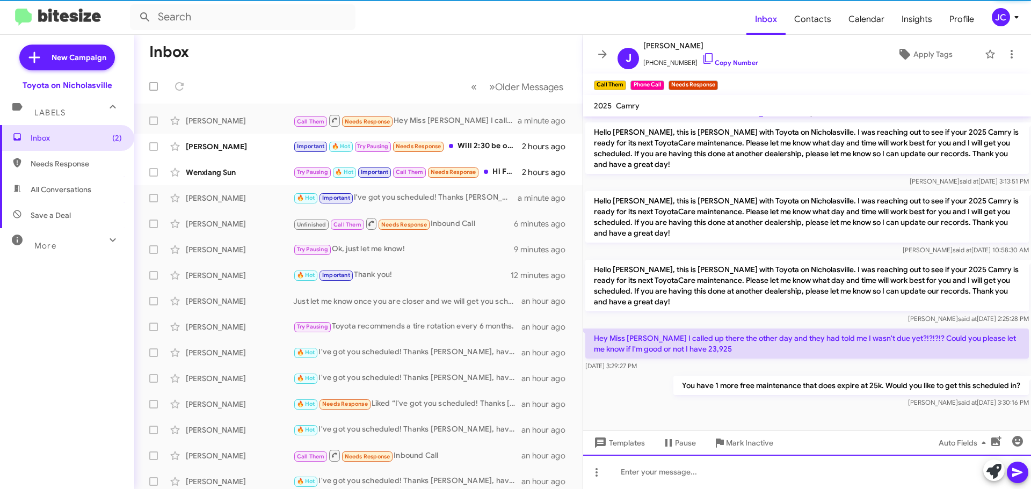
scroll to position [112, 0]
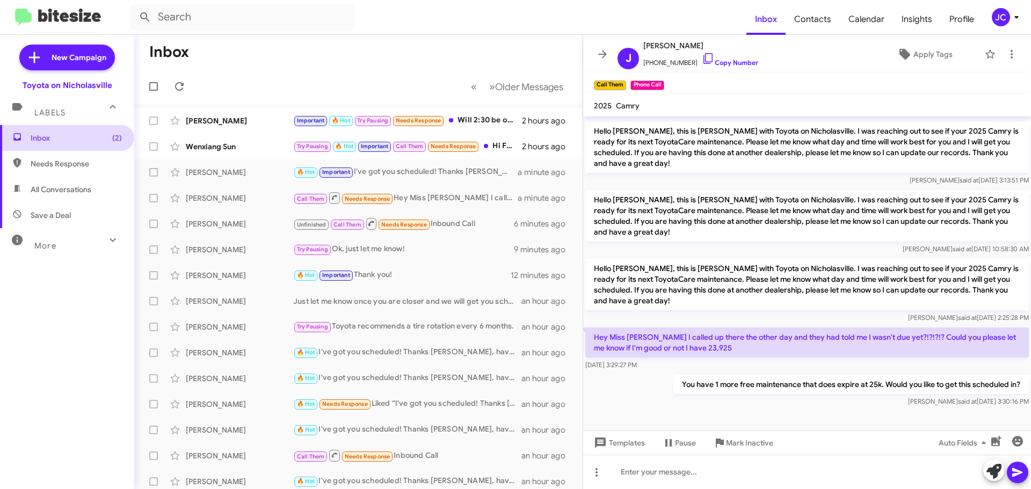
click at [58, 127] on span "Inbox (2)" at bounding box center [67, 138] width 134 height 26
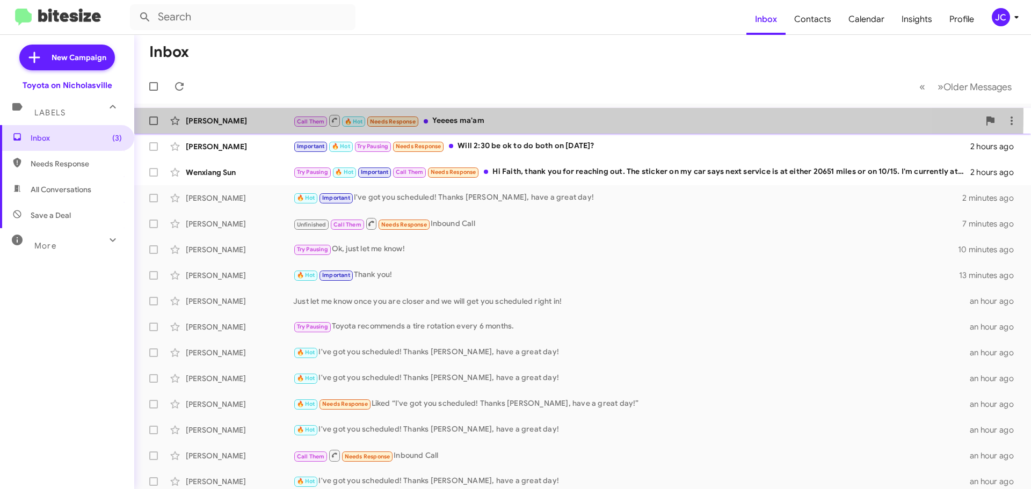
click at [227, 112] on div "[PERSON_NAME] Call Them 🔥 Hot Needs Response Yeeees ma'am a few seconds ago" at bounding box center [582, 120] width 879 height 21
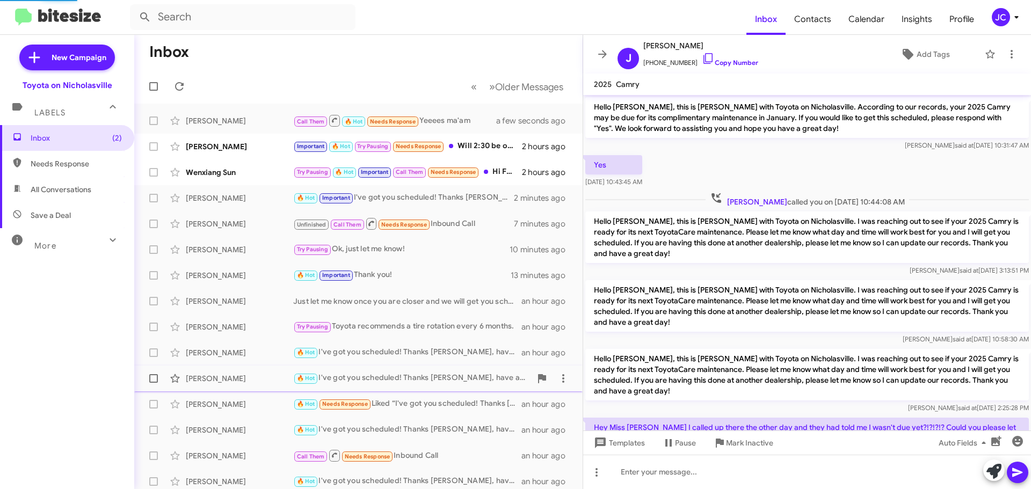
scroll to position [129, 0]
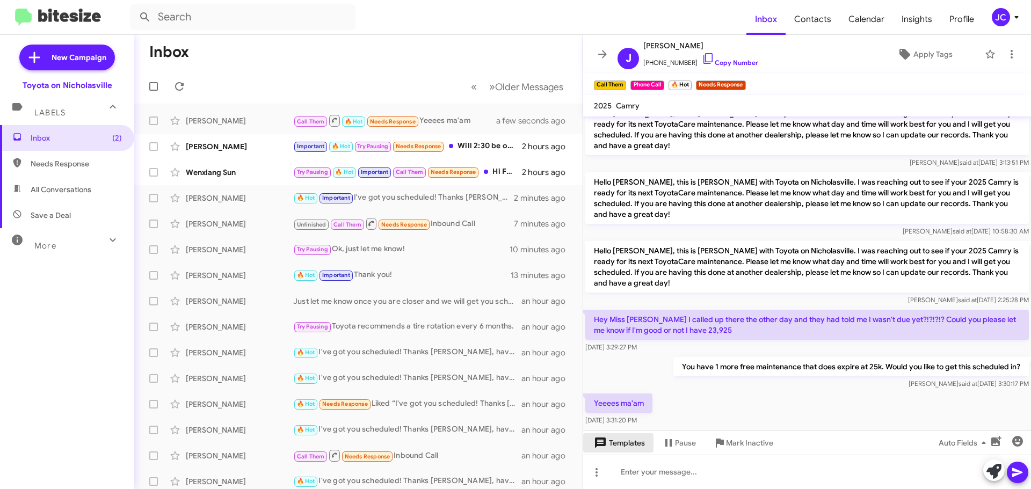
click at [632, 444] on span "Templates" at bounding box center [617, 442] width 53 height 19
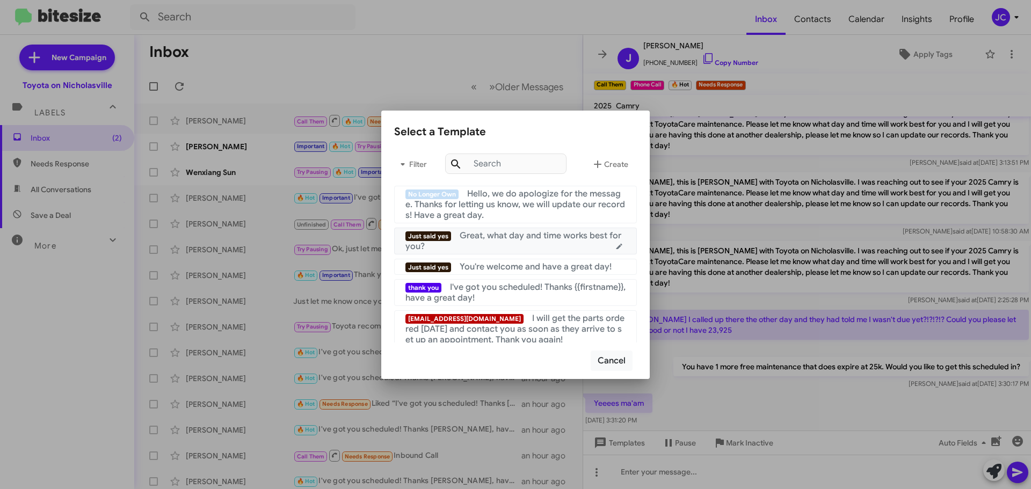
click at [502, 237] on span "Great, what day and time works best for you?" at bounding box center [513, 240] width 216 height 21
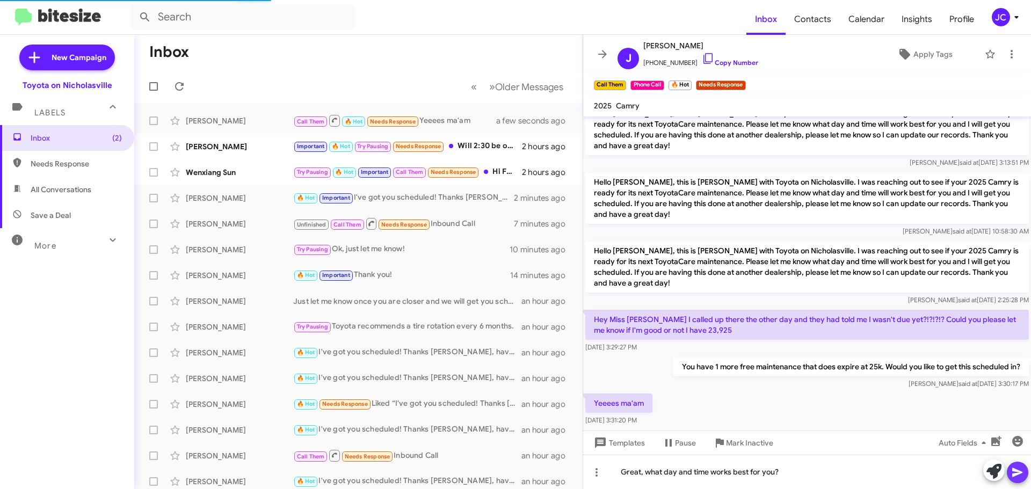
click at [1017, 471] on icon at bounding box center [1017, 472] width 10 height 9
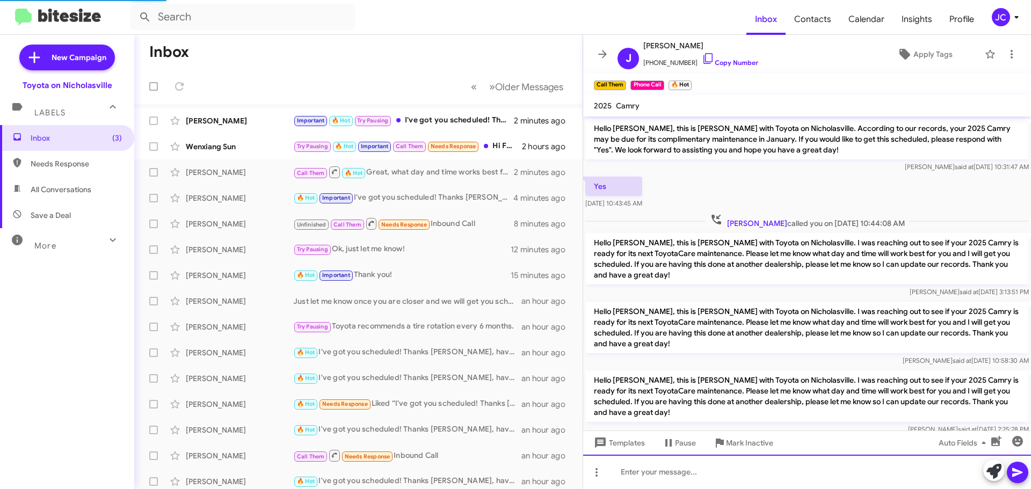
scroll to position [229, 0]
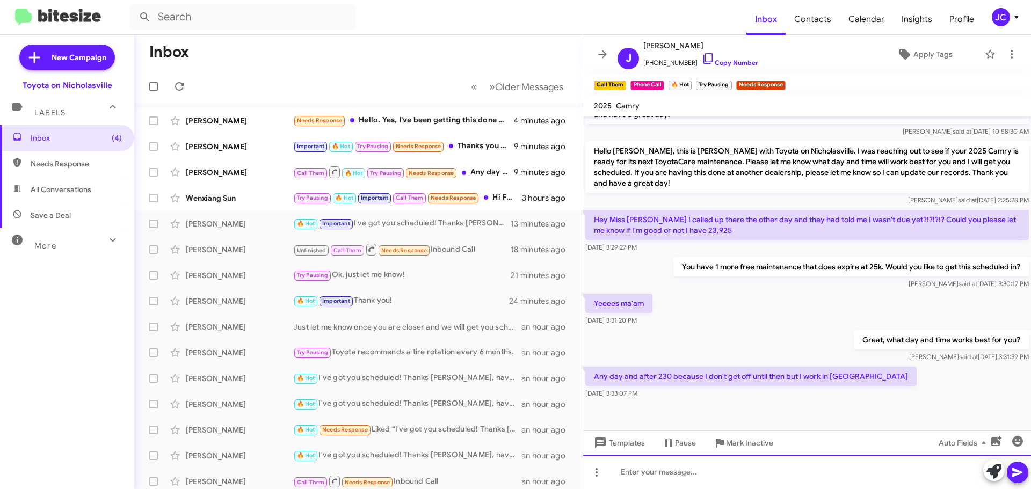
click at [707, 472] on div at bounding box center [807, 472] width 448 height 34
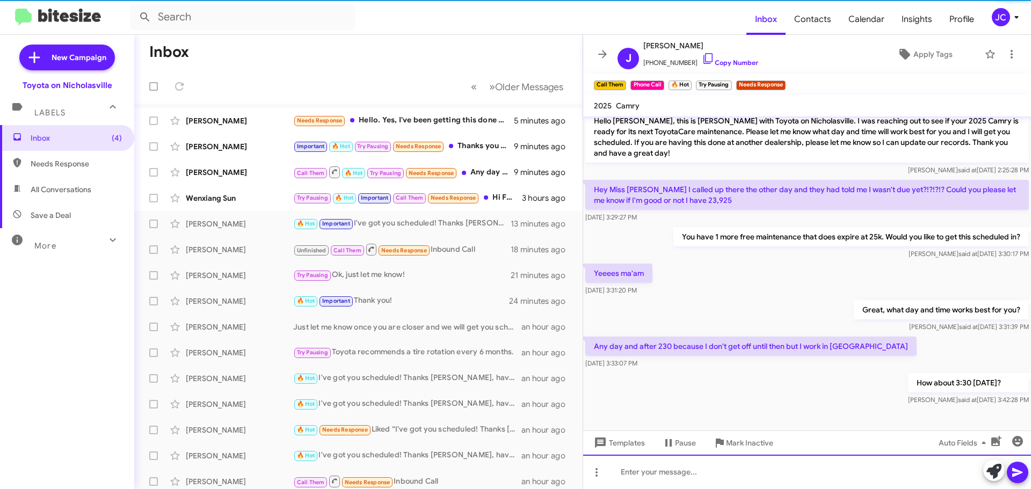
scroll to position [268, 0]
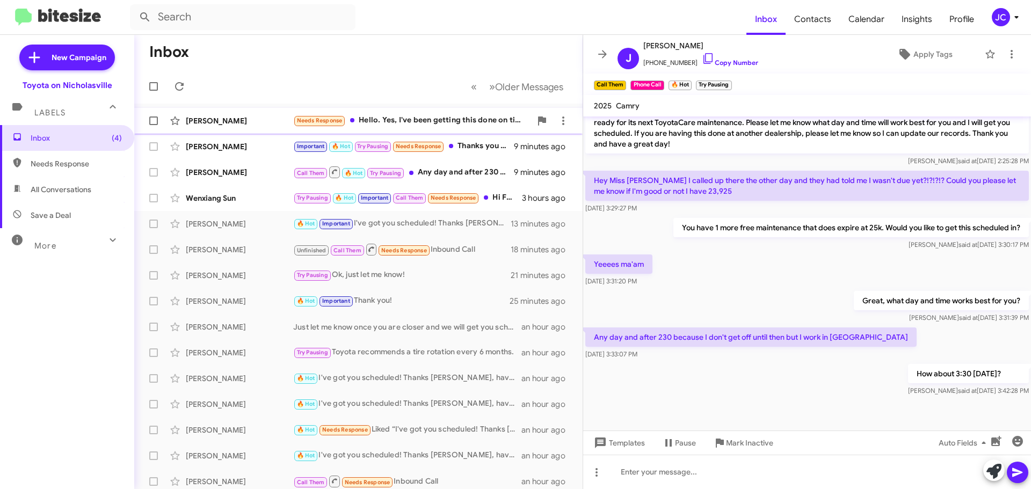
click at [234, 128] on div "[PERSON_NAME] Needs Response Hello. Yes, I've been getting this done on time at…" at bounding box center [358, 120] width 431 height 21
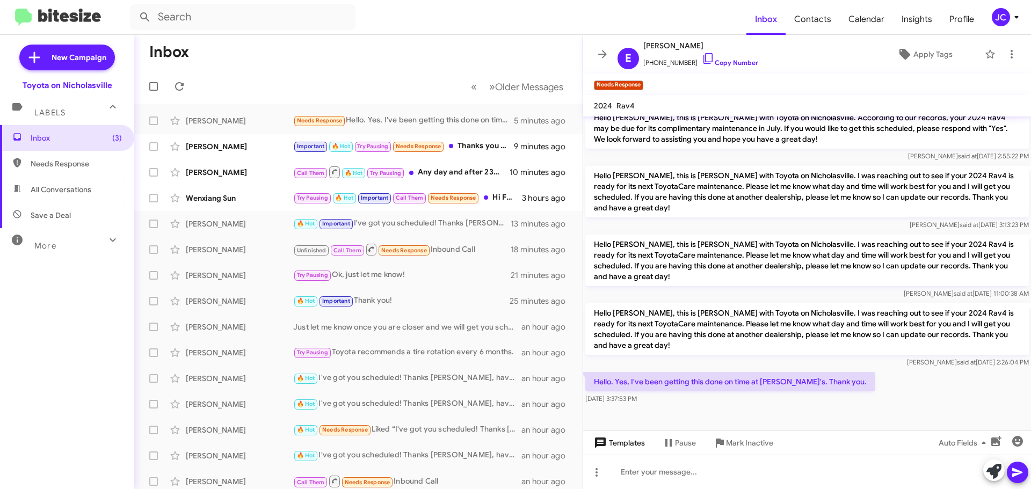
click at [605, 436] on icon at bounding box center [600, 442] width 13 height 13
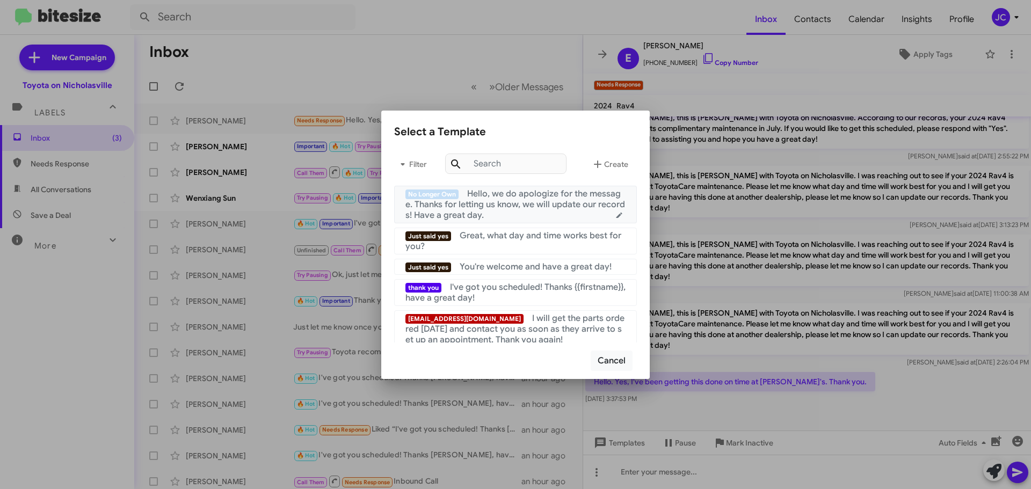
click at [508, 211] on div "No Longer Own Hello, we do apologize for the message. Thanks for letting us kno…" at bounding box center [515, 204] width 220 height 32
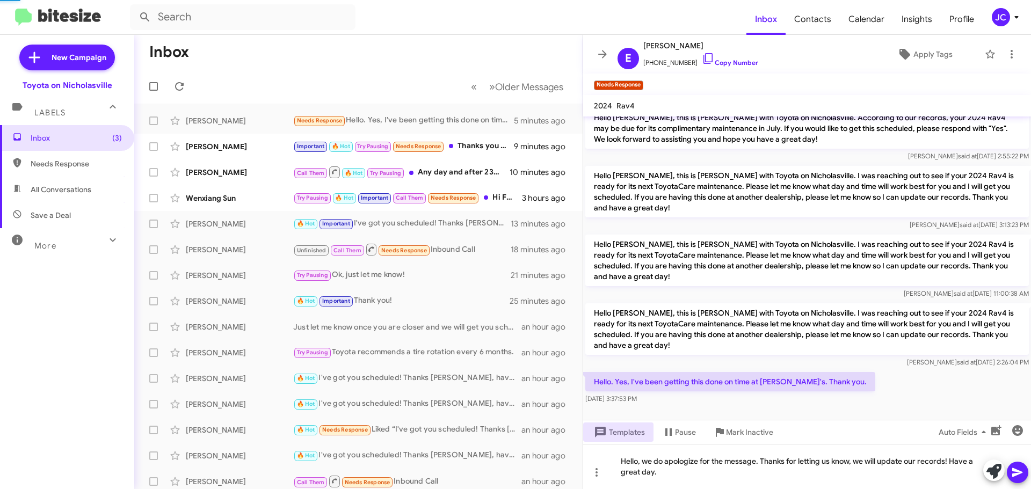
scroll to position [253, 0]
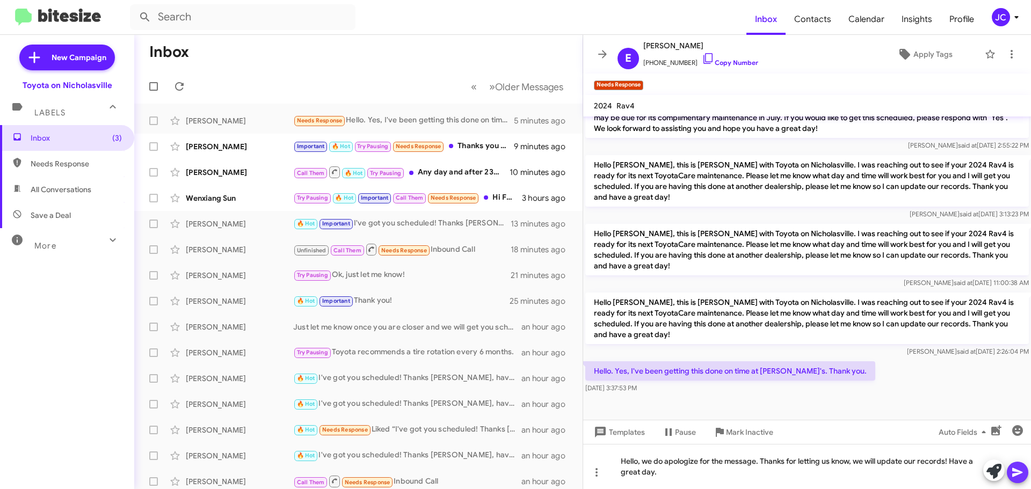
click at [1015, 471] on icon at bounding box center [1017, 472] width 10 height 9
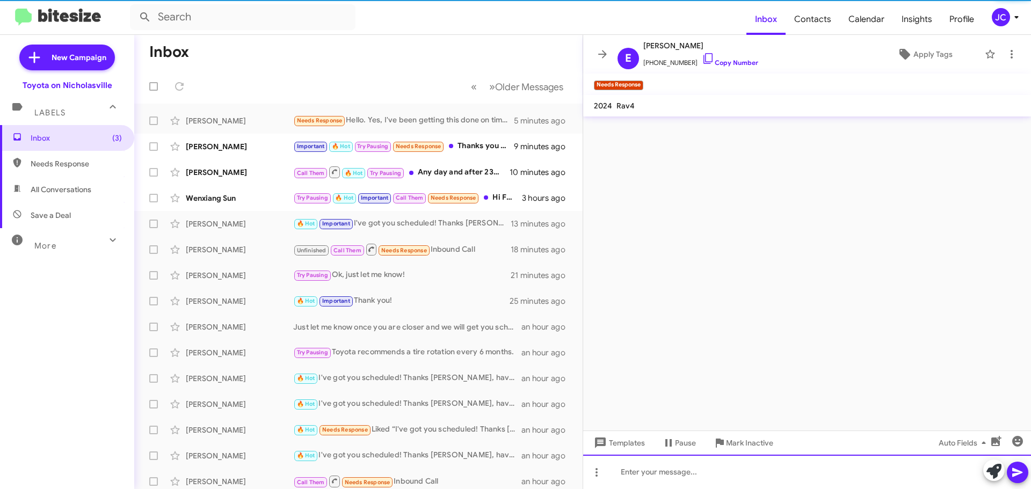
scroll to position [0, 0]
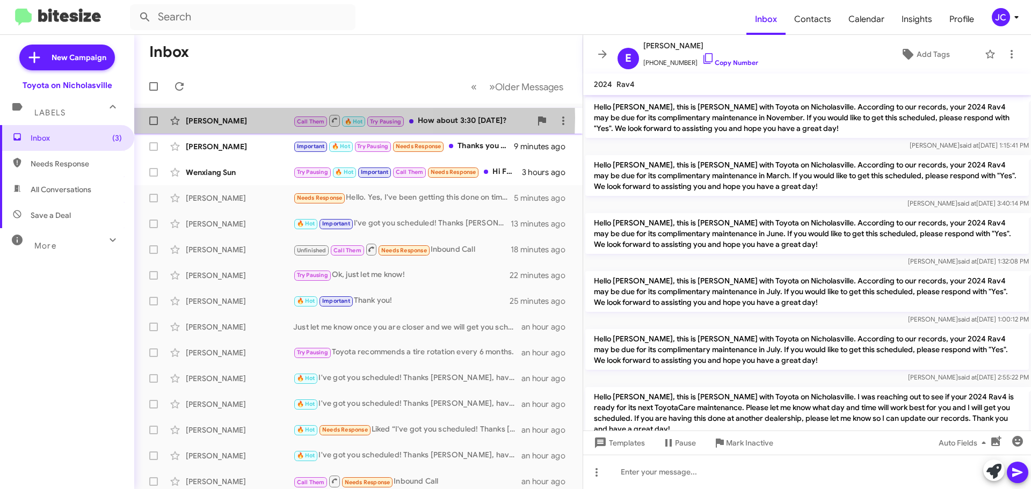
click at [231, 118] on div "[PERSON_NAME]" at bounding box center [239, 120] width 107 height 11
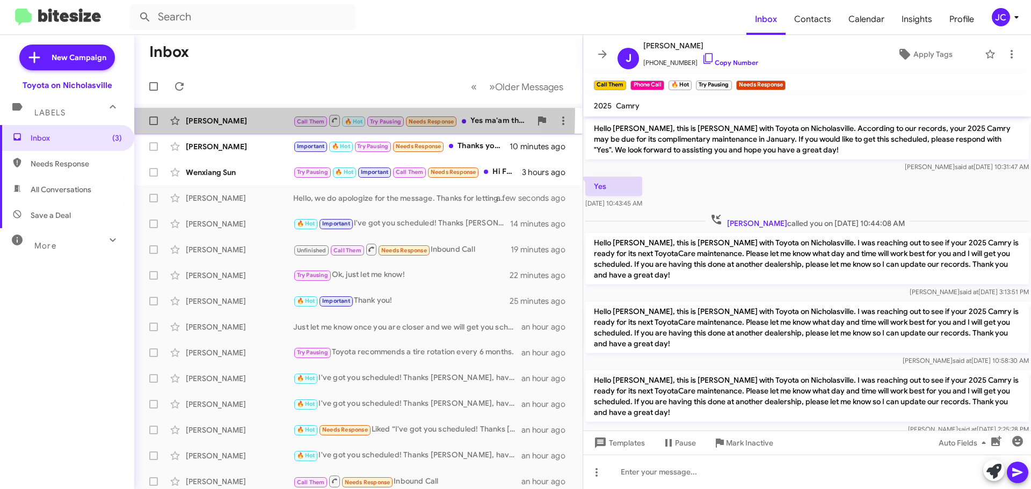
click at [217, 114] on div "[PERSON_NAME] Call Them 🔥 Hot Try Pausing Needs Response Yes ma'am that's what'…" at bounding box center [358, 120] width 431 height 21
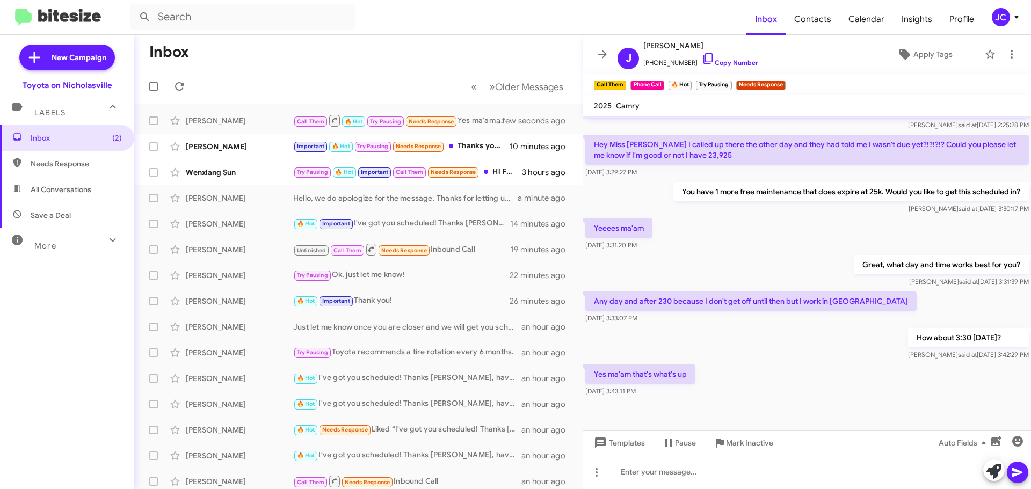
scroll to position [308, 0]
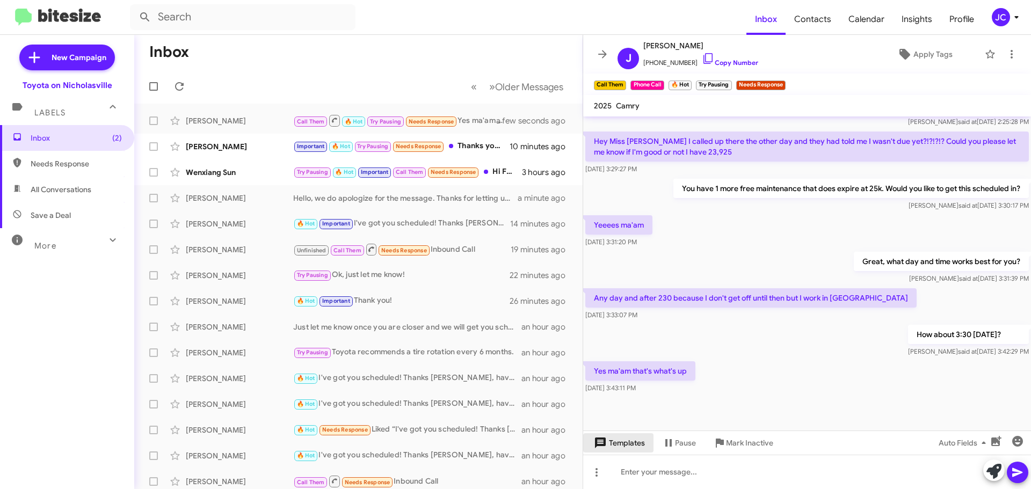
click at [622, 448] on span "Templates" at bounding box center [617, 442] width 53 height 19
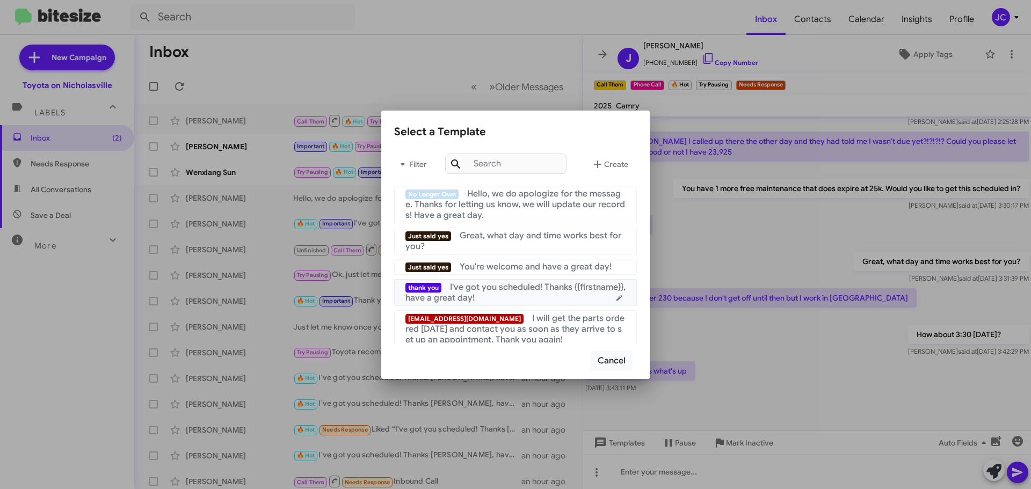
click at [535, 296] on div "thank you I've got you scheduled! Thanks {{firstname}}, have a great day!" at bounding box center [515, 292] width 220 height 21
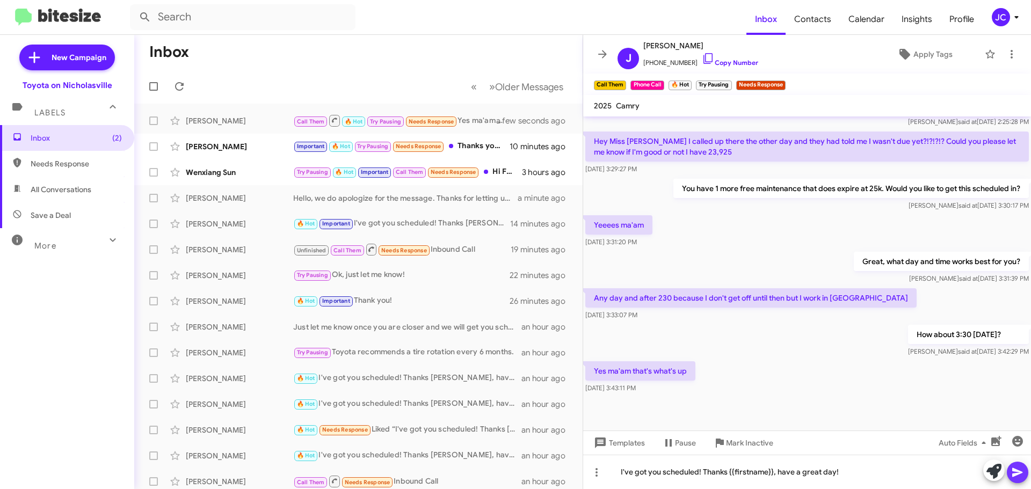
click at [1013, 478] on icon at bounding box center [1017, 472] width 13 height 13
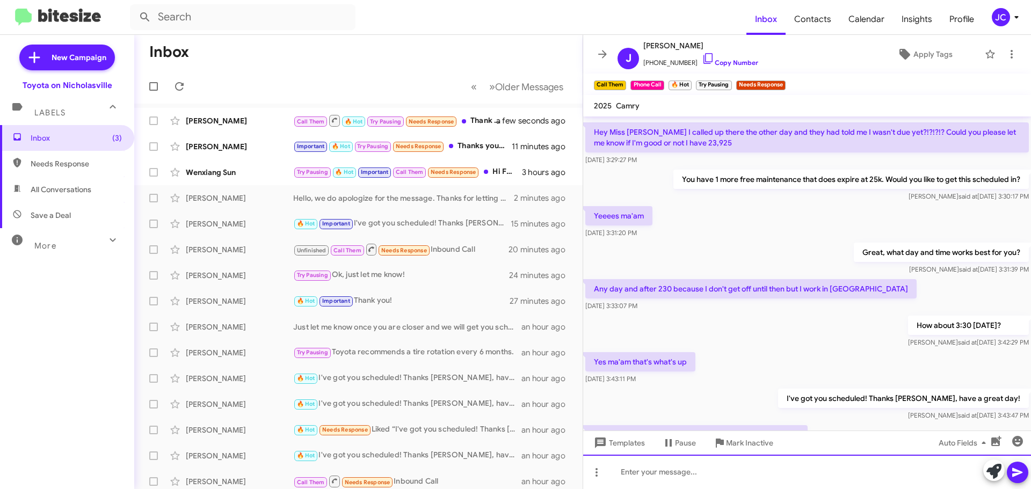
scroll to position [386, 0]
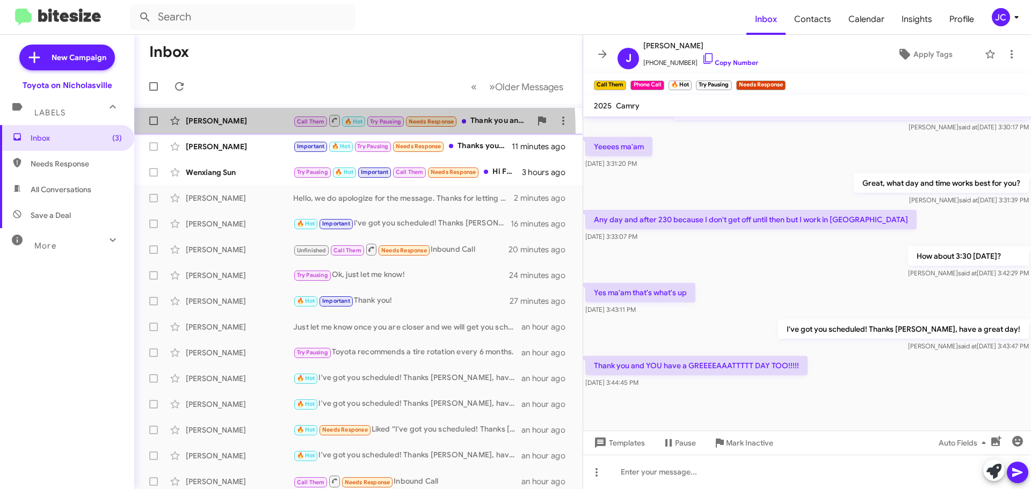
click at [239, 133] on span "[PERSON_NAME] Call Them 🔥 Hot Try Pausing Needs Response Thank you and YOU have…" at bounding box center [358, 121] width 448 height 26
